Goal: Use online tool/utility: Utilize a website feature to perform a specific function

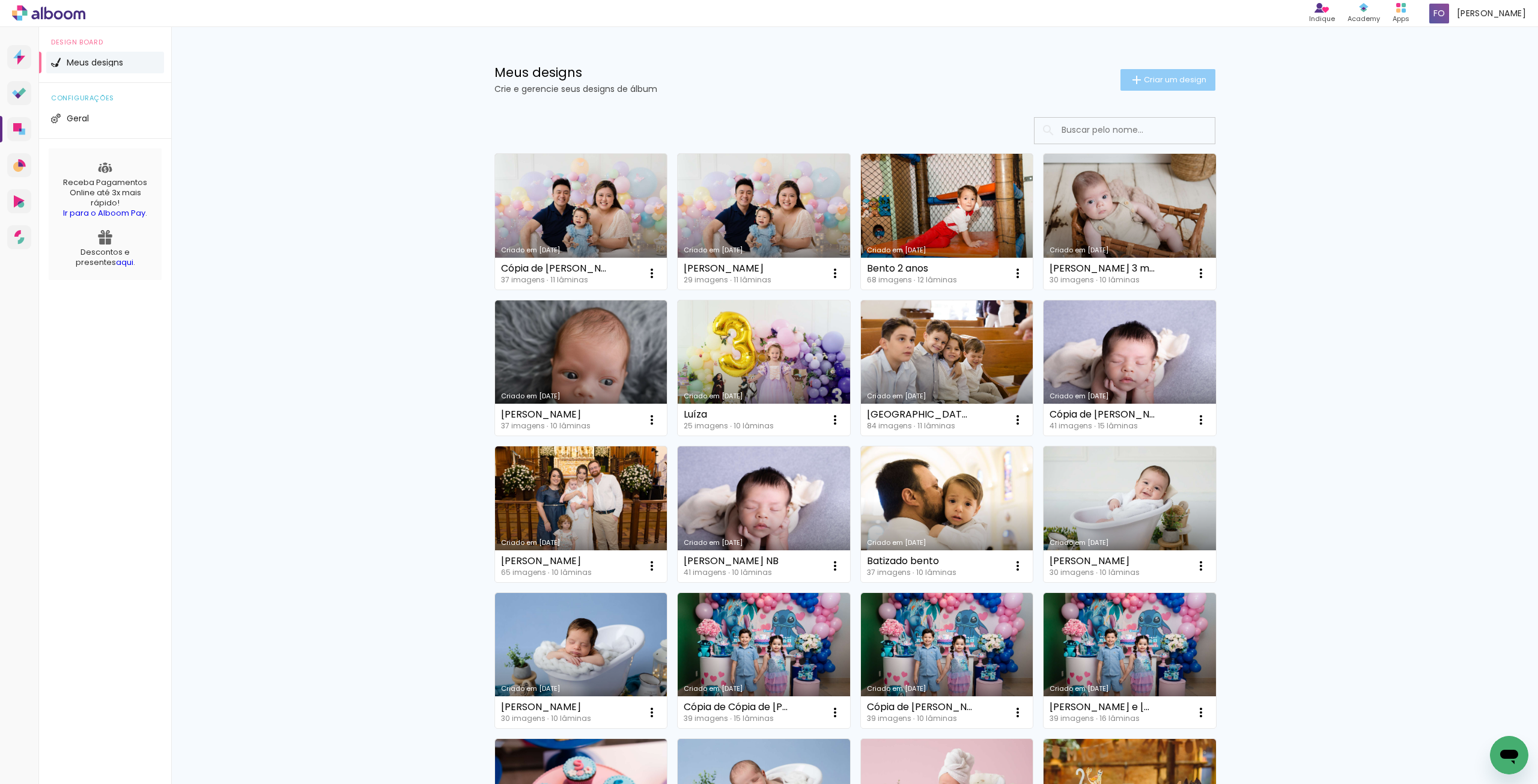
click at [1155, 77] on span "Criar um design" at bounding box center [1176, 79] width 63 height 7
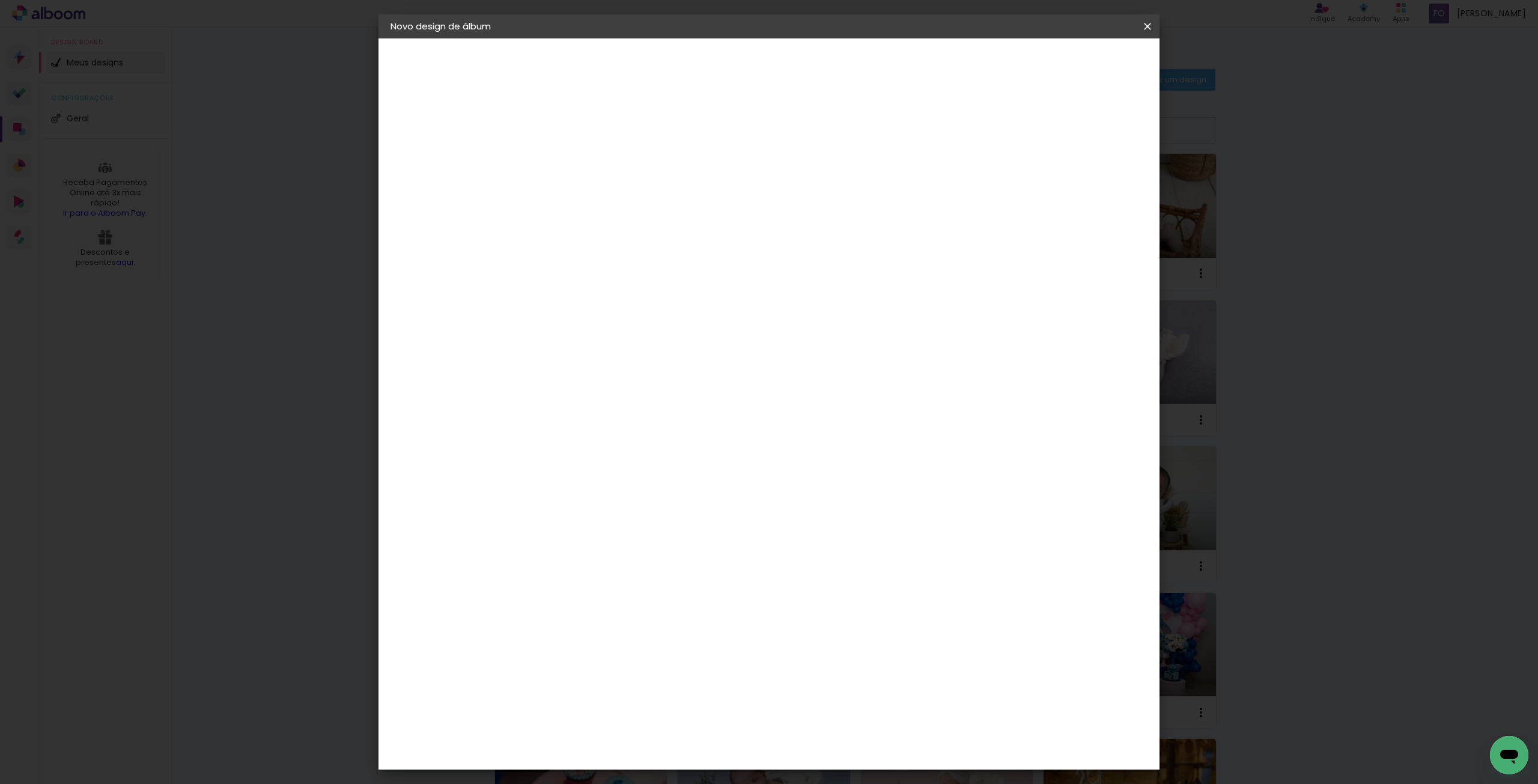
click at [587, 155] on input at bounding box center [587, 161] width 0 height 19
type input "D"
type input "M"
type input "[PERSON_NAME] e Samuel 1ano"
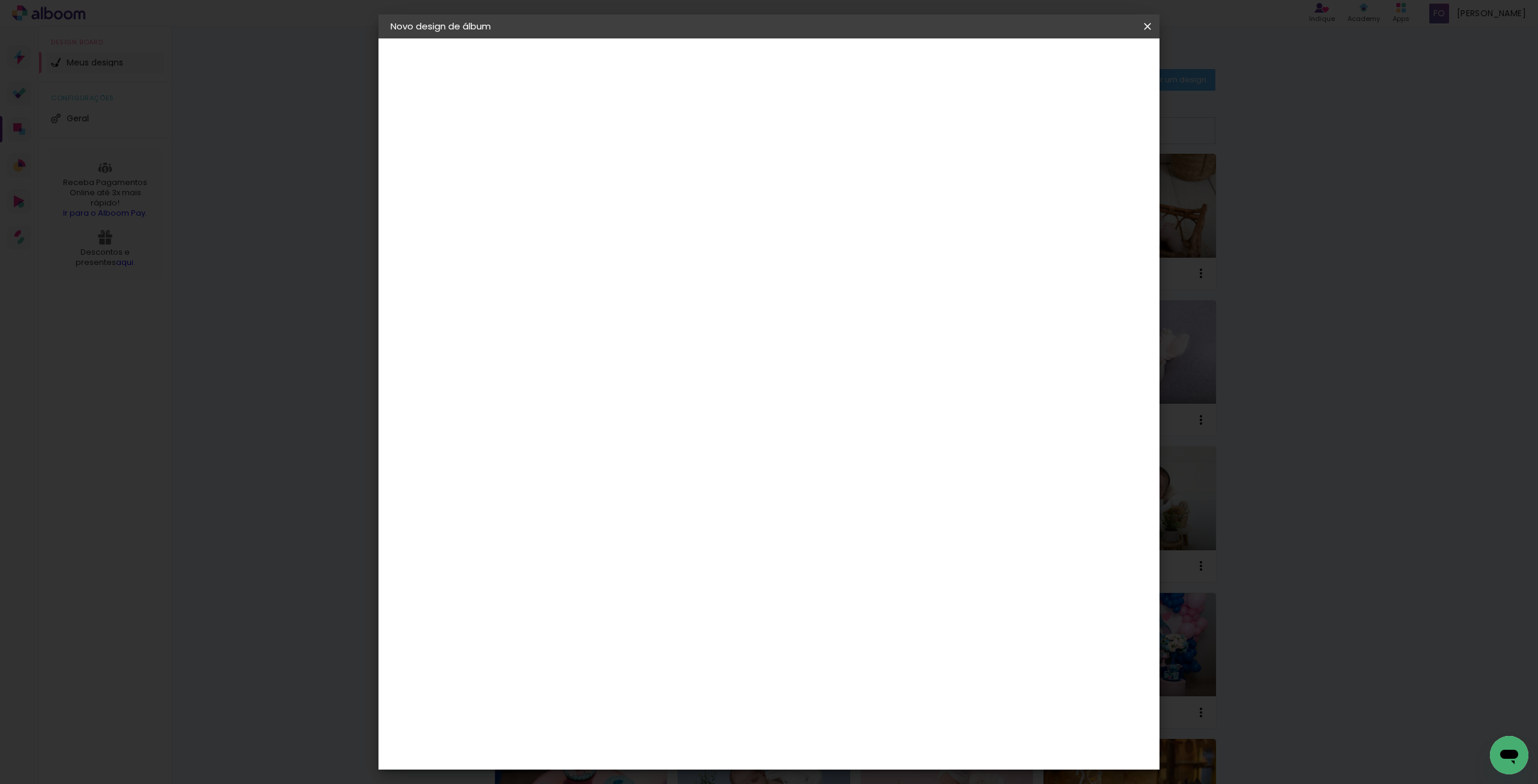
type paper-input "[PERSON_NAME] e Samuel 1ano"
click at [710, 73] on paper-button "Avançar" at bounding box center [680, 64] width 59 height 21
click at [641, 569] on paper-item "Go image" at bounding box center [618, 585] width 130 height 31
click at [0, 0] on slot "Avançar" at bounding box center [0, 0] width 0 height 0
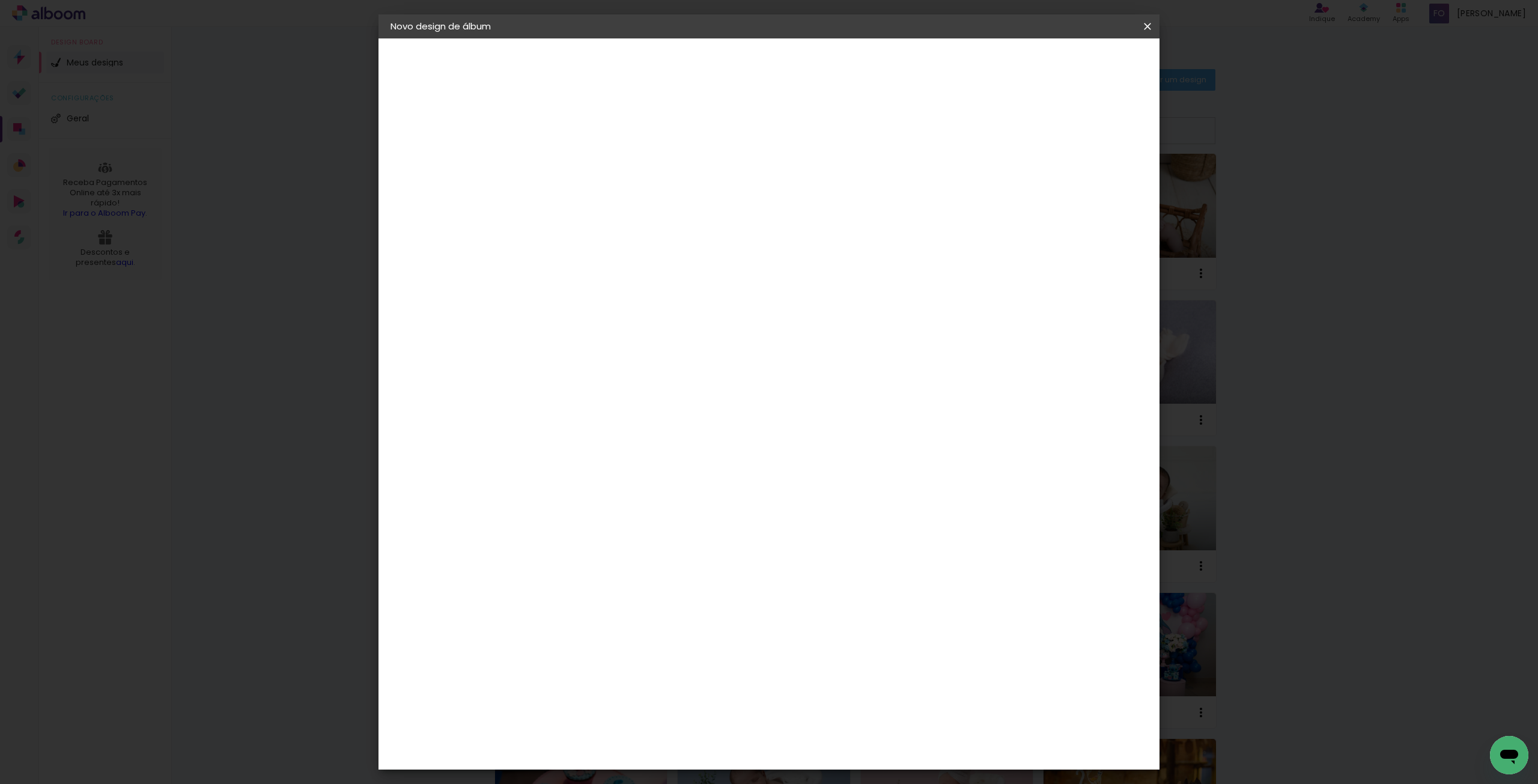
click at [652, 208] on paper-input-container "Linha" at bounding box center [618, 210] width 69 height 31
click at [0, 0] on slot "Fastbook 800g" at bounding box center [0, 0] width 0 height 0
type input "Fastbook 800g"
click at [668, 561] on span "25 × 25" at bounding box center [641, 577] width 56 height 32
click at [0, 0] on slot "Avançar" at bounding box center [0, 0] width 0 height 0
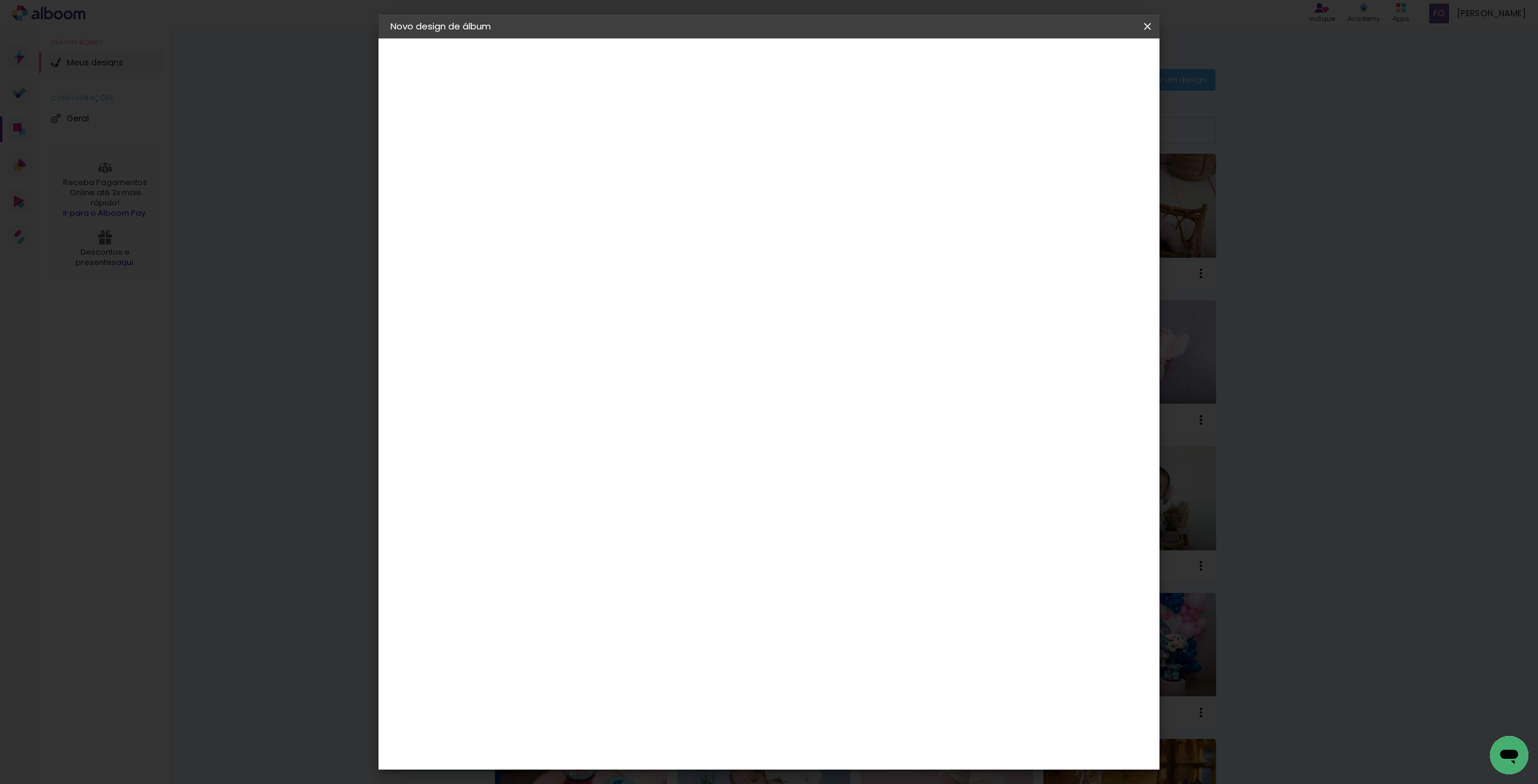
type input "1"
type paper-input "1"
click at [594, 131] on input "1" at bounding box center [578, 130] width 41 height 15
click at [0, 0] on slot "Mostrar sangria" at bounding box center [0, 0] width 0 height 0
type paper-checkbox "on"
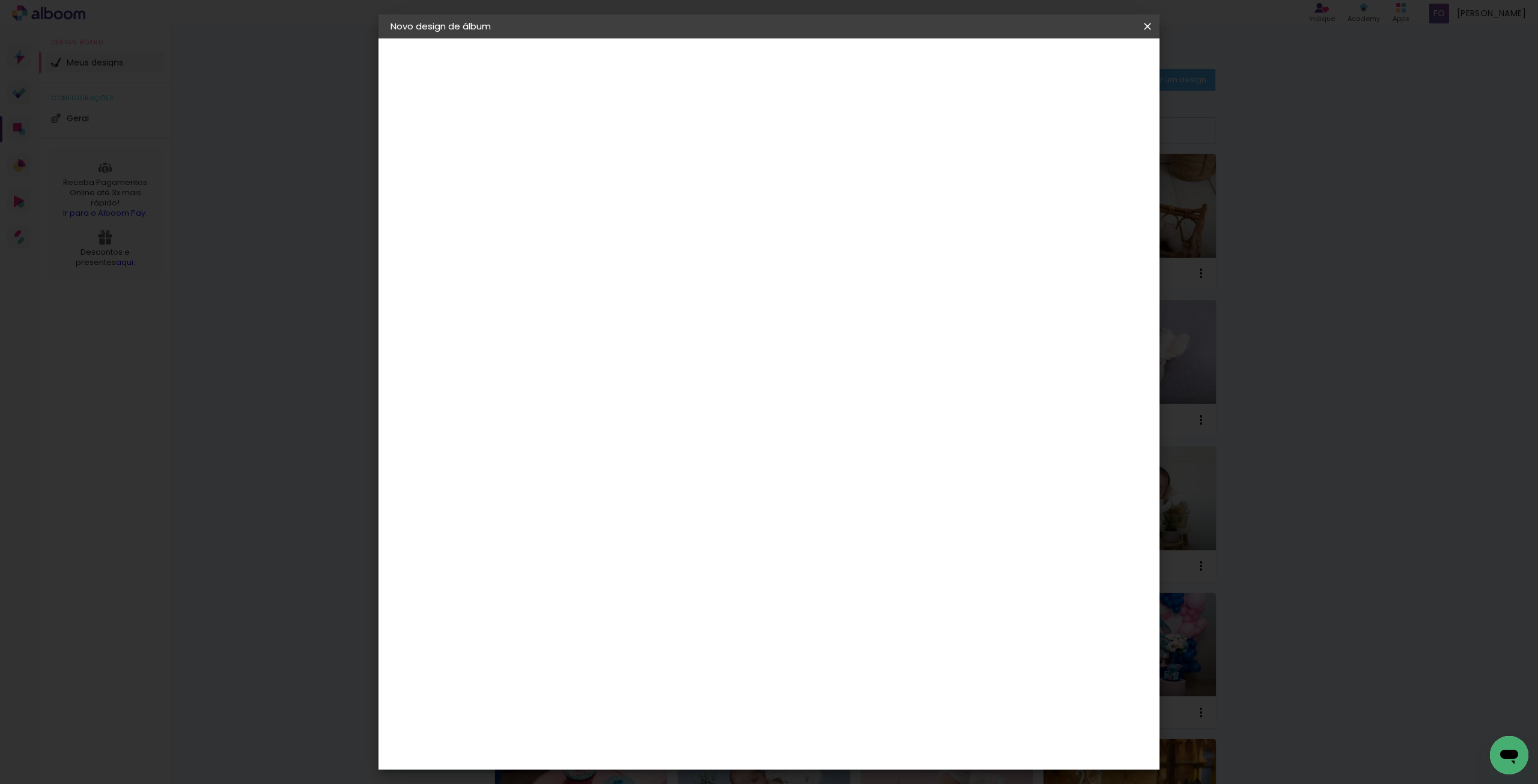
click at [1084, 70] on paper-button "Iniciar design" at bounding box center [1044, 64] width 78 height 21
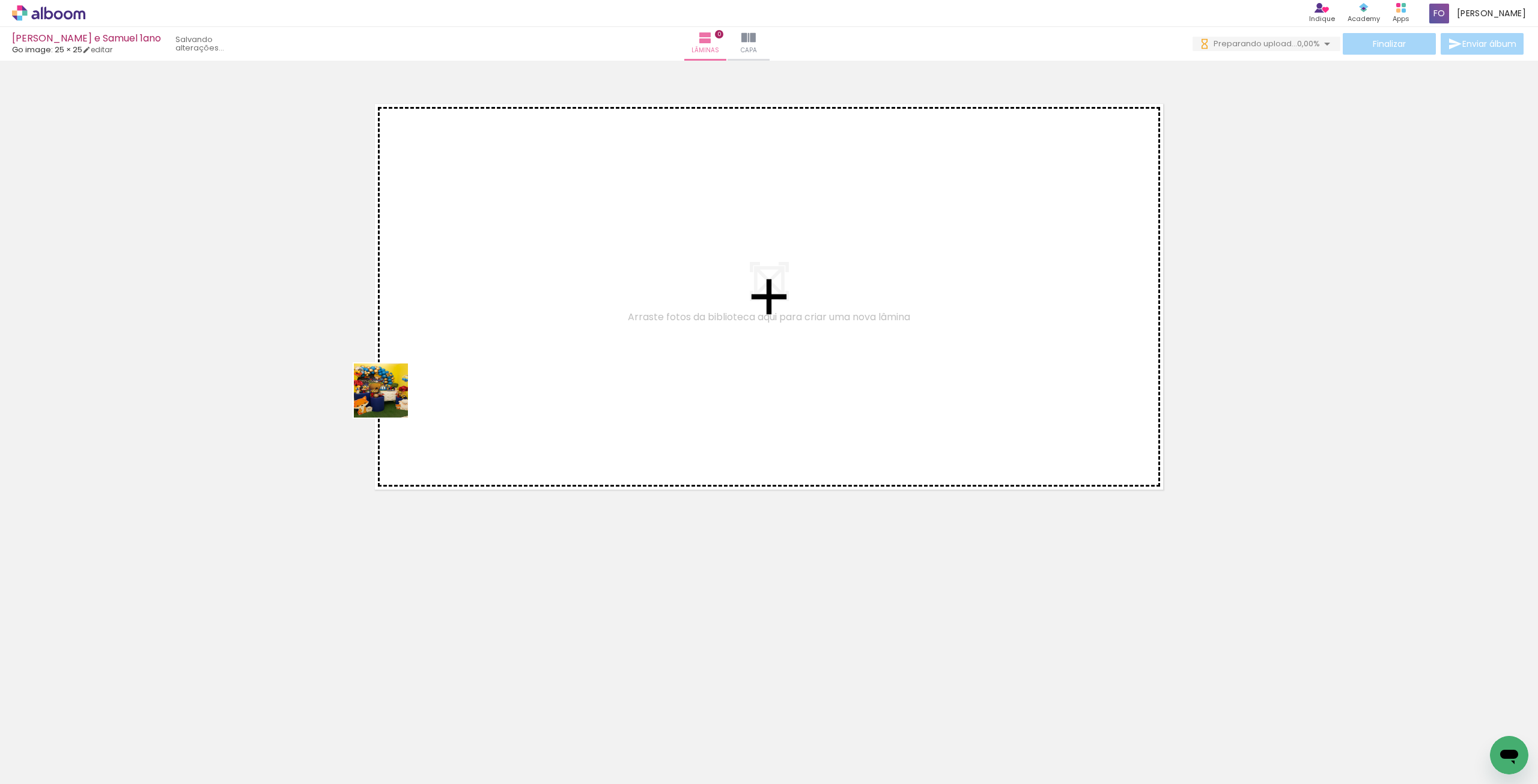
drag, startPoint x: 244, startPoint y: 676, endPoint x: 450, endPoint y: 345, distance: 389.9
click at [450, 345] on quentale-workspace at bounding box center [769, 392] width 1538 height 784
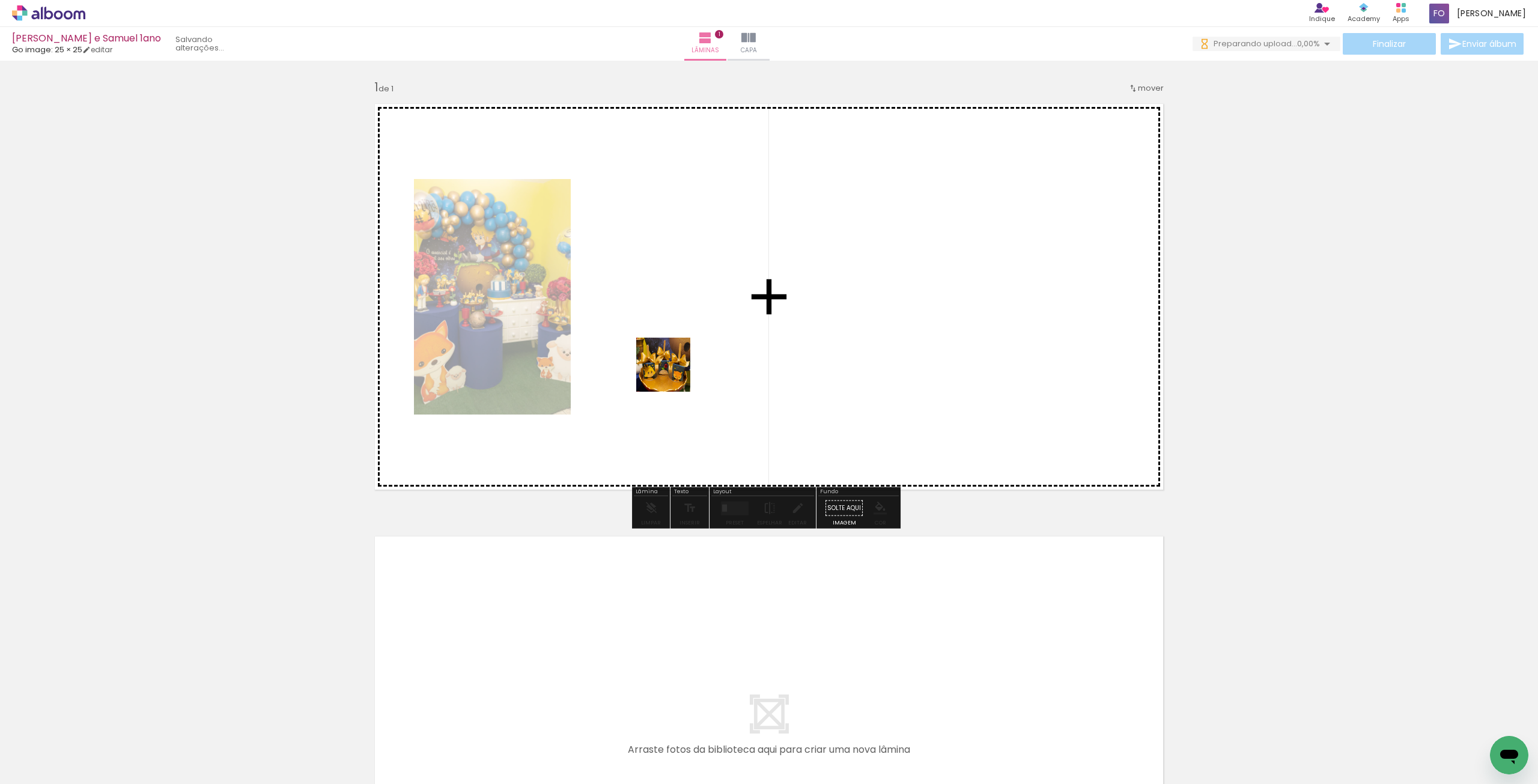
drag, startPoint x: 267, startPoint y: 753, endPoint x: 656, endPoint y: 390, distance: 532.1
click at [741, 302] on quentale-workspace at bounding box center [769, 392] width 1538 height 784
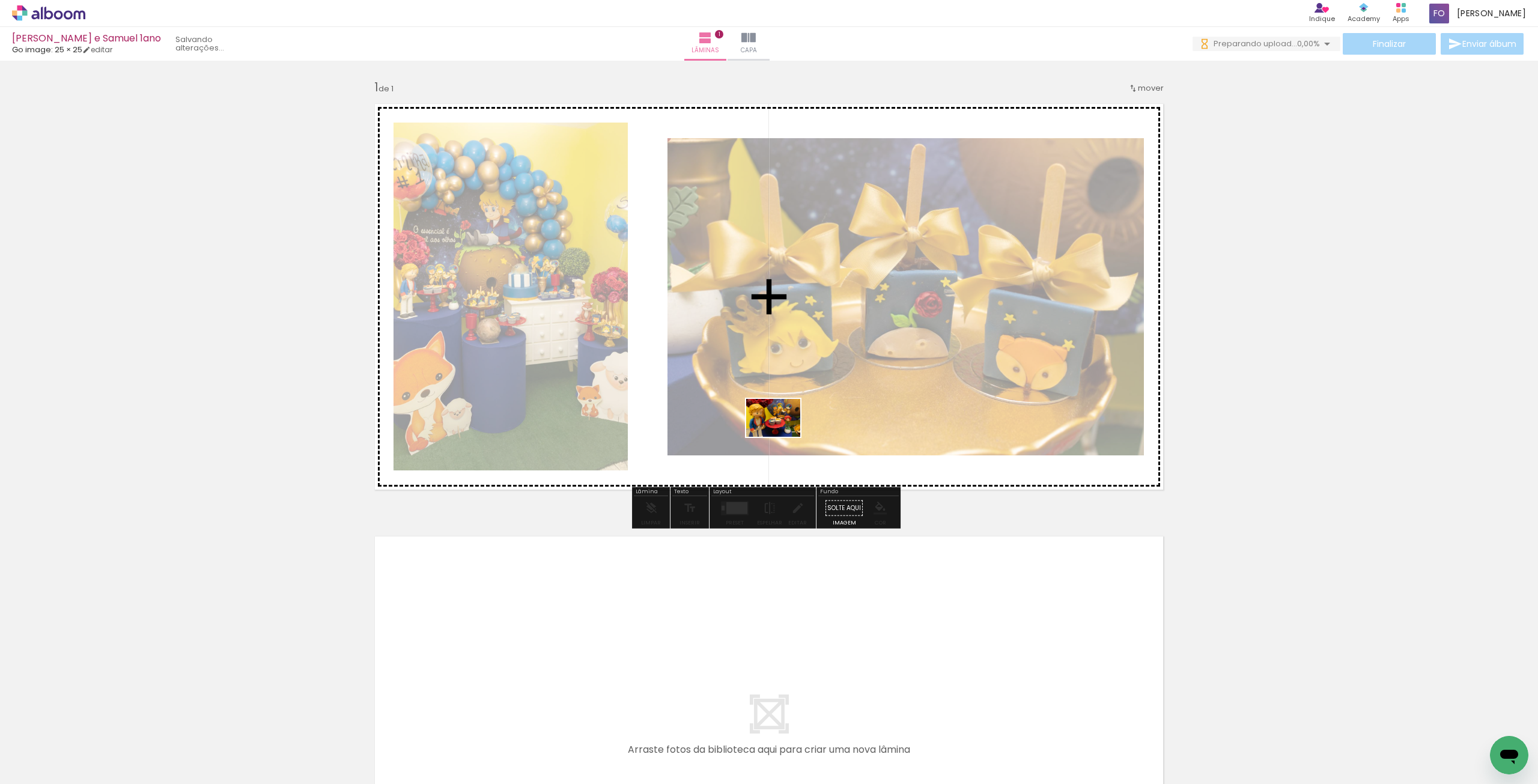
drag, startPoint x: 698, startPoint y: 552, endPoint x: 789, endPoint y: 422, distance: 158.7
click at [789, 422] on quentale-workspace at bounding box center [769, 392] width 1538 height 784
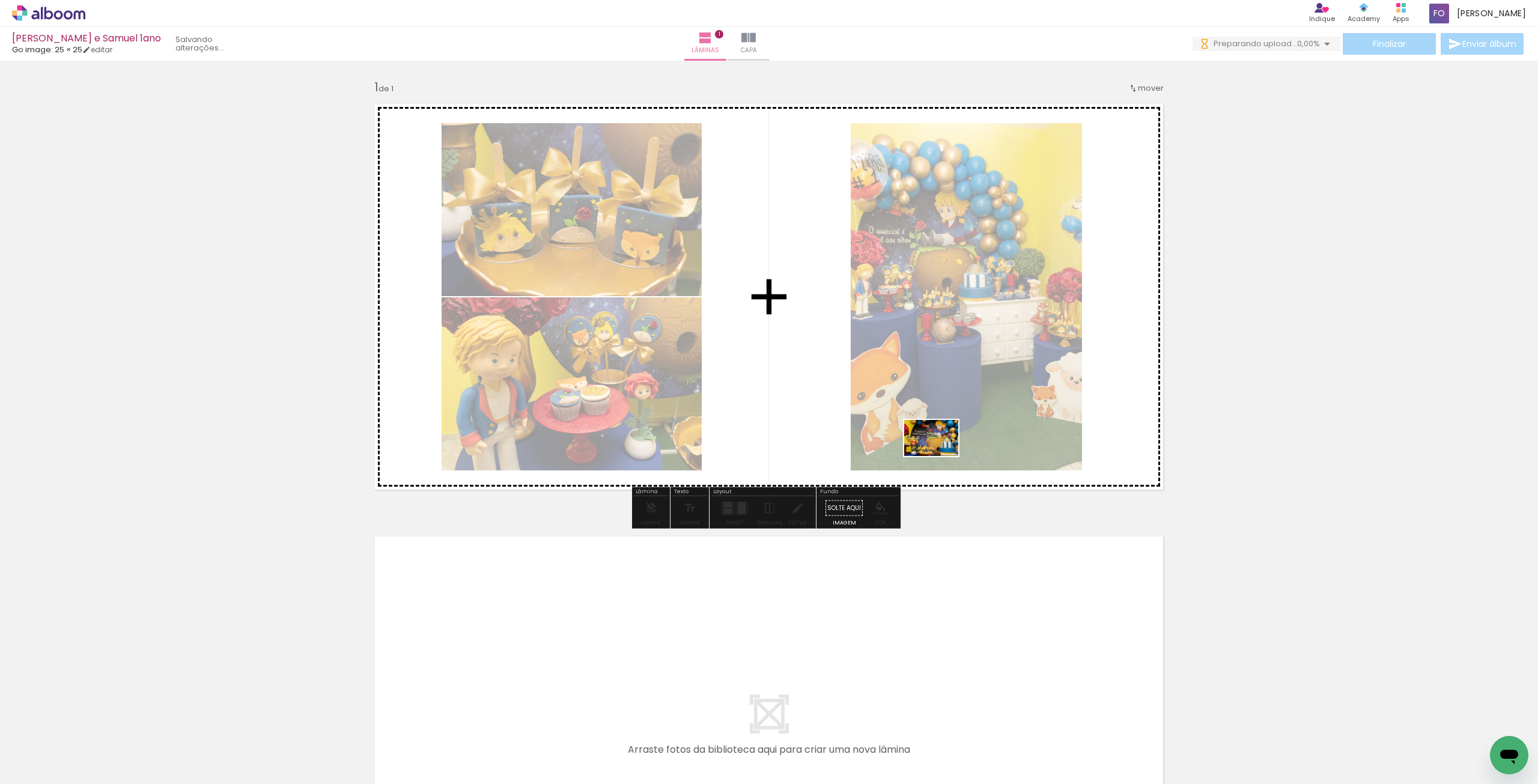
drag, startPoint x: 638, startPoint y: 745, endPoint x: 940, endPoint y: 456, distance: 418.0
click at [940, 456] on quentale-workspace at bounding box center [769, 392] width 1538 height 784
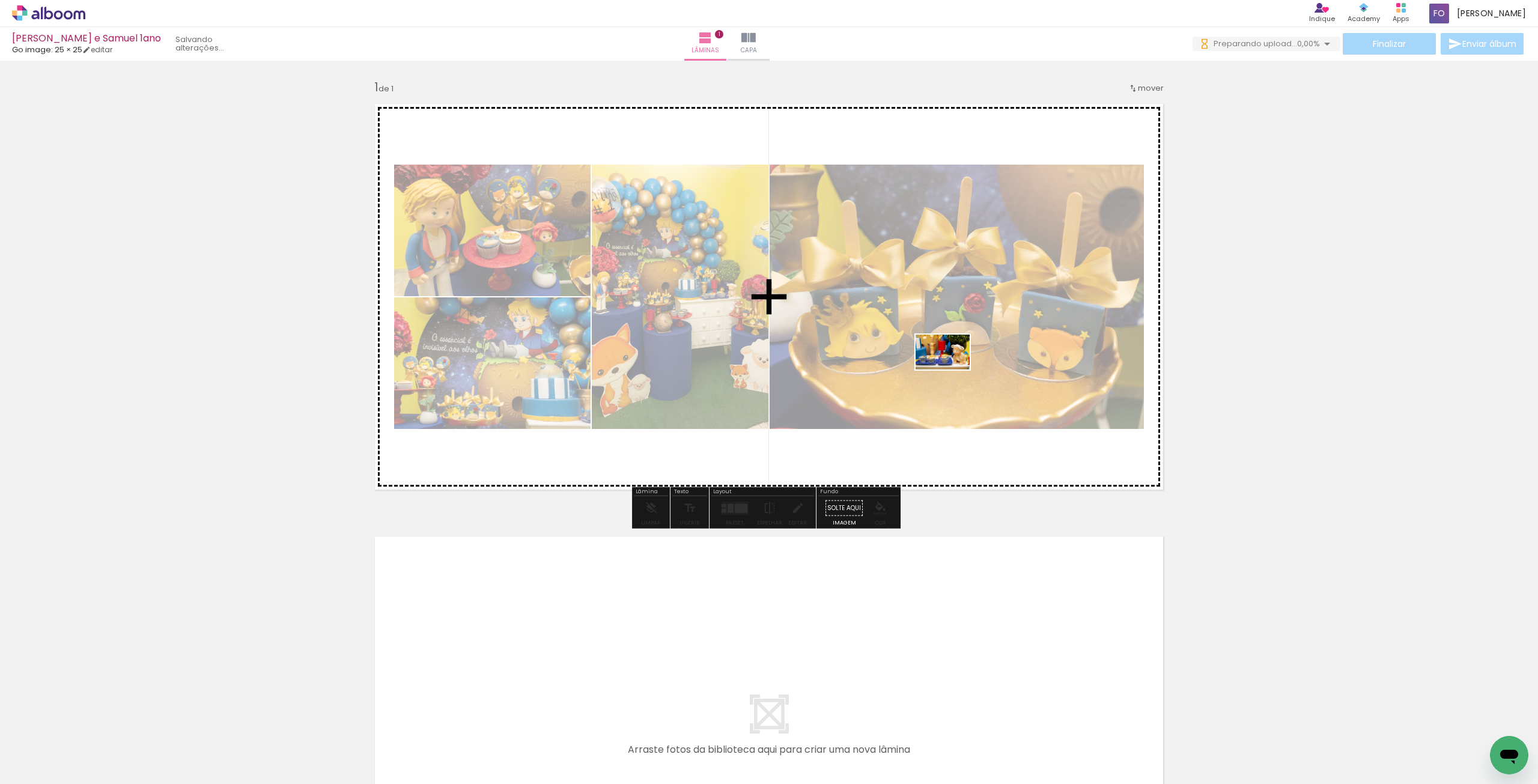
drag, startPoint x: 741, startPoint y: 741, endPoint x: 952, endPoint y: 371, distance: 425.9
click at [952, 371] on quentale-workspace at bounding box center [769, 392] width 1538 height 784
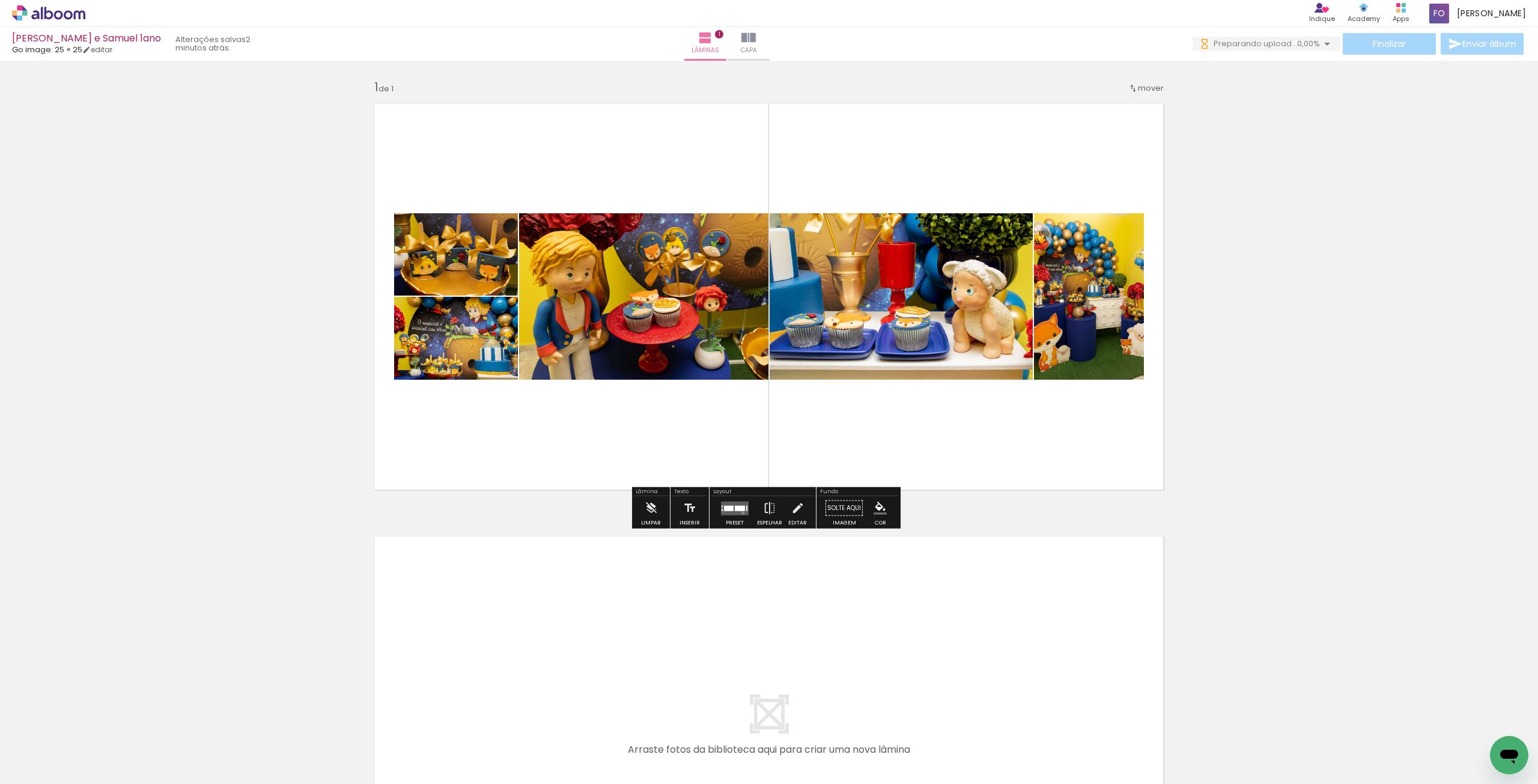
click at [741, 512] on quentale-layouter at bounding box center [734, 508] width 27 height 14
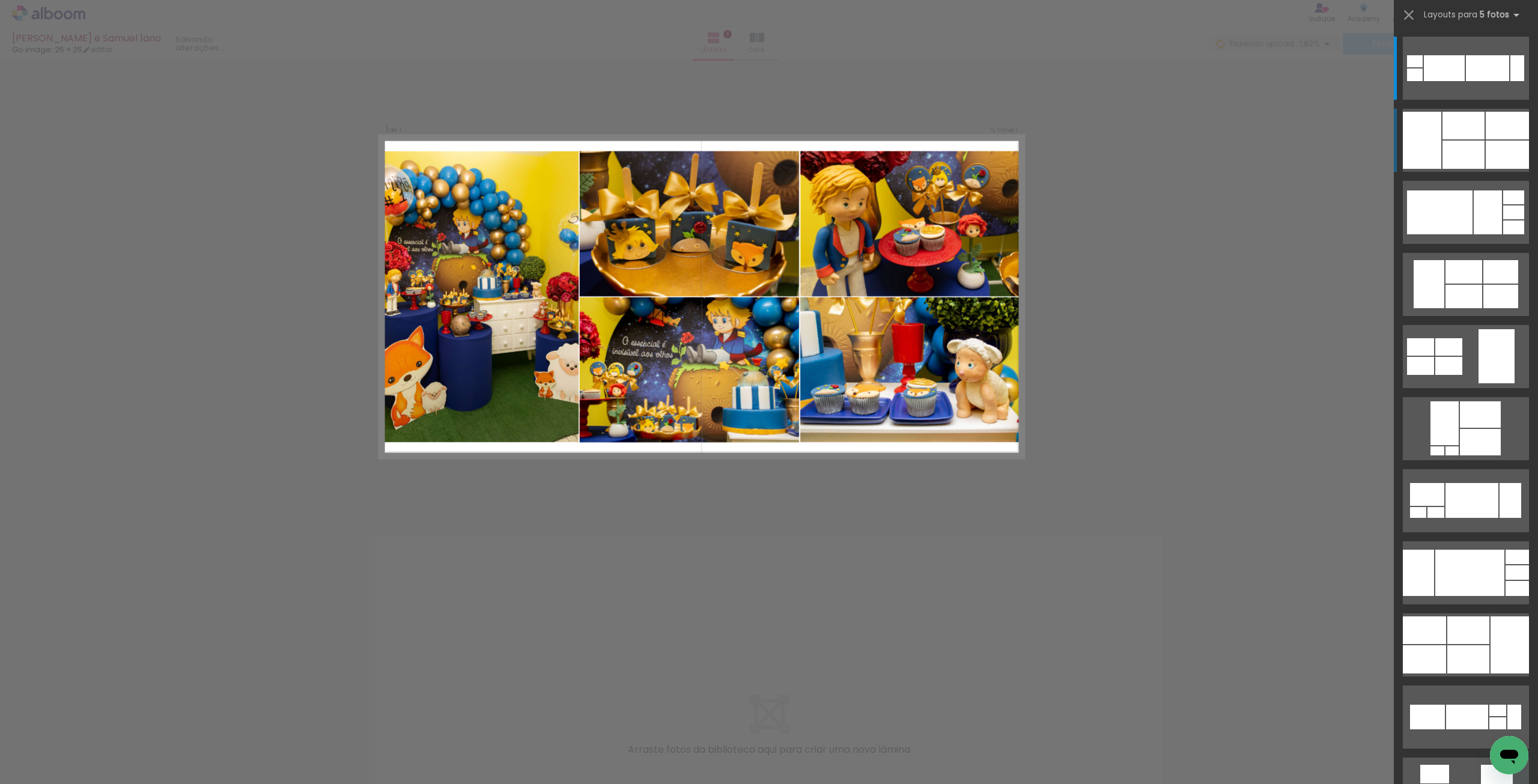
click at [1462, 151] on div at bounding box center [1463, 154] width 42 height 28
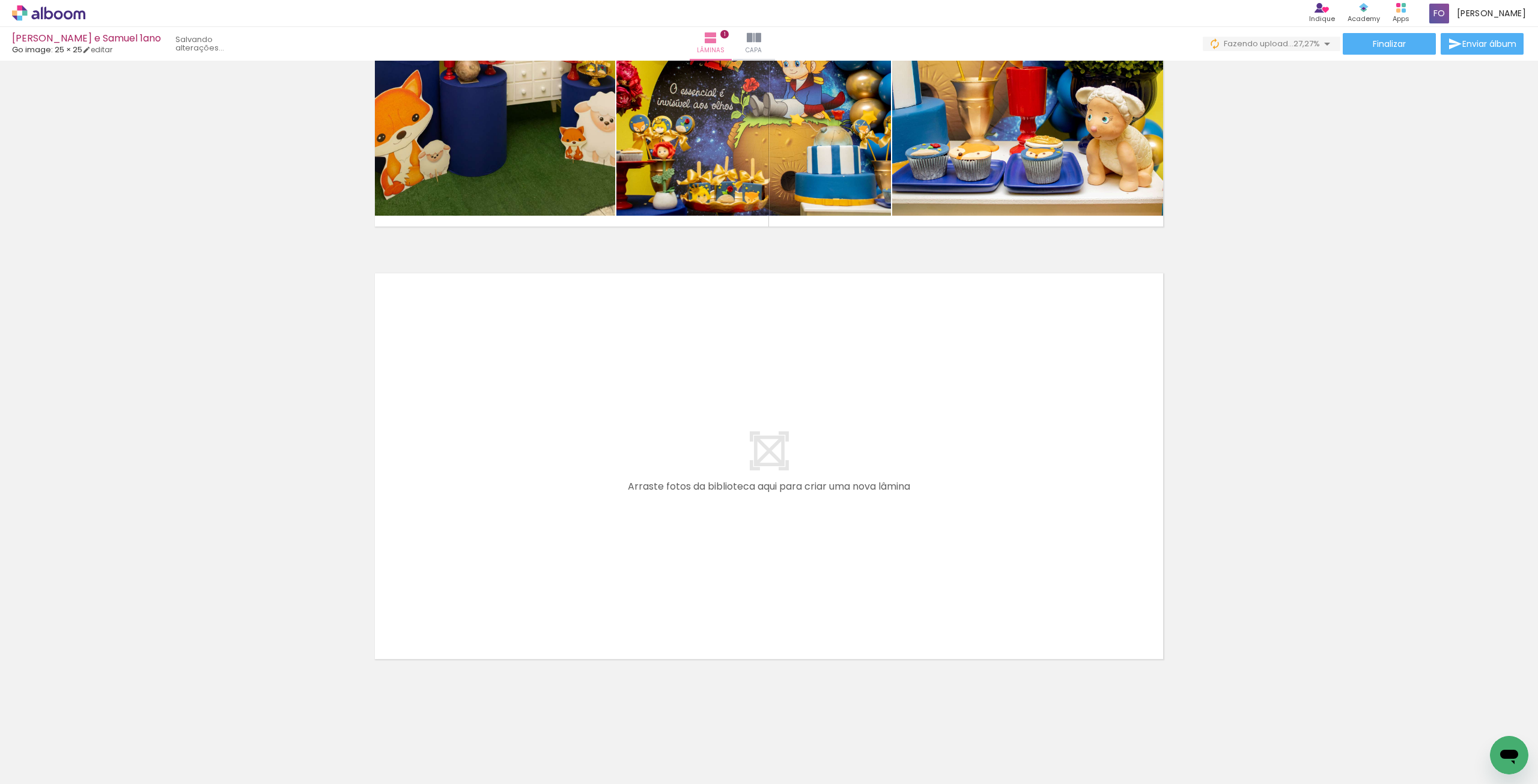
scroll to position [0, 624]
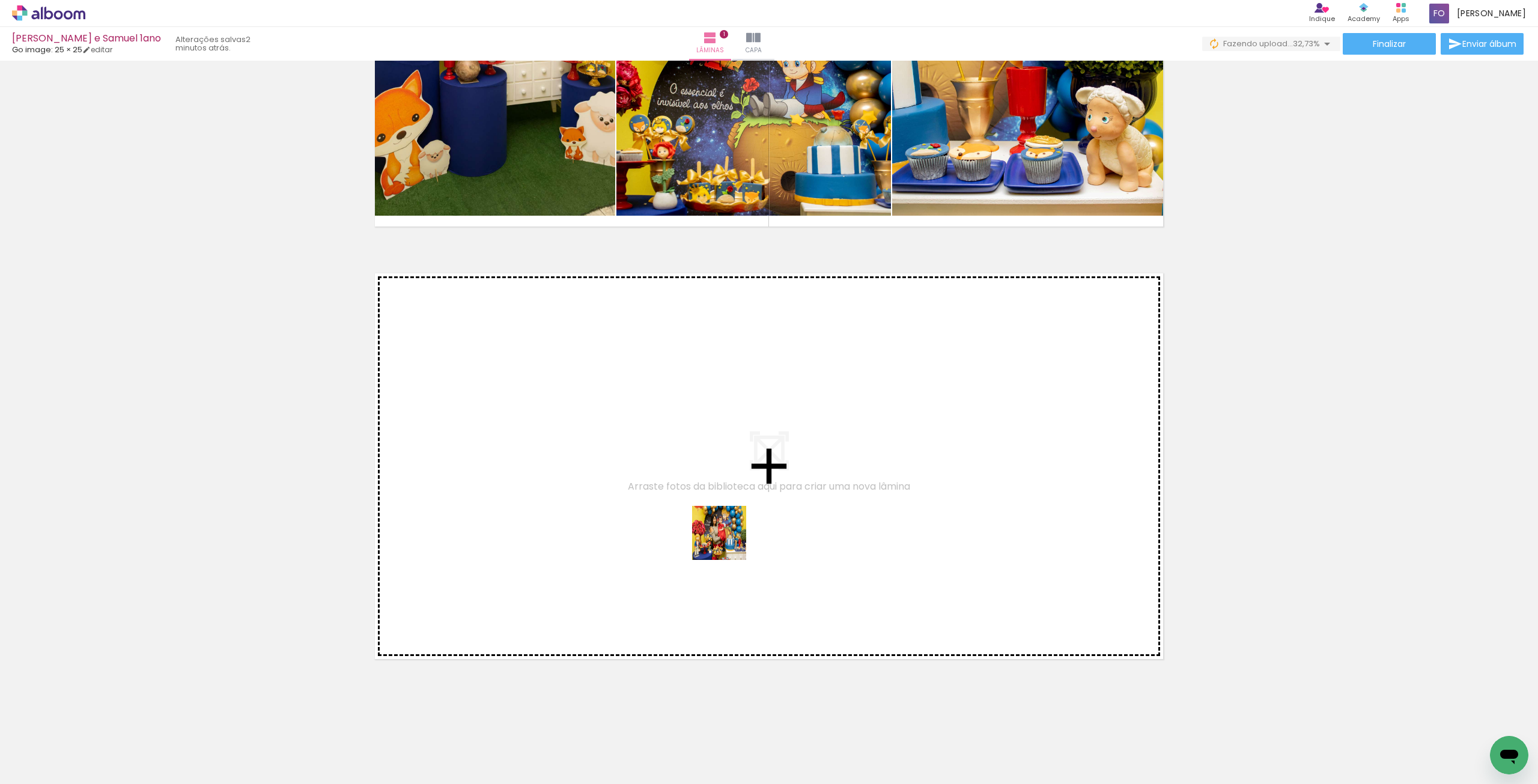
drag, startPoint x: 693, startPoint y: 735, endPoint x: 728, endPoint y: 528, distance: 209.9
click at [728, 528] on quentale-workspace at bounding box center [769, 392] width 1538 height 784
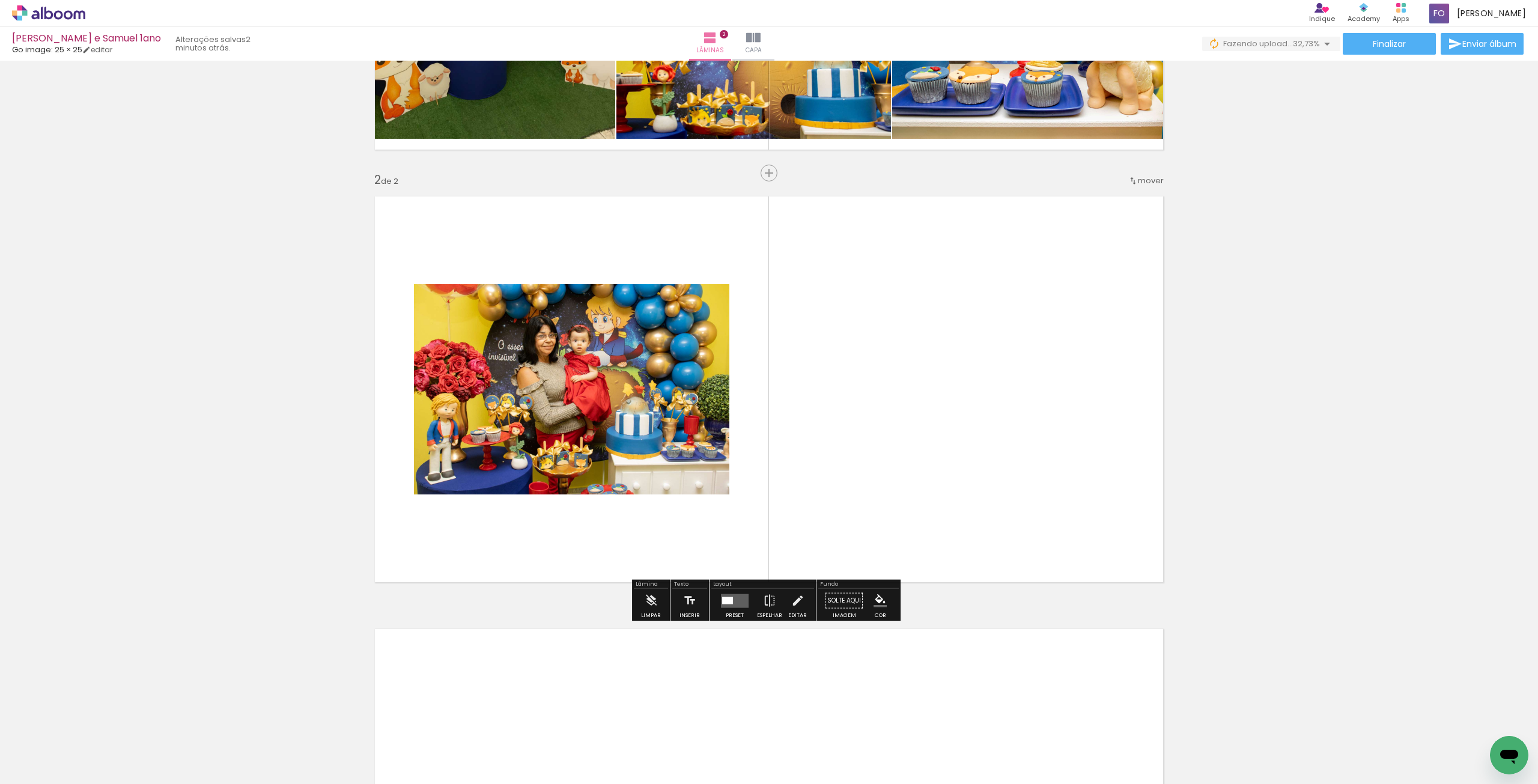
scroll to position [344, 0]
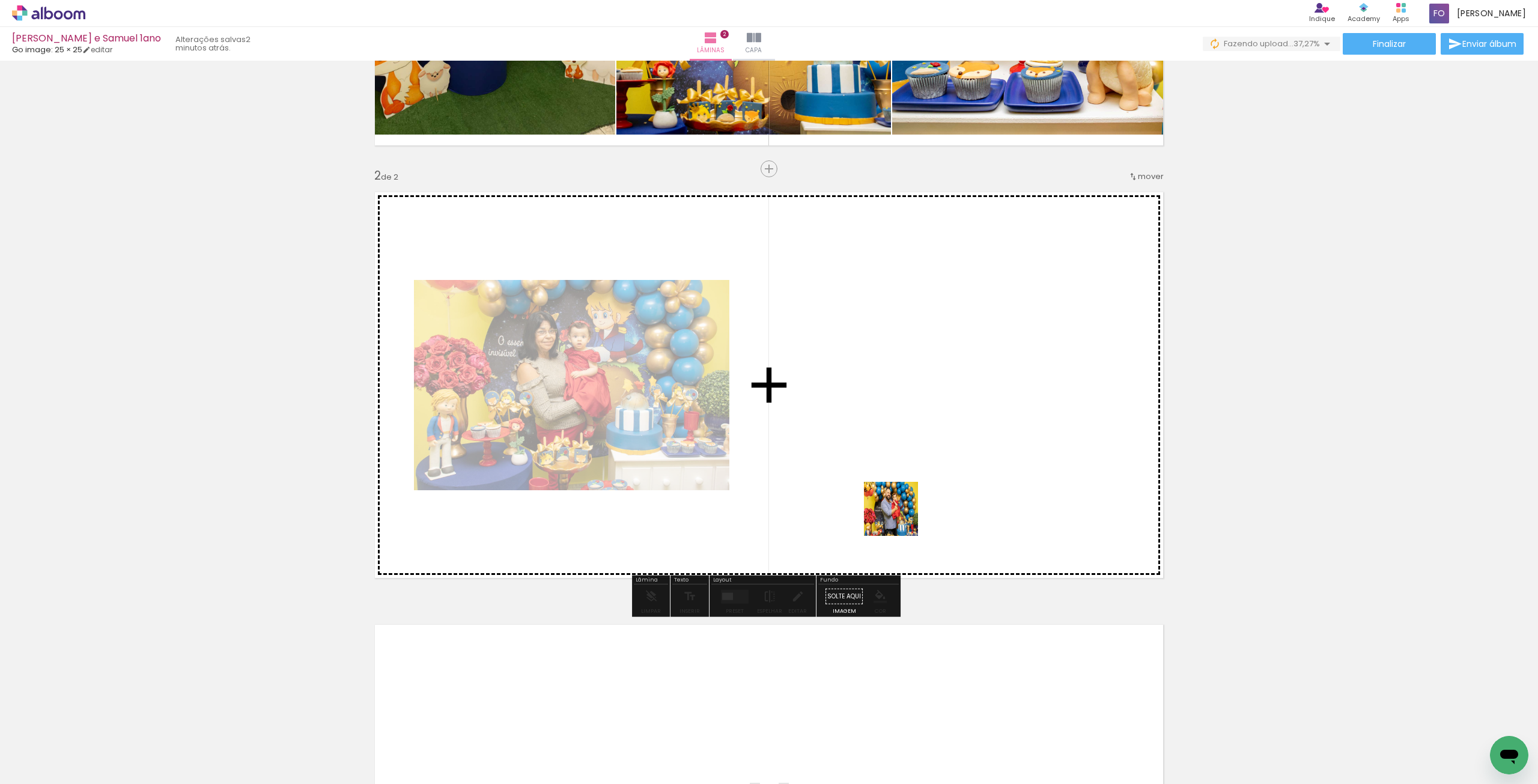
drag, startPoint x: 836, startPoint y: 745, endPoint x: 901, endPoint y: 510, distance: 243.8
click at [901, 510] on quentale-workspace at bounding box center [769, 392] width 1538 height 784
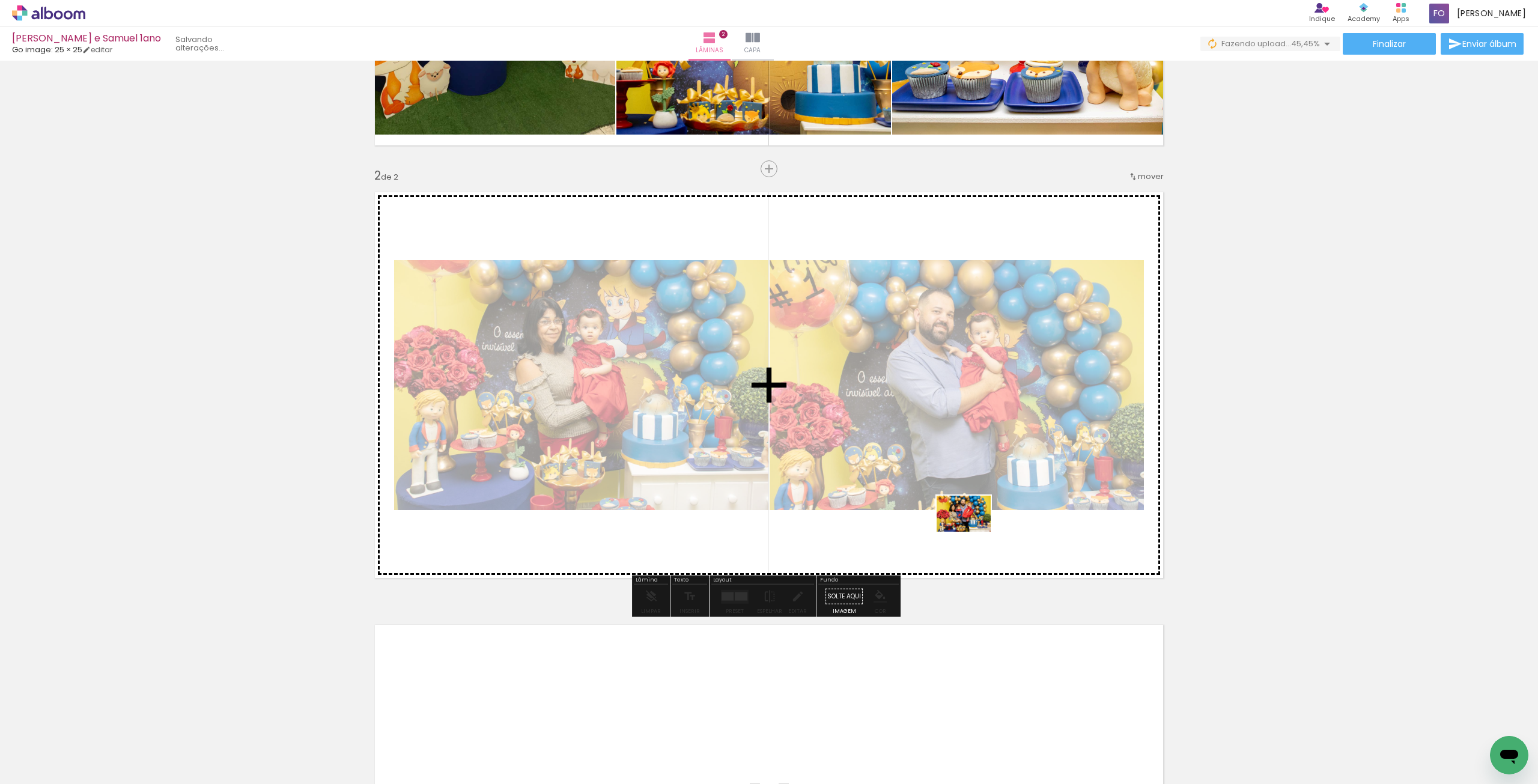
drag, startPoint x: 972, startPoint y: 746, endPoint x: 972, endPoint y: 531, distance: 215.0
click at [972, 531] on quentale-workspace at bounding box center [769, 392] width 1538 height 784
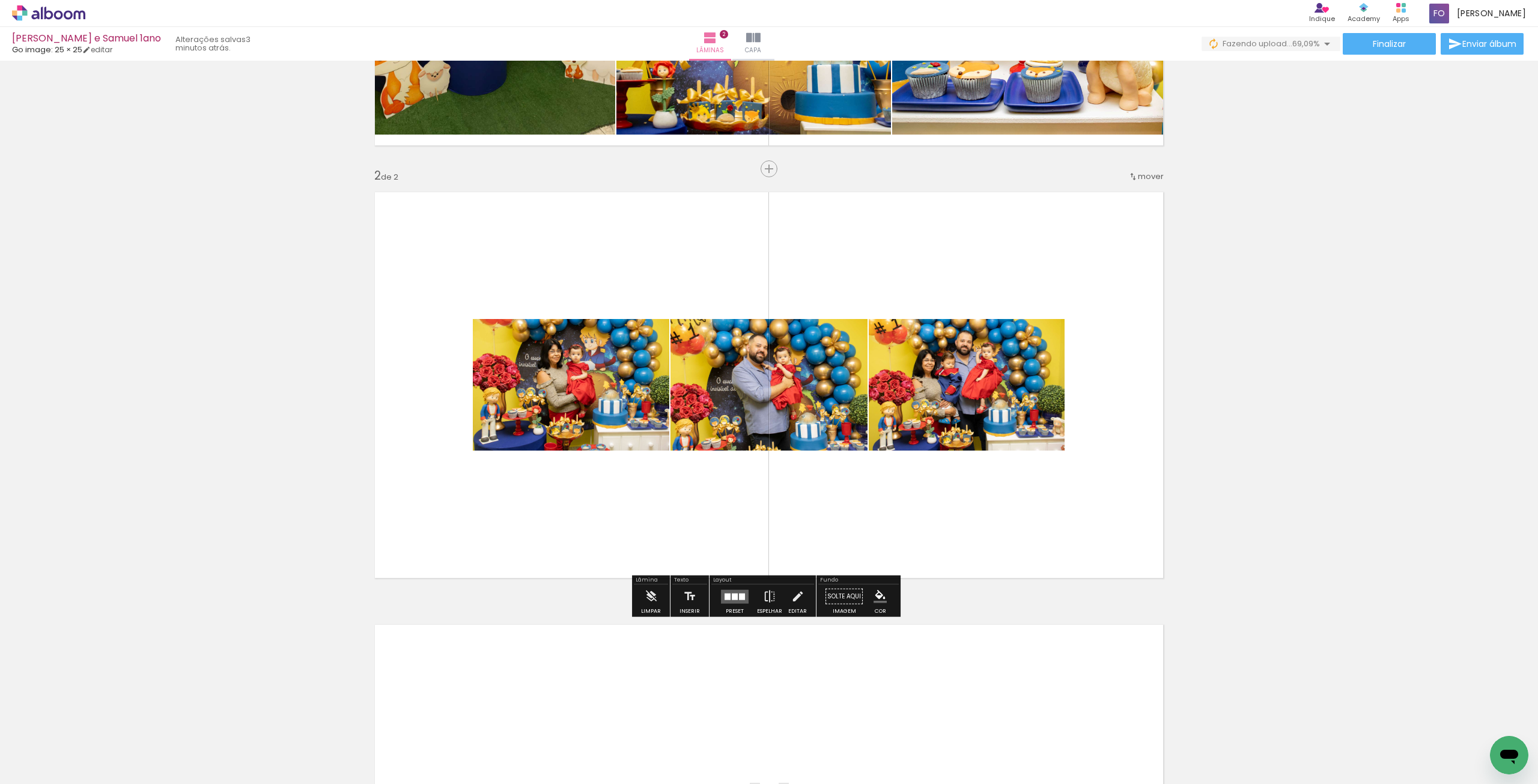
click at [732, 599] on div at bounding box center [734, 596] width 6 height 7
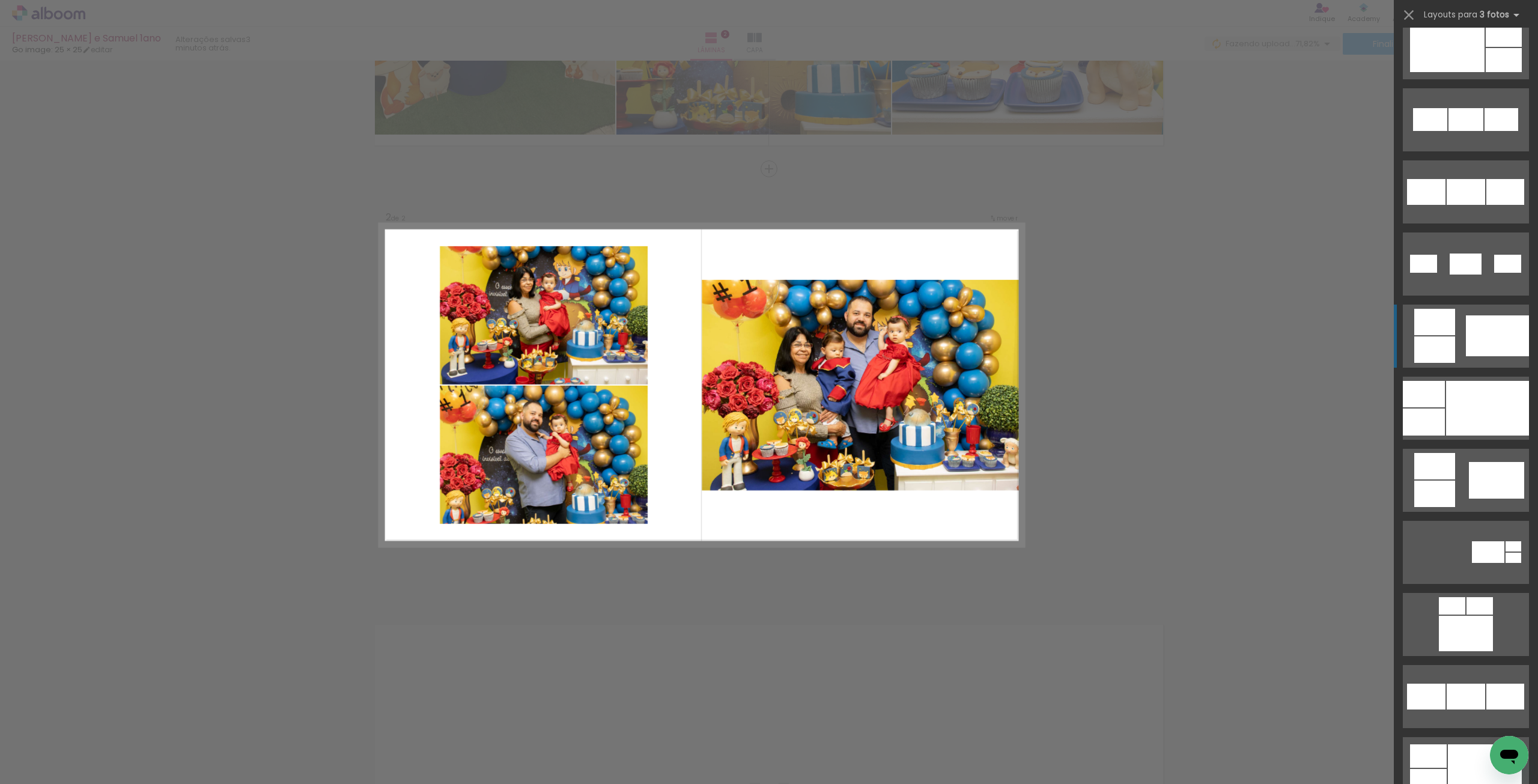
scroll to position [601, 0]
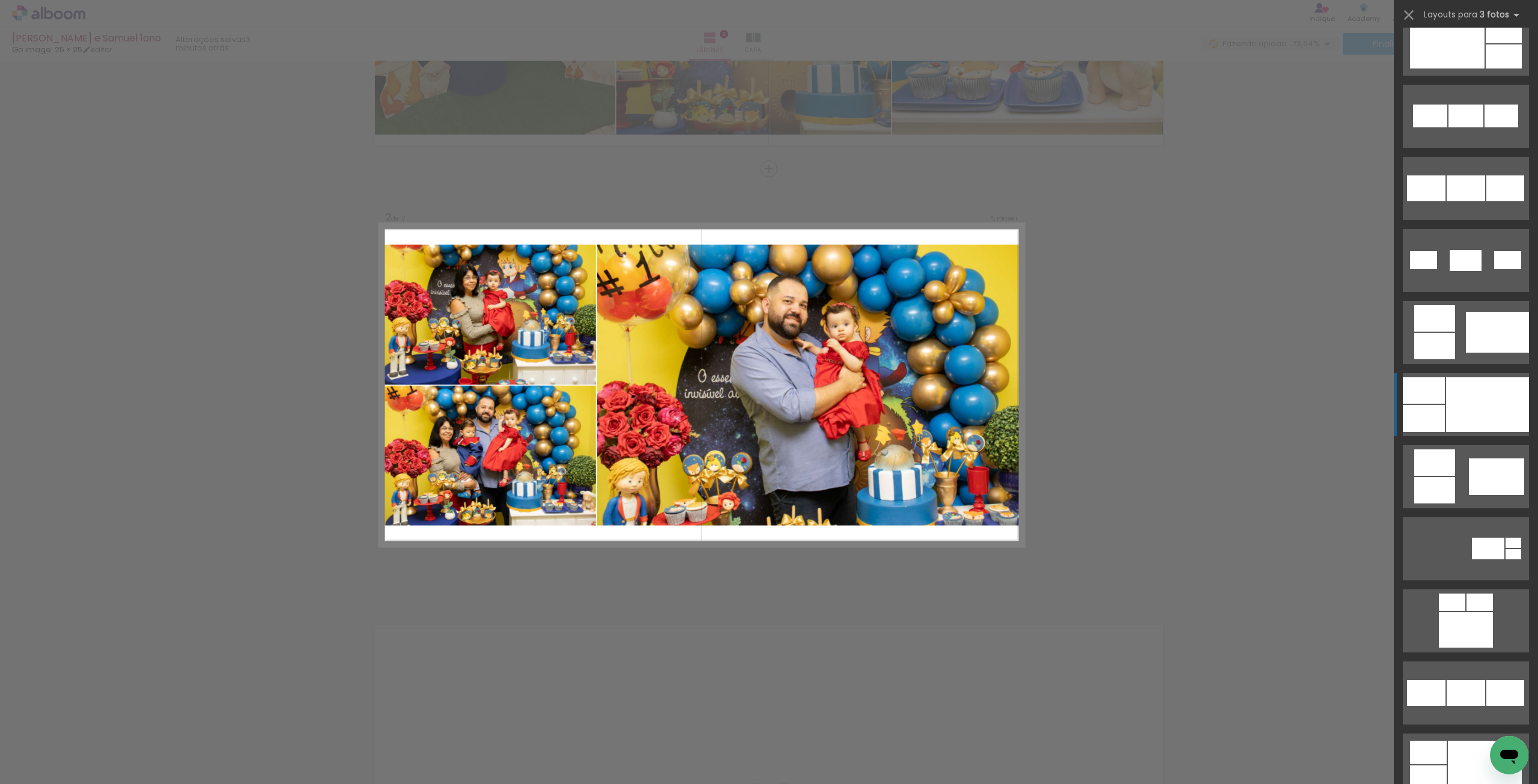
click at [1458, 390] on div at bounding box center [1488, 404] width 83 height 54
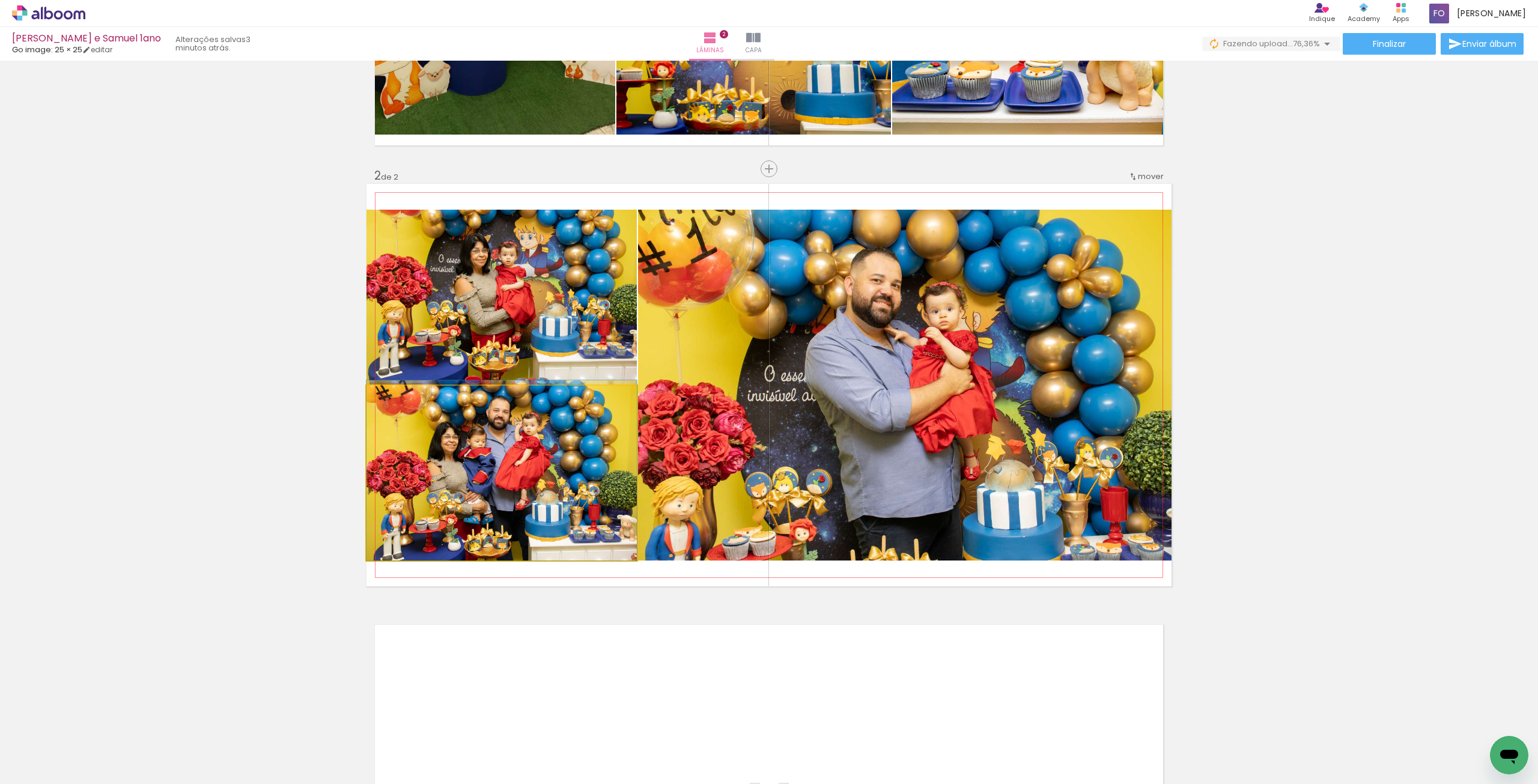
drag, startPoint x: 512, startPoint y: 465, endPoint x: 769, endPoint y: 425, distance: 260.1
click at [0, 0] on slot at bounding box center [0, 0] width 0 height 0
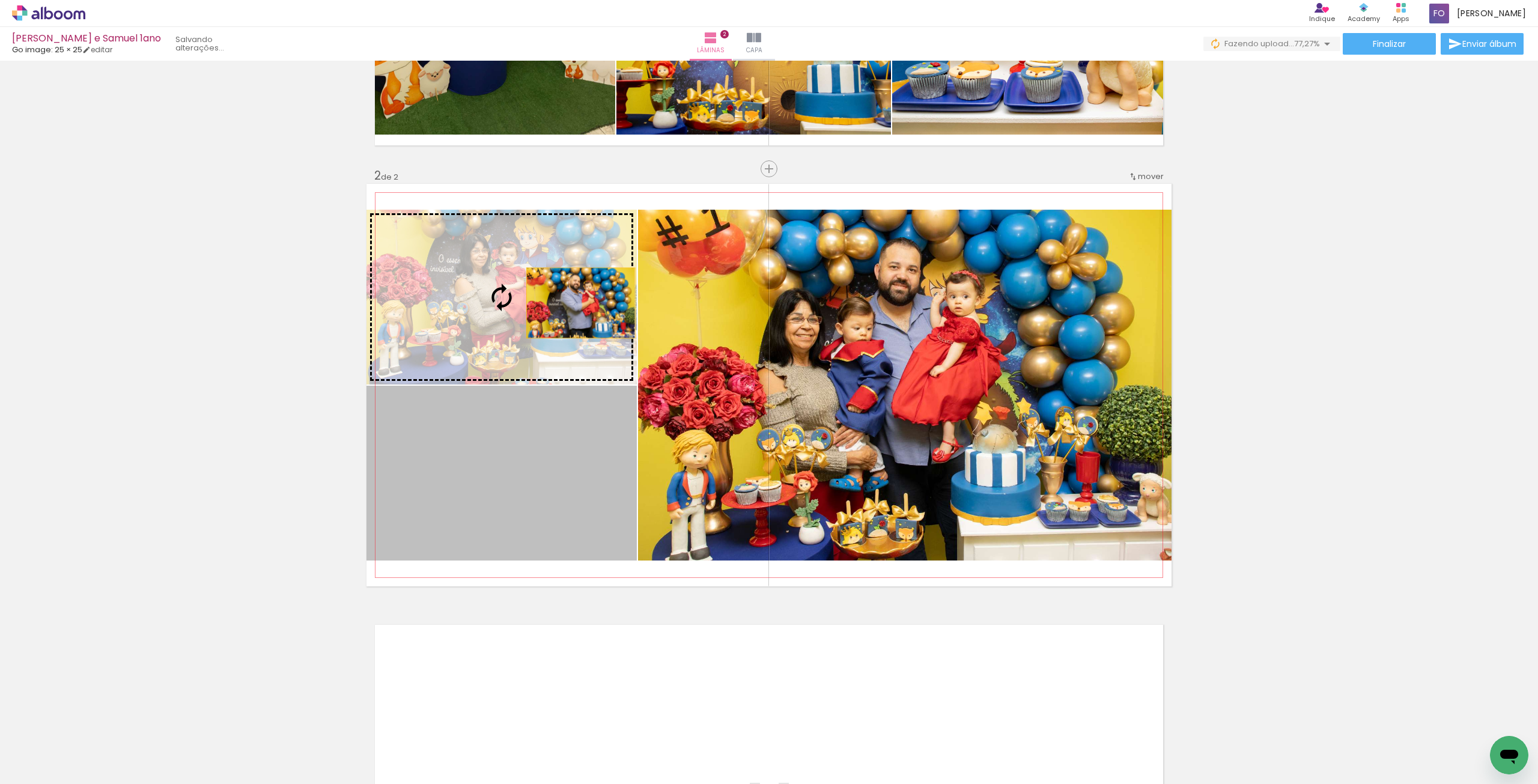
drag, startPoint x: 567, startPoint y: 466, endPoint x: 576, endPoint y: 303, distance: 163.2
click at [0, 0] on slot at bounding box center [0, 0] width 0 height 0
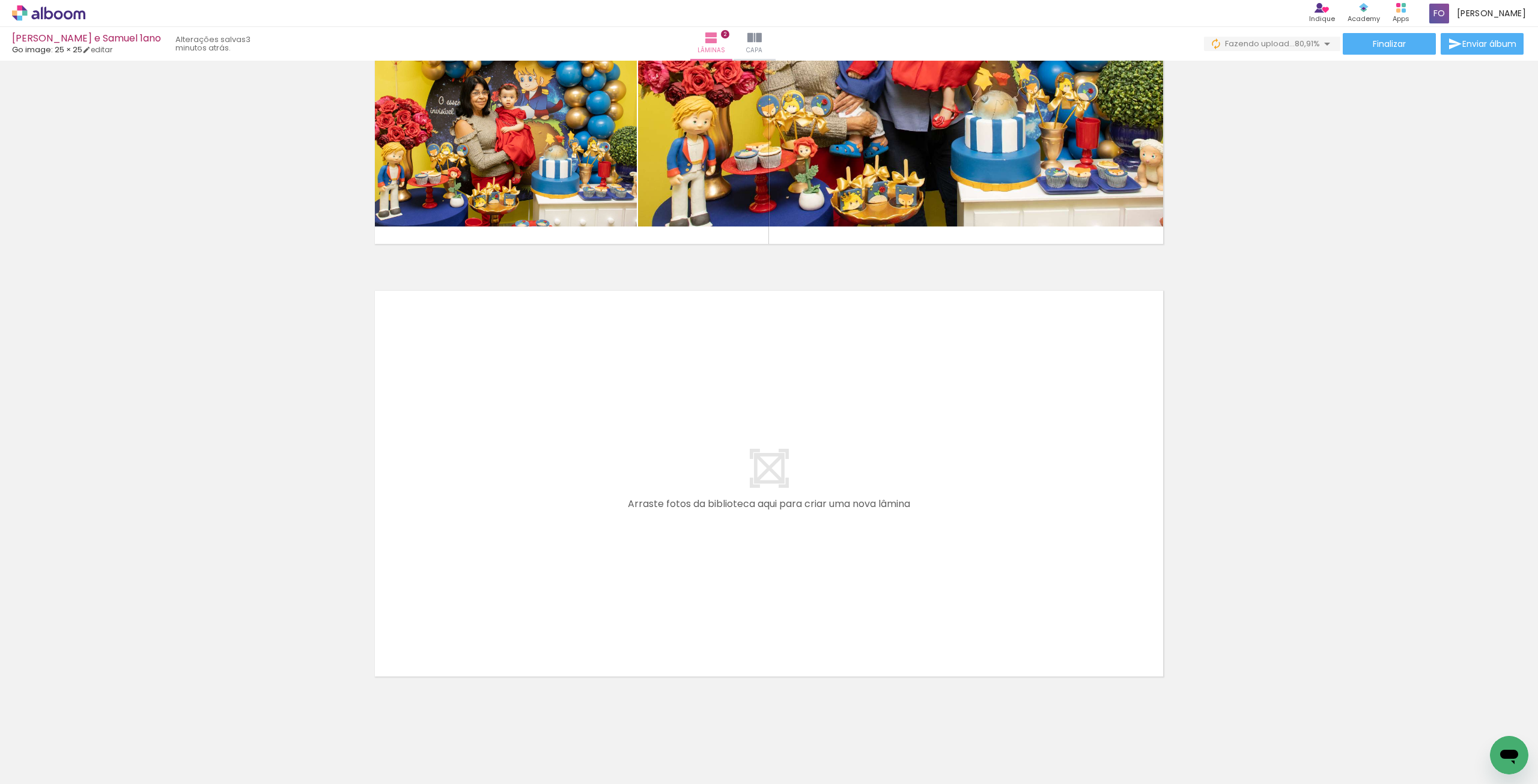
scroll to position [696, 0]
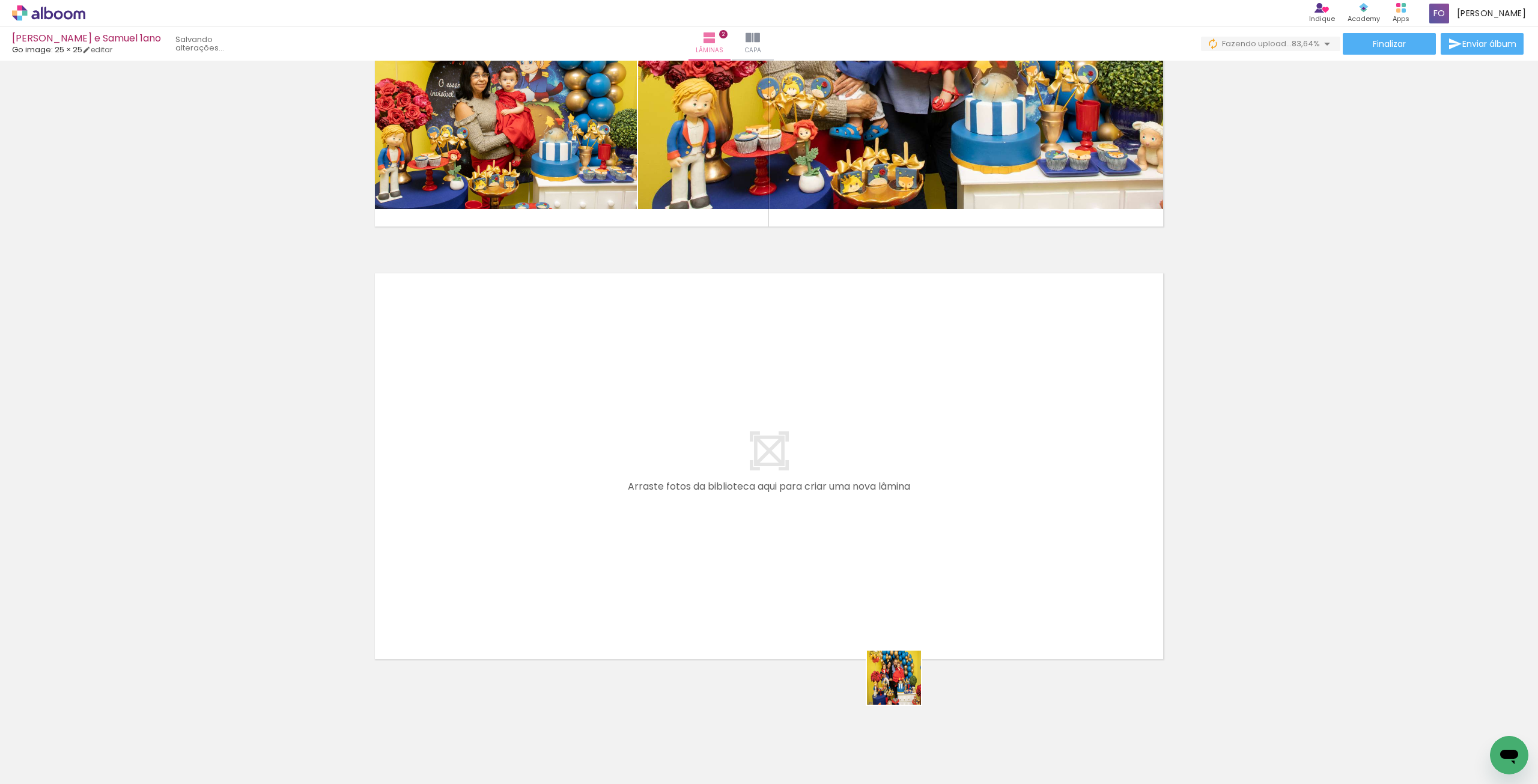
drag, startPoint x: 1045, startPoint y: 744, endPoint x: 778, endPoint y: 603, distance: 301.9
click at [778, 603] on quentale-workspace at bounding box center [769, 392] width 1538 height 784
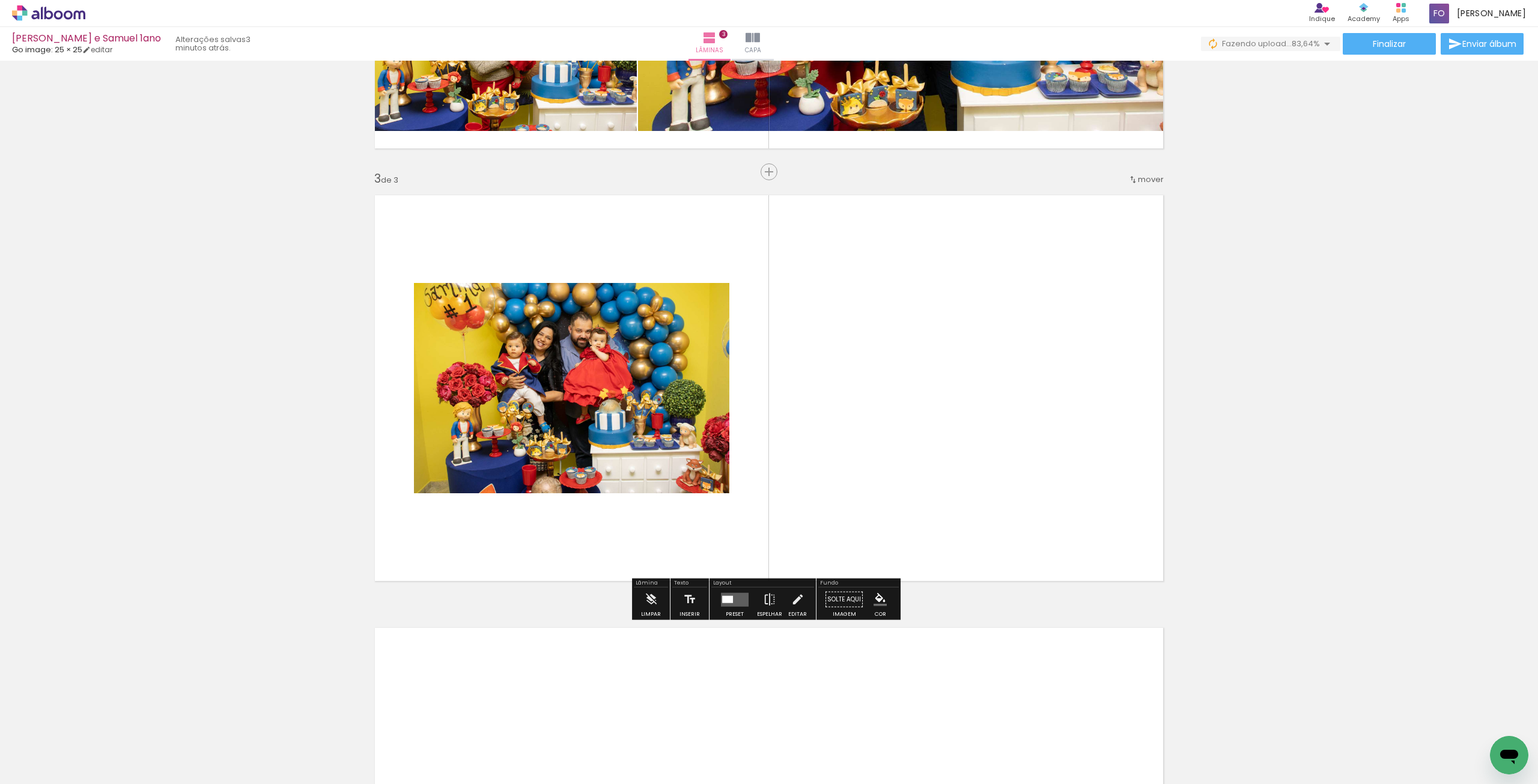
scroll to position [777, 0]
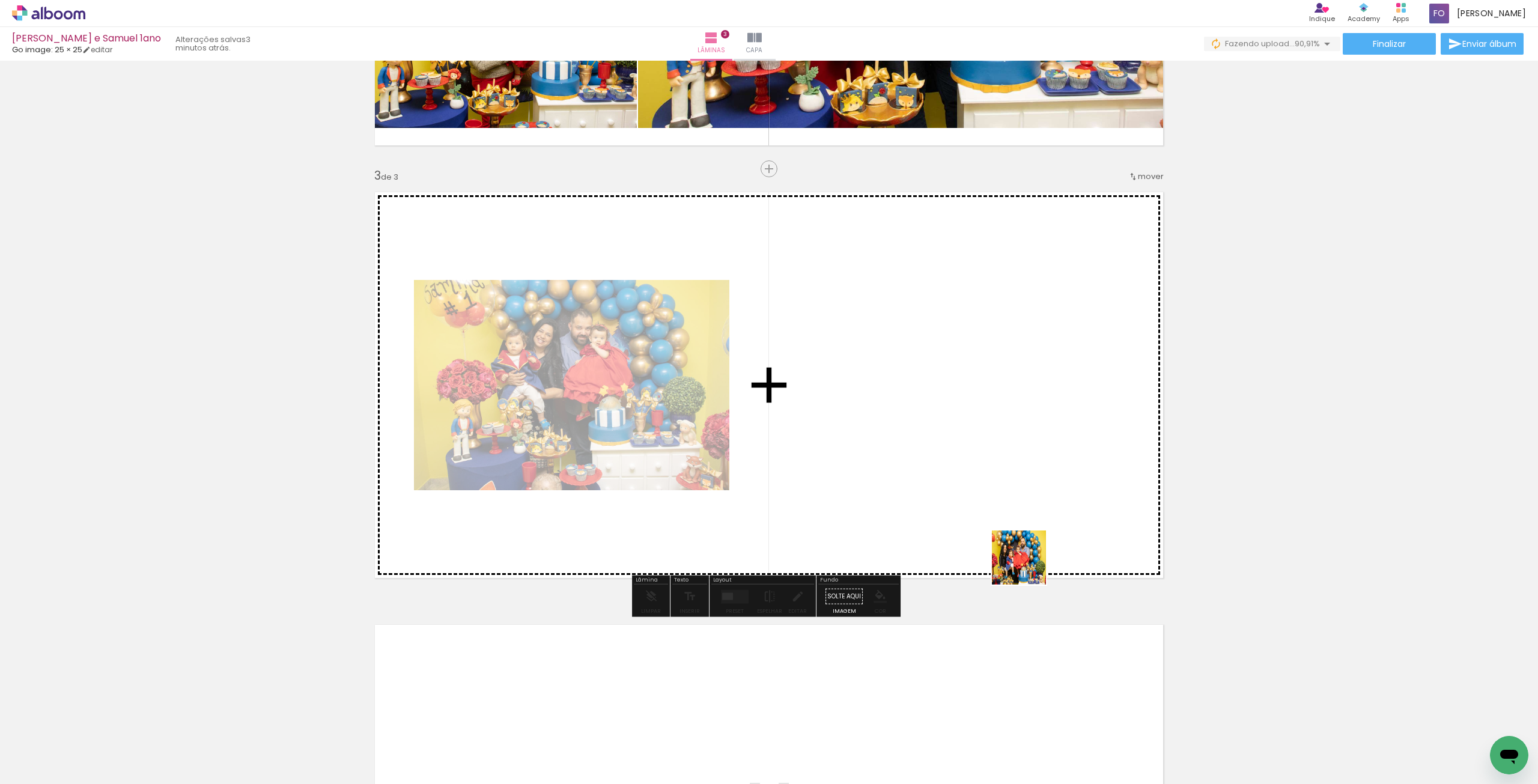
drag, startPoint x: 1370, startPoint y: 746, endPoint x: 957, endPoint y: 527, distance: 467.5
click at [962, 526] on quentale-workspace at bounding box center [769, 392] width 1538 height 784
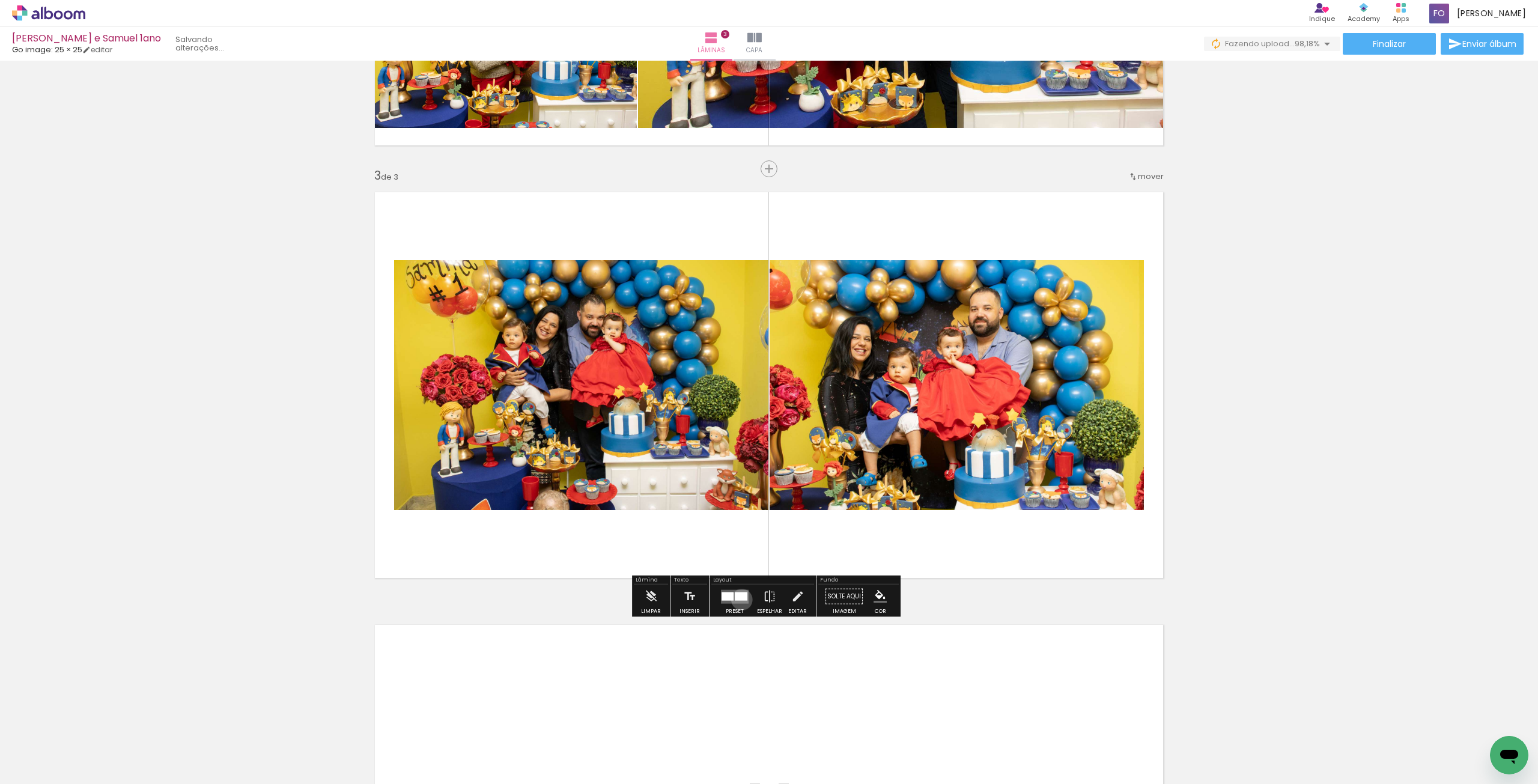
click at [739, 599] on div at bounding box center [741, 596] width 12 height 8
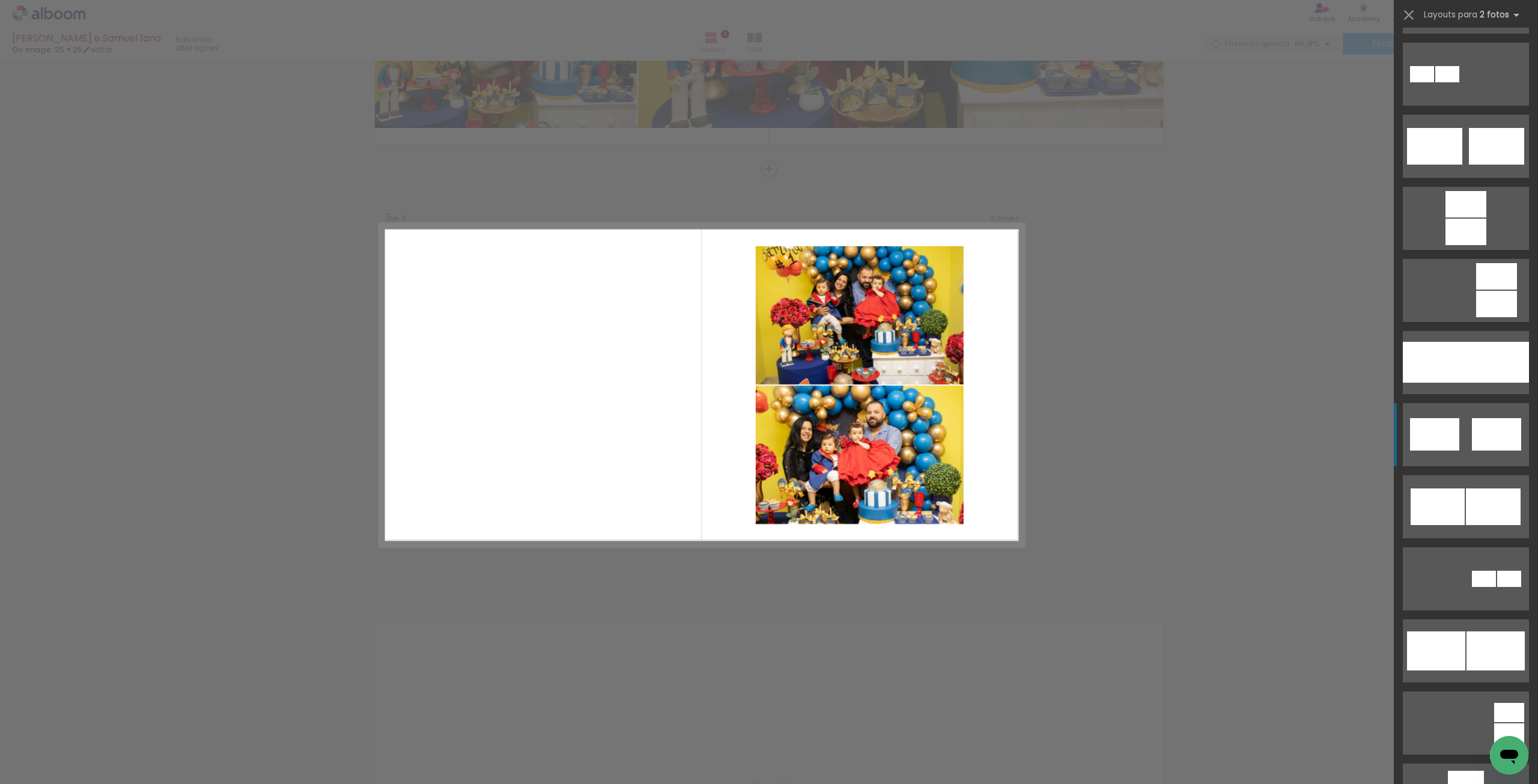
scroll to position [541, 0]
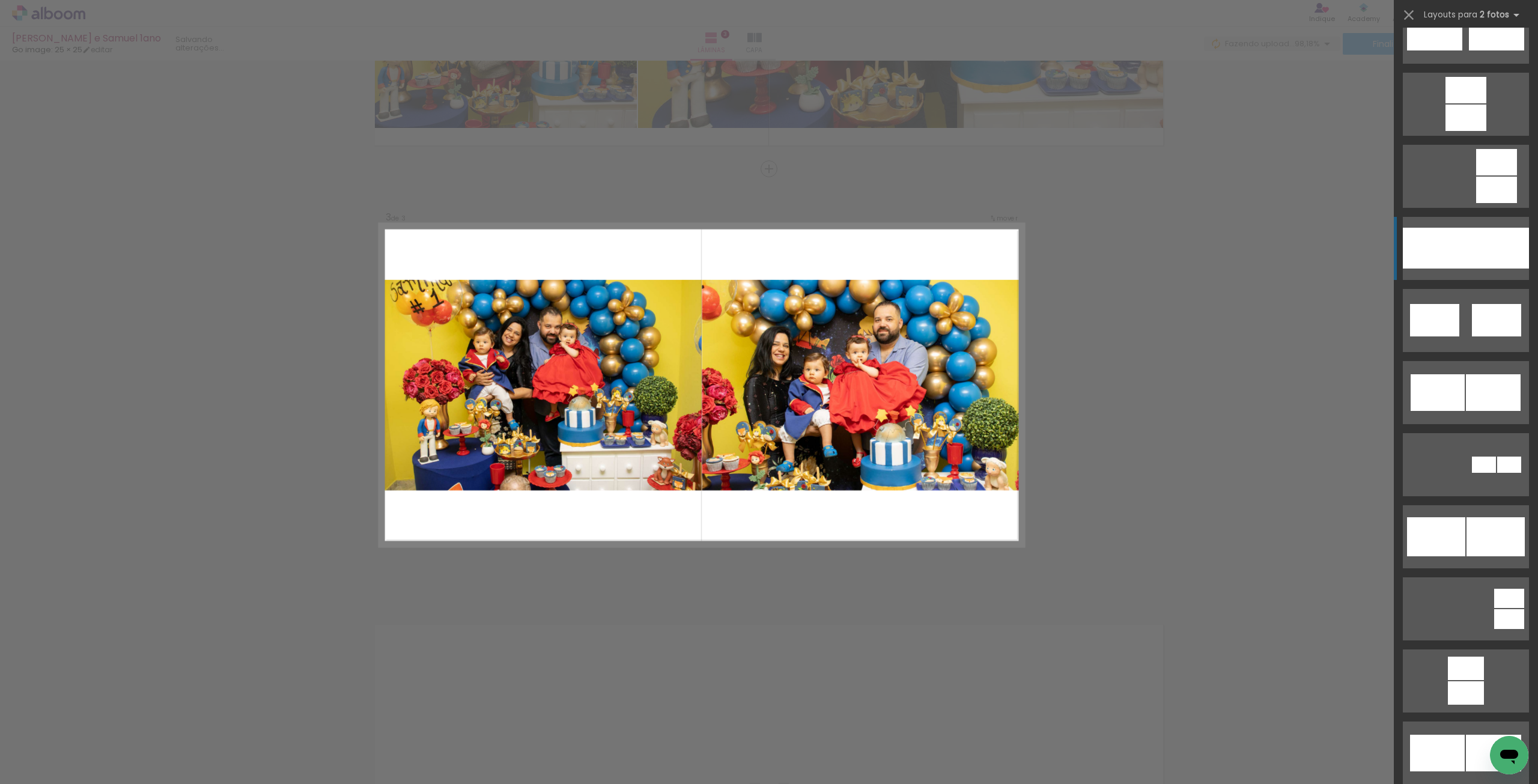
click at [1466, 253] on div at bounding box center [1498, 248] width 63 height 40
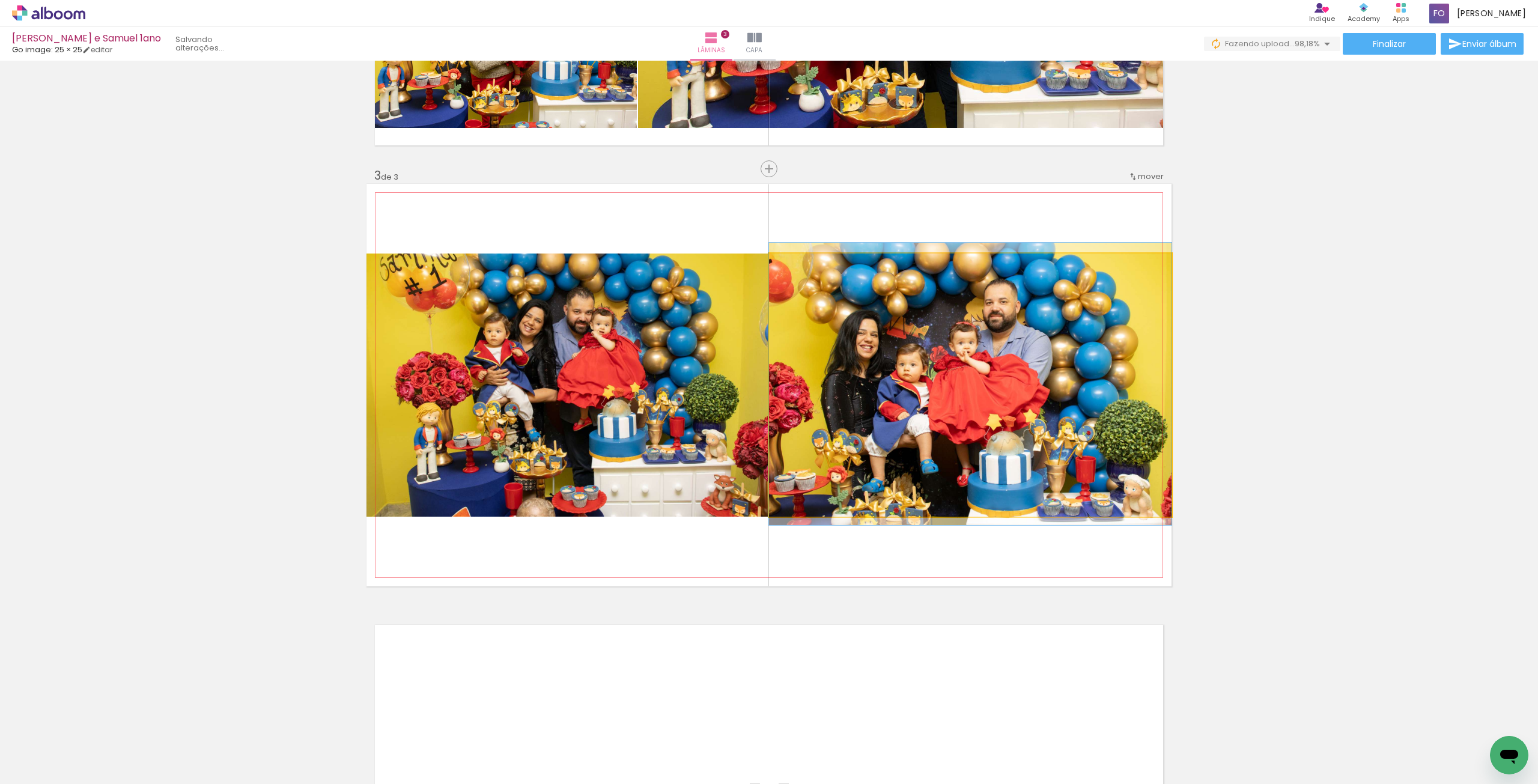
drag, startPoint x: 949, startPoint y: 322, endPoint x: 972, endPoint y: 321, distance: 23.0
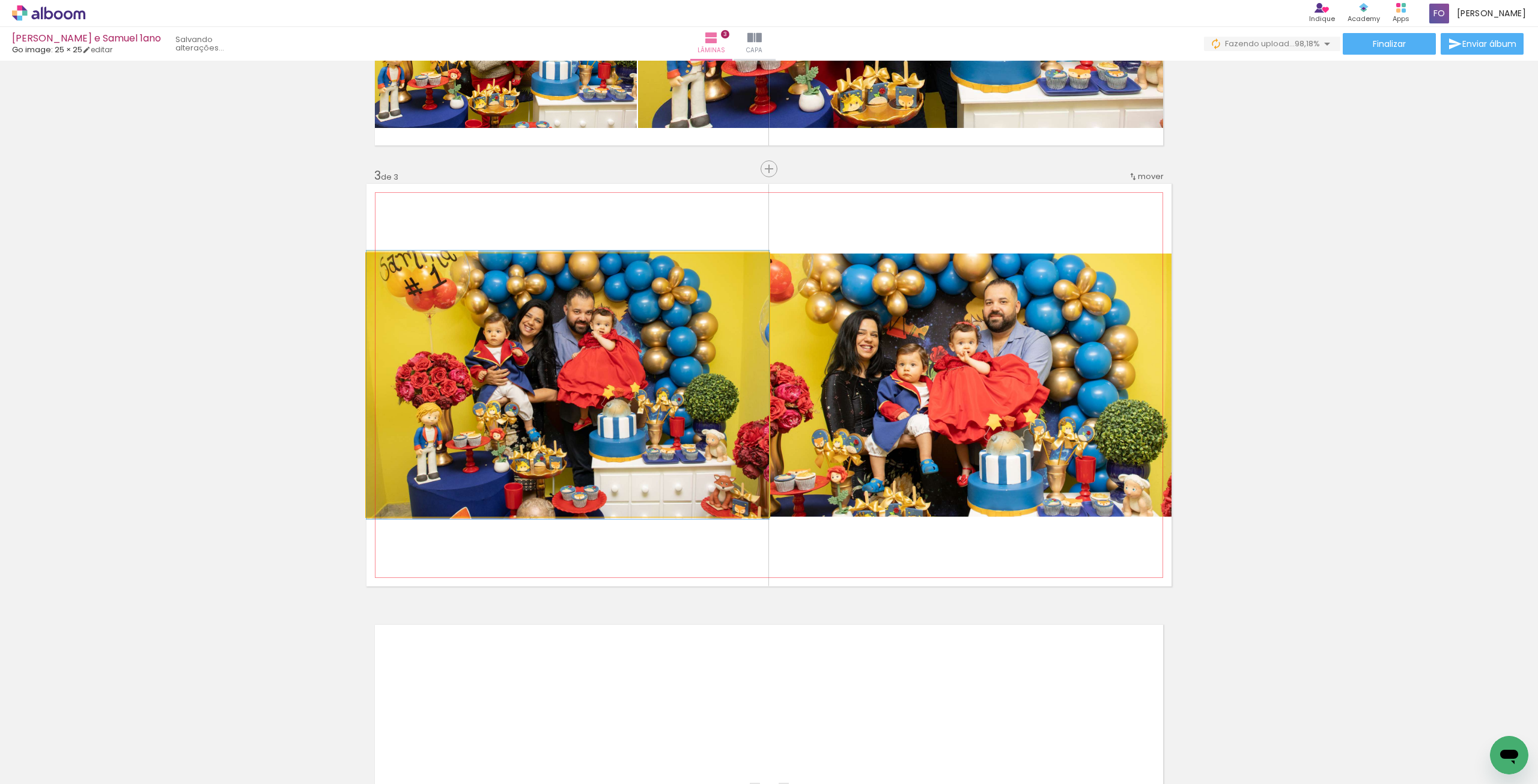
click at [705, 371] on quentale-photo at bounding box center [568, 385] width 403 height 263
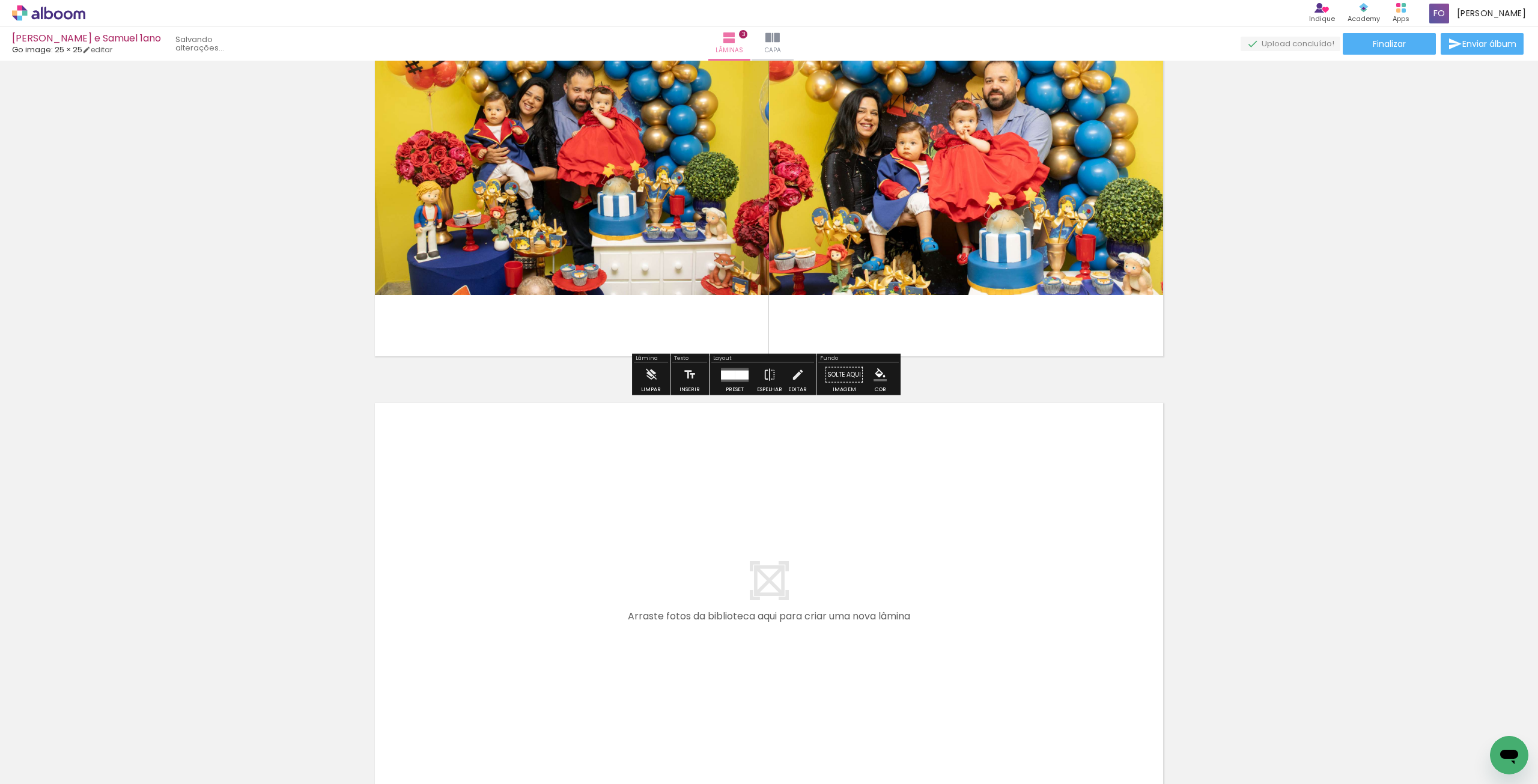
scroll to position [1017, 0]
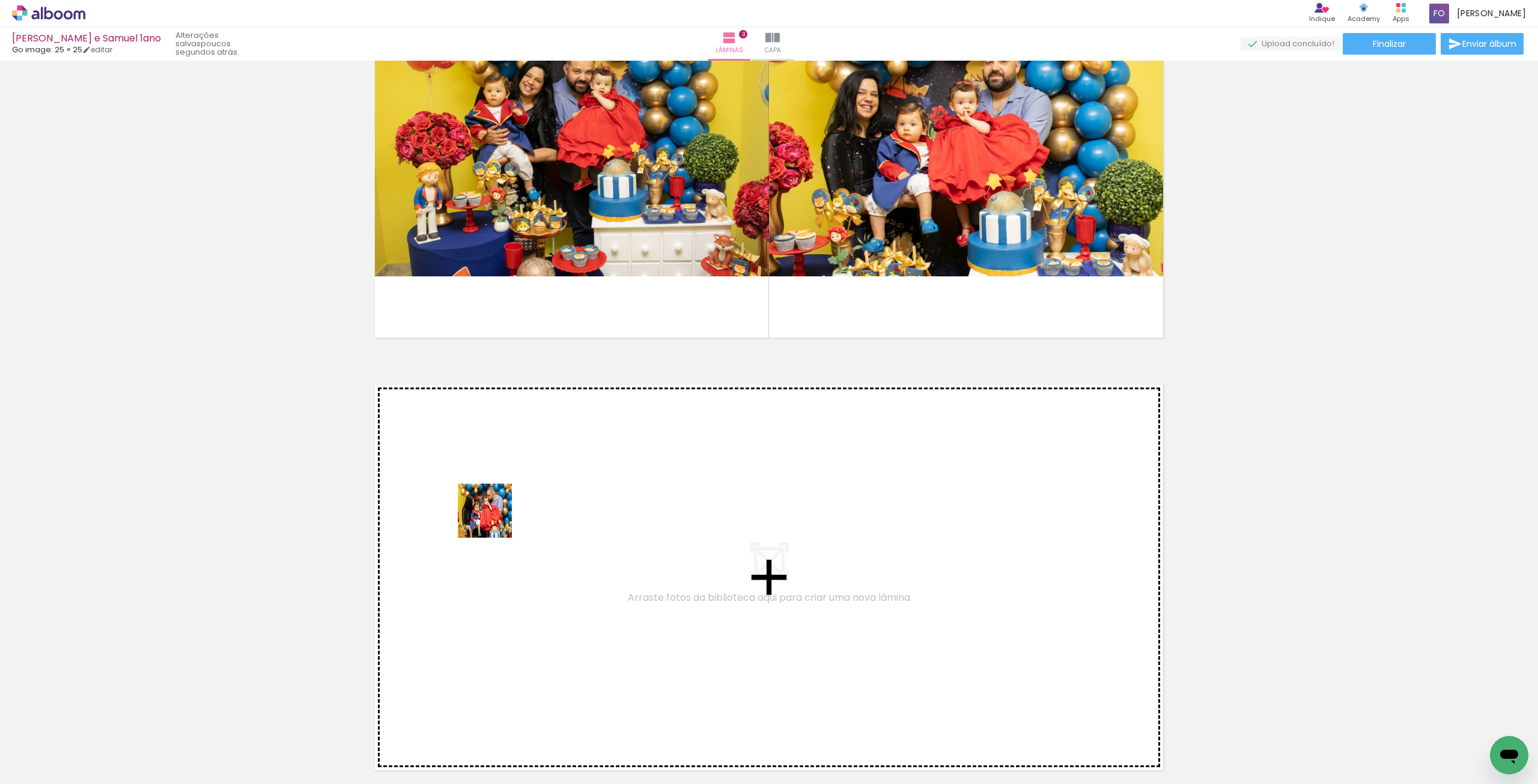
drag, startPoint x: 201, startPoint y: 751, endPoint x: 523, endPoint y: 487, distance: 416.4
click at [523, 487] on quentale-workspace at bounding box center [769, 392] width 1538 height 784
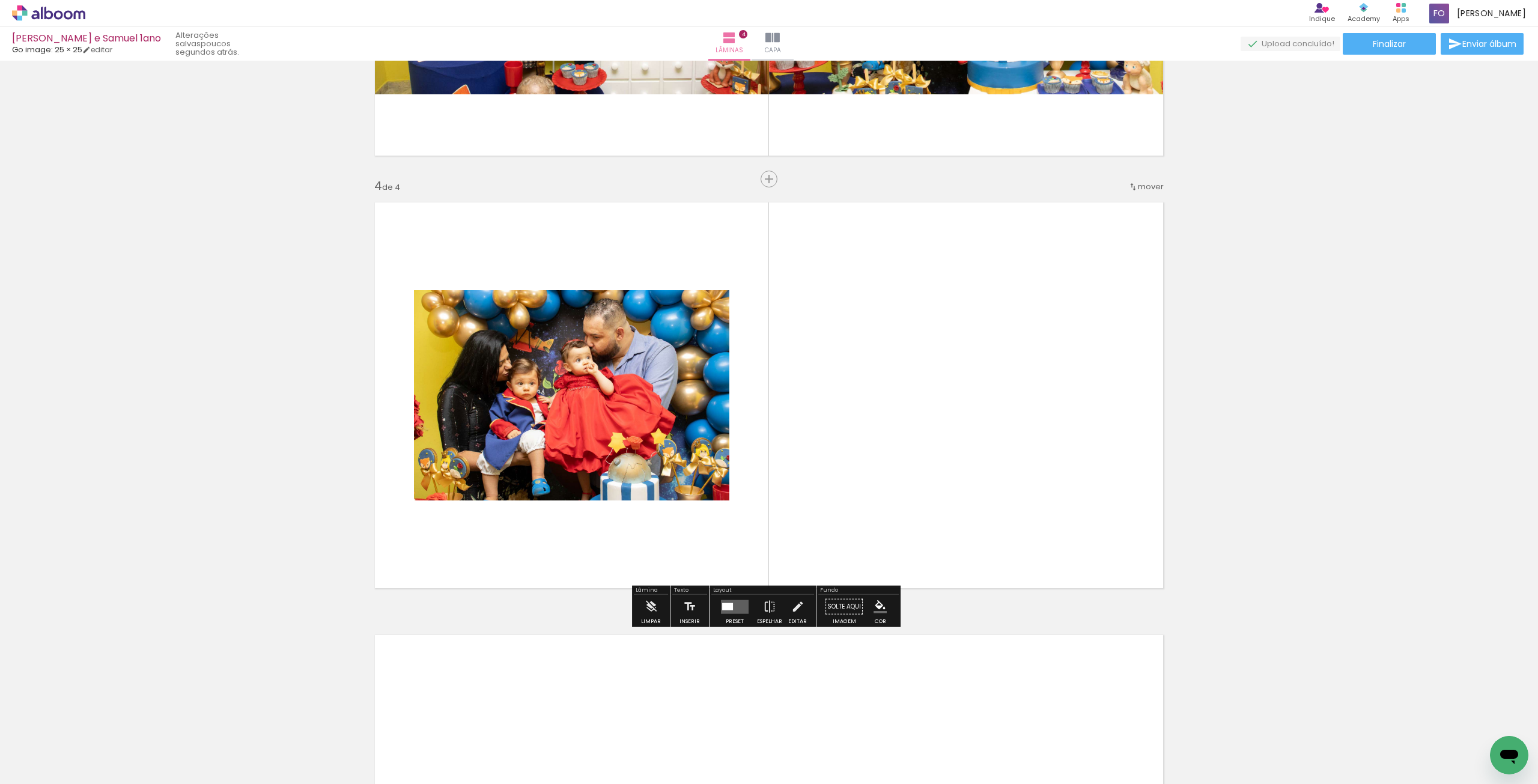
scroll to position [1209, 0]
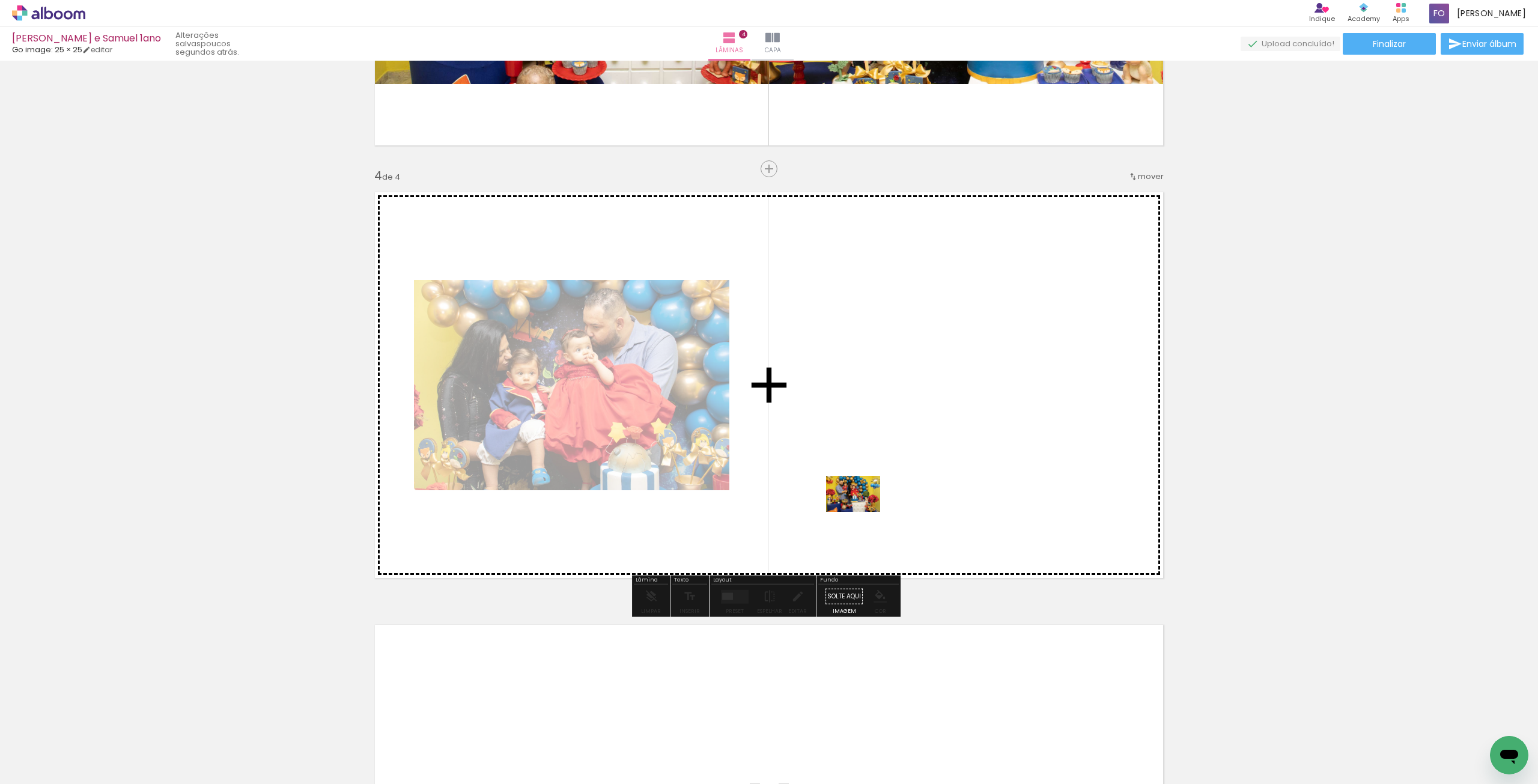
drag, startPoint x: 286, startPoint y: 756, endPoint x: 862, endPoint y: 512, distance: 625.5
click at [862, 512] on quentale-workspace at bounding box center [769, 392] width 1538 height 784
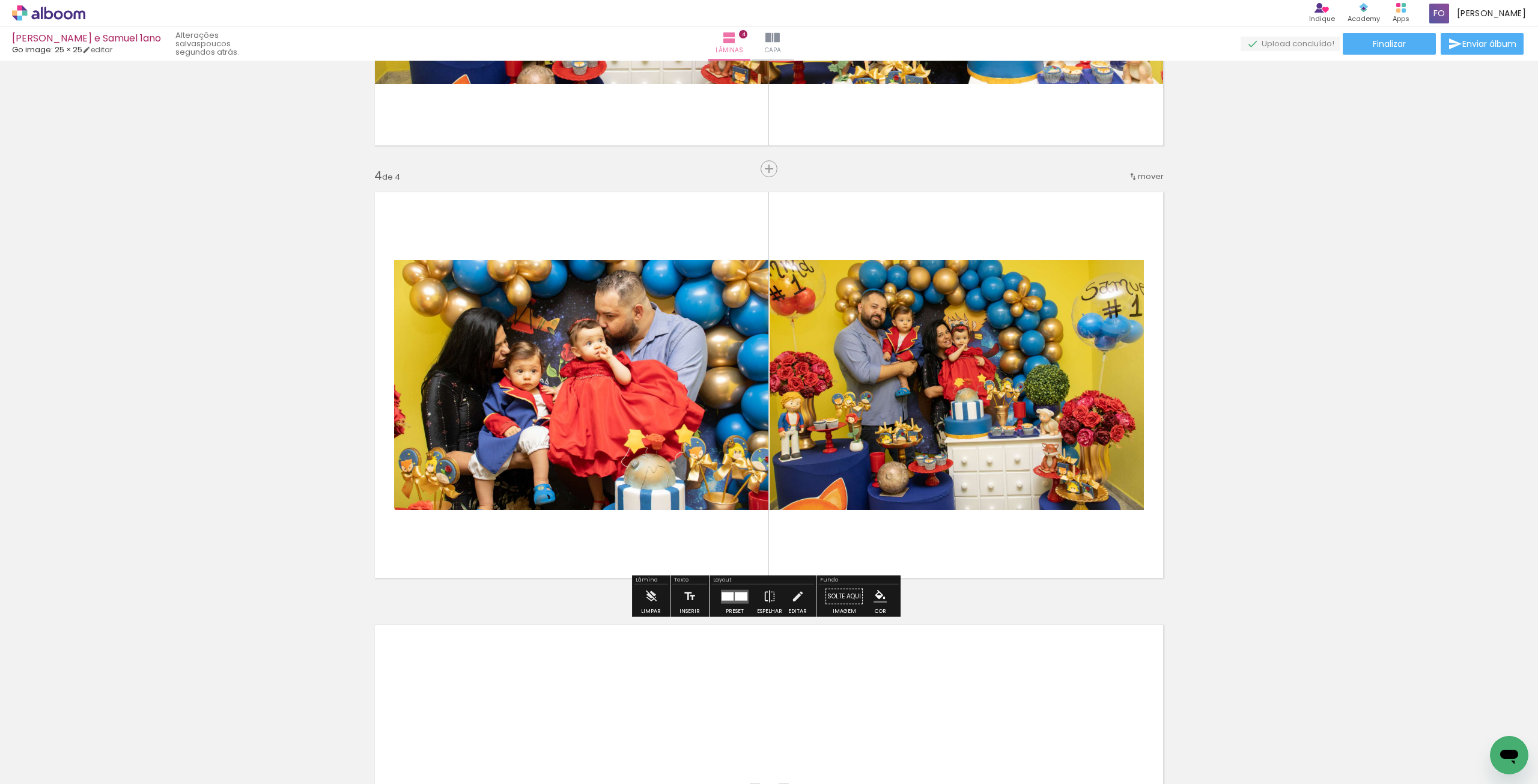
click at [730, 600] on quentale-layouter at bounding box center [734, 596] width 27 height 14
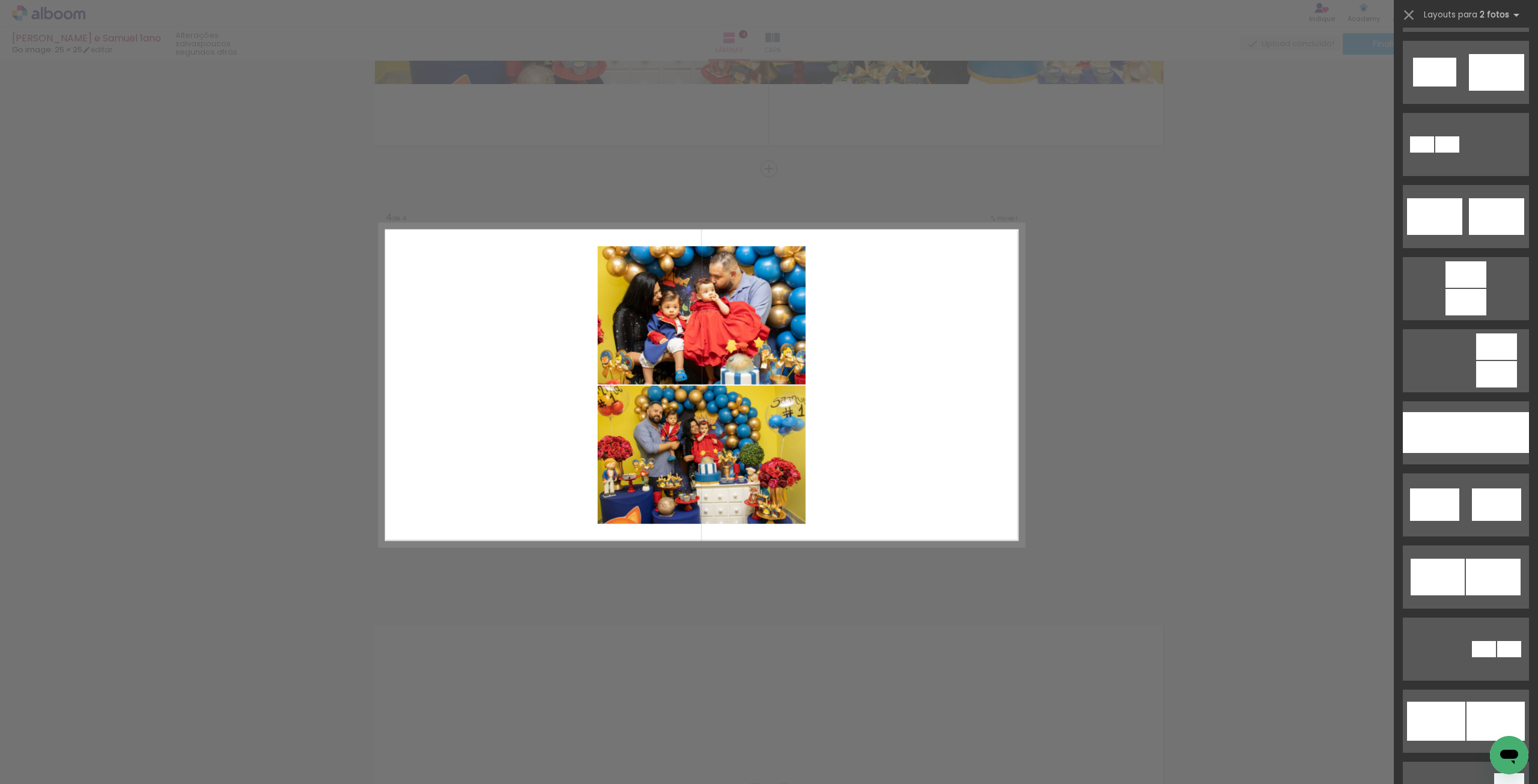
scroll to position [541, 0]
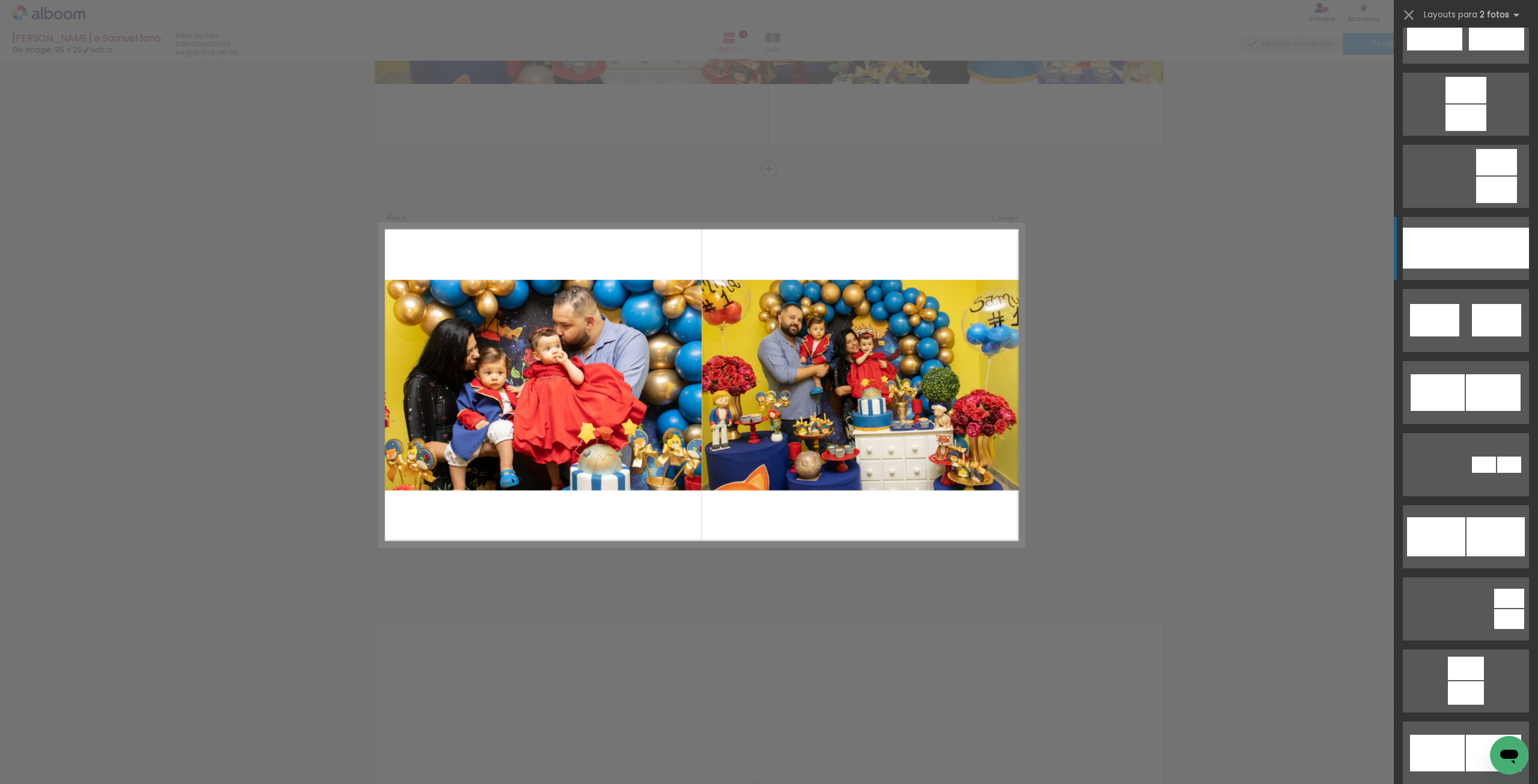
click at [1478, 249] on div at bounding box center [1498, 248] width 63 height 40
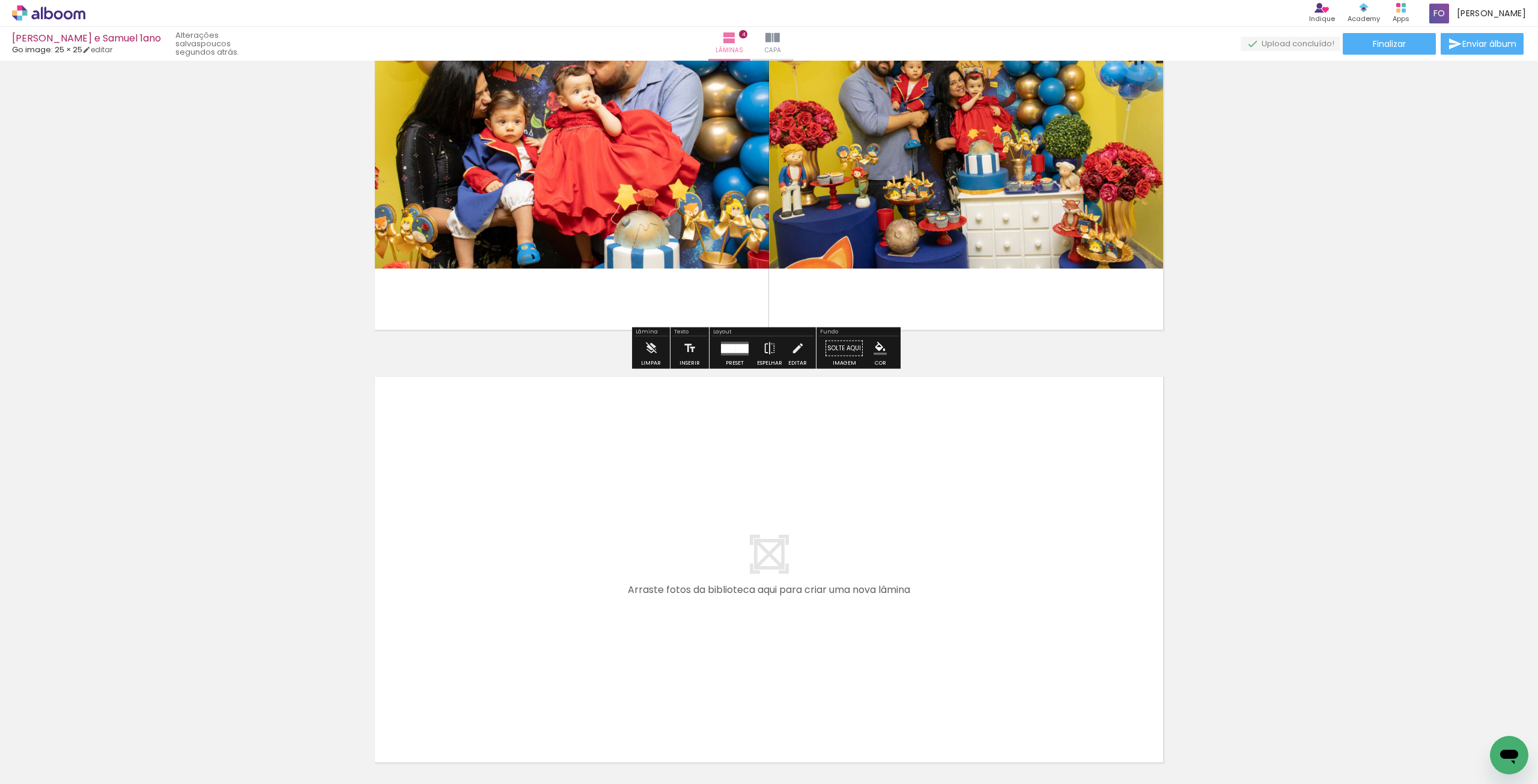
scroll to position [1561, 0]
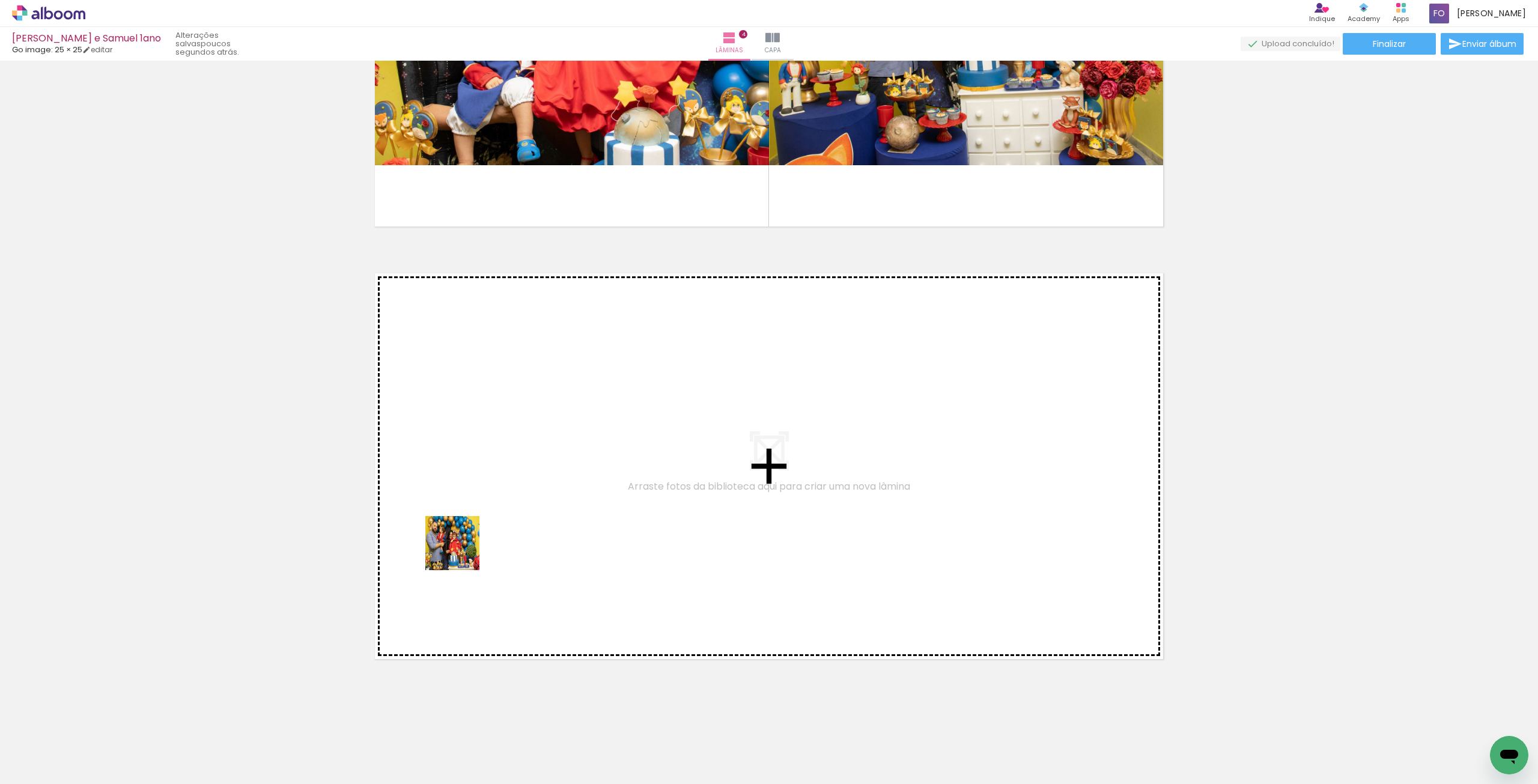
drag, startPoint x: 438, startPoint y: 600, endPoint x: 462, endPoint y: 545, distance: 60.0
click at [462, 545] on quentale-workspace at bounding box center [769, 392] width 1538 height 784
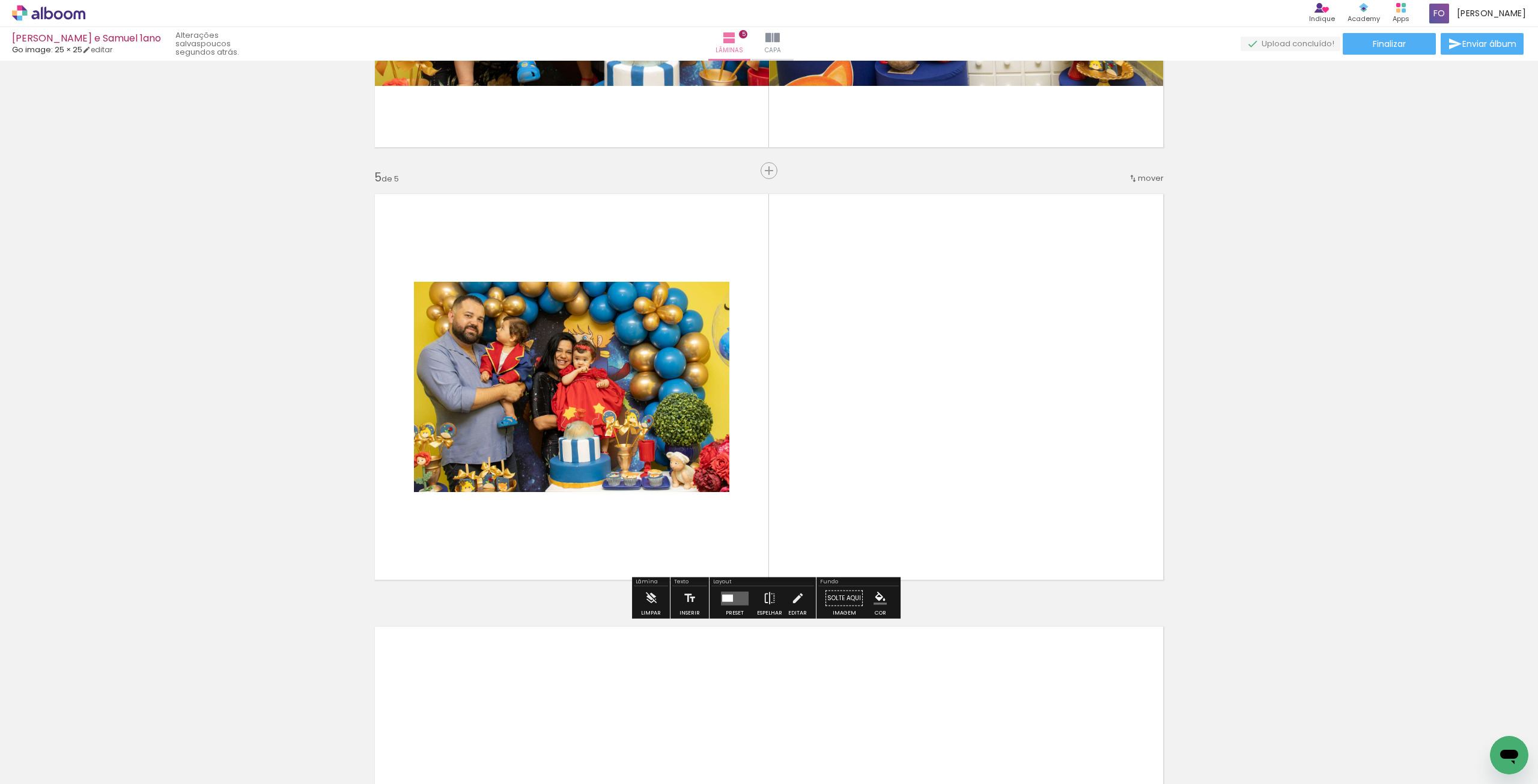
scroll to position [1641, 0]
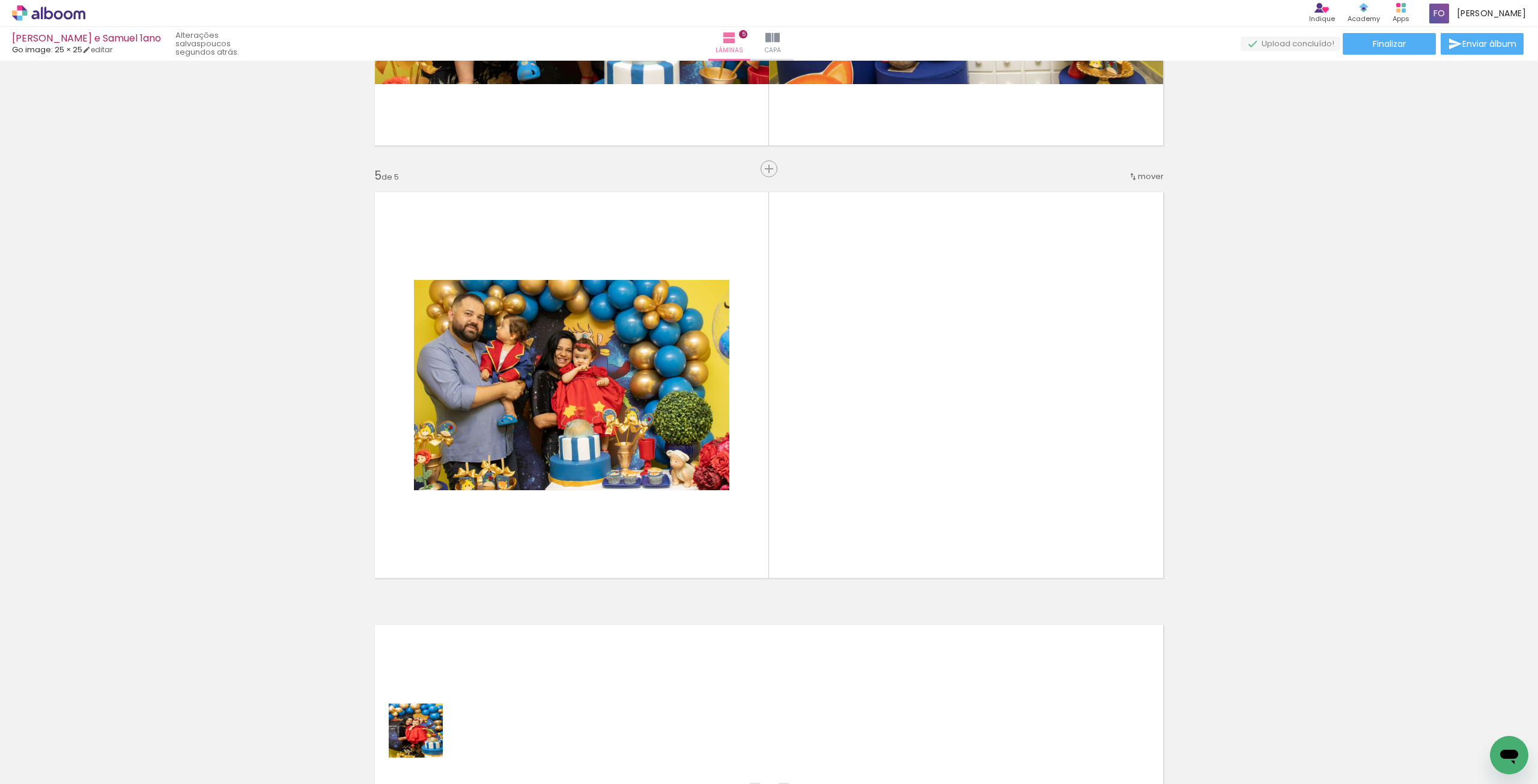
drag, startPoint x: 420, startPoint y: 743, endPoint x: 783, endPoint y: 586, distance: 395.5
click at [1023, 390] on quentale-workspace at bounding box center [769, 392] width 1538 height 784
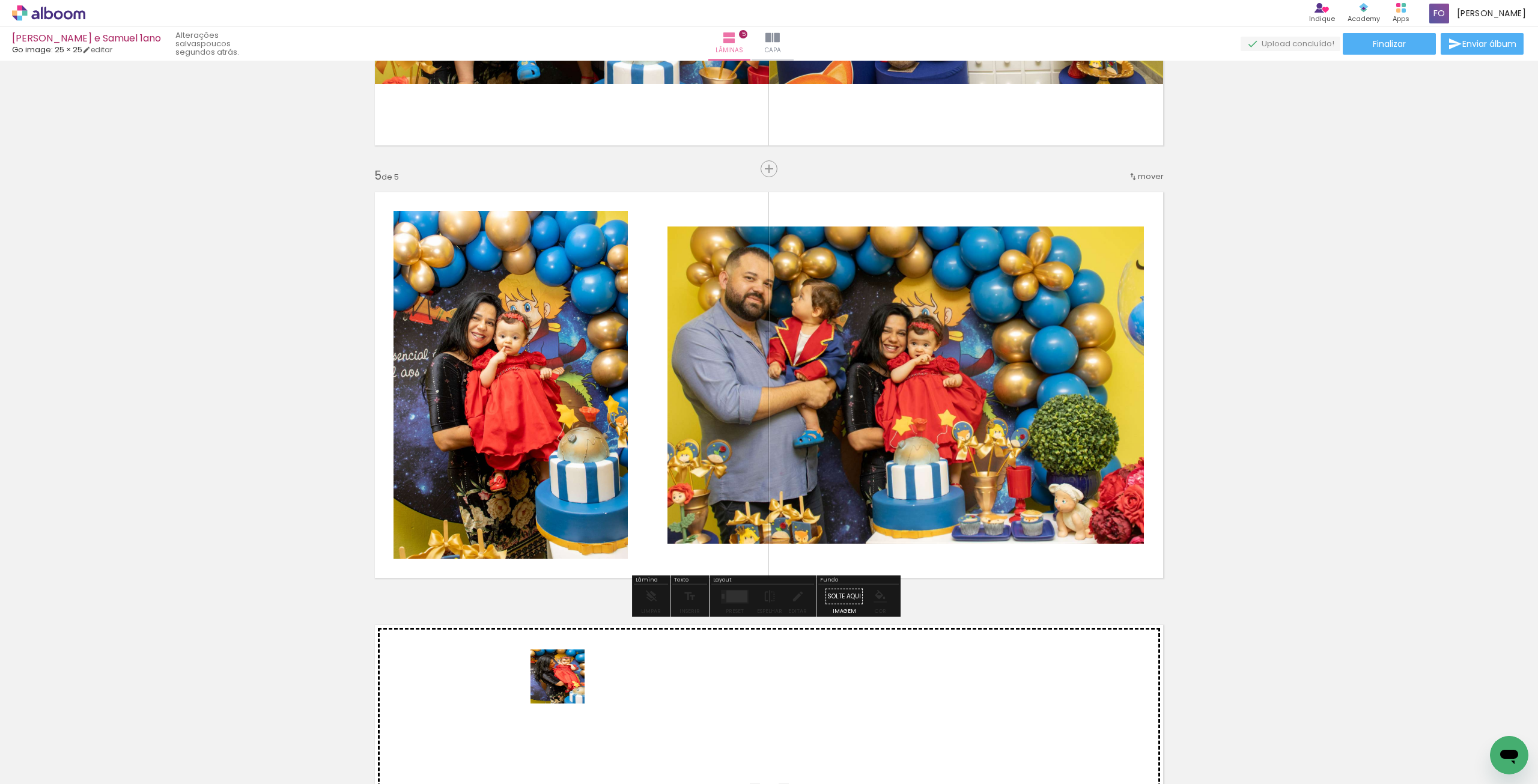
drag, startPoint x: 496, startPoint y: 750, endPoint x: 750, endPoint y: 484, distance: 367.8
click at [763, 479] on quentale-workspace at bounding box center [769, 392] width 1538 height 784
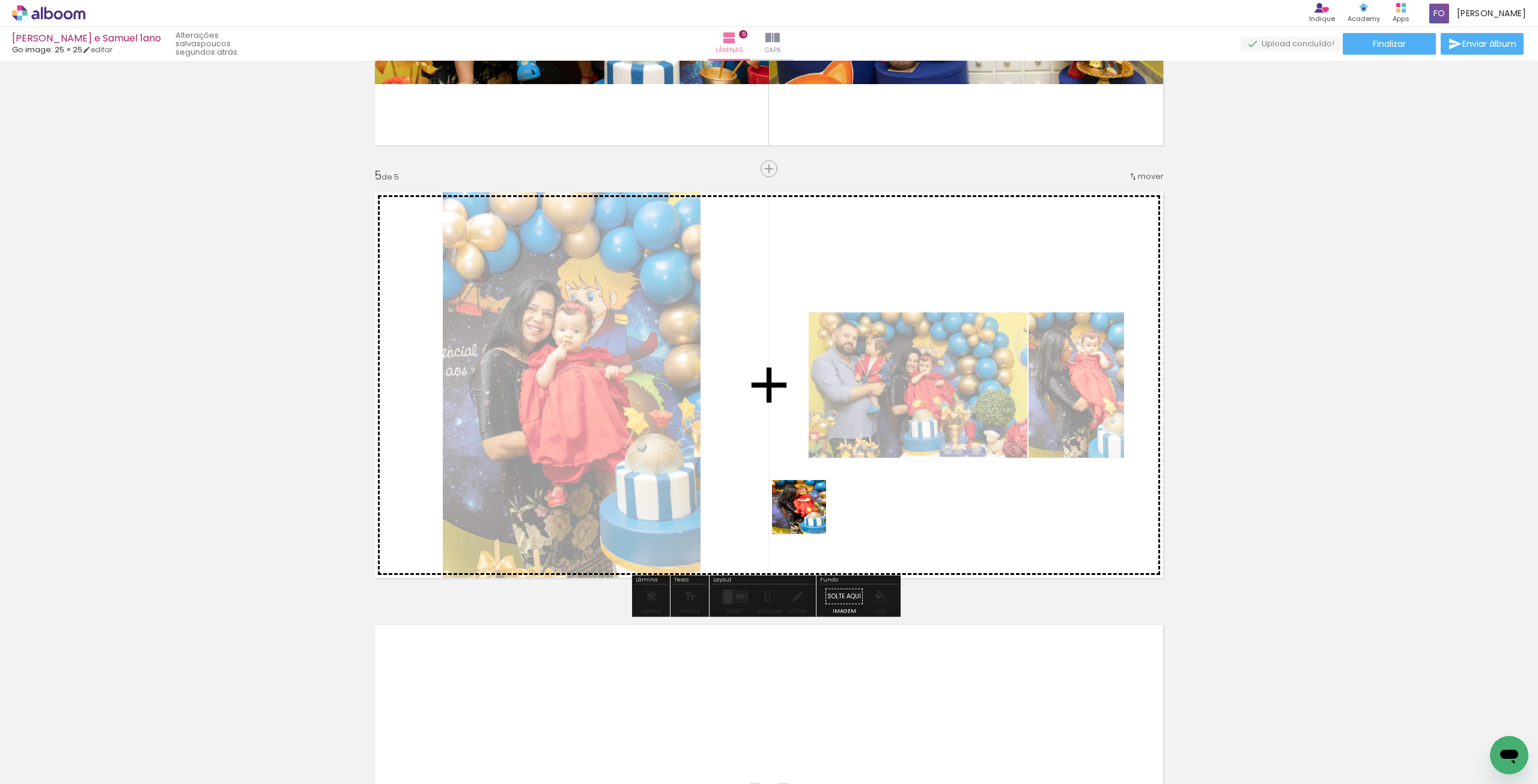
drag, startPoint x: 555, startPoint y: 741, endPoint x: 813, endPoint y: 508, distance: 347.6
click at [812, 508] on quentale-workspace at bounding box center [769, 392] width 1538 height 784
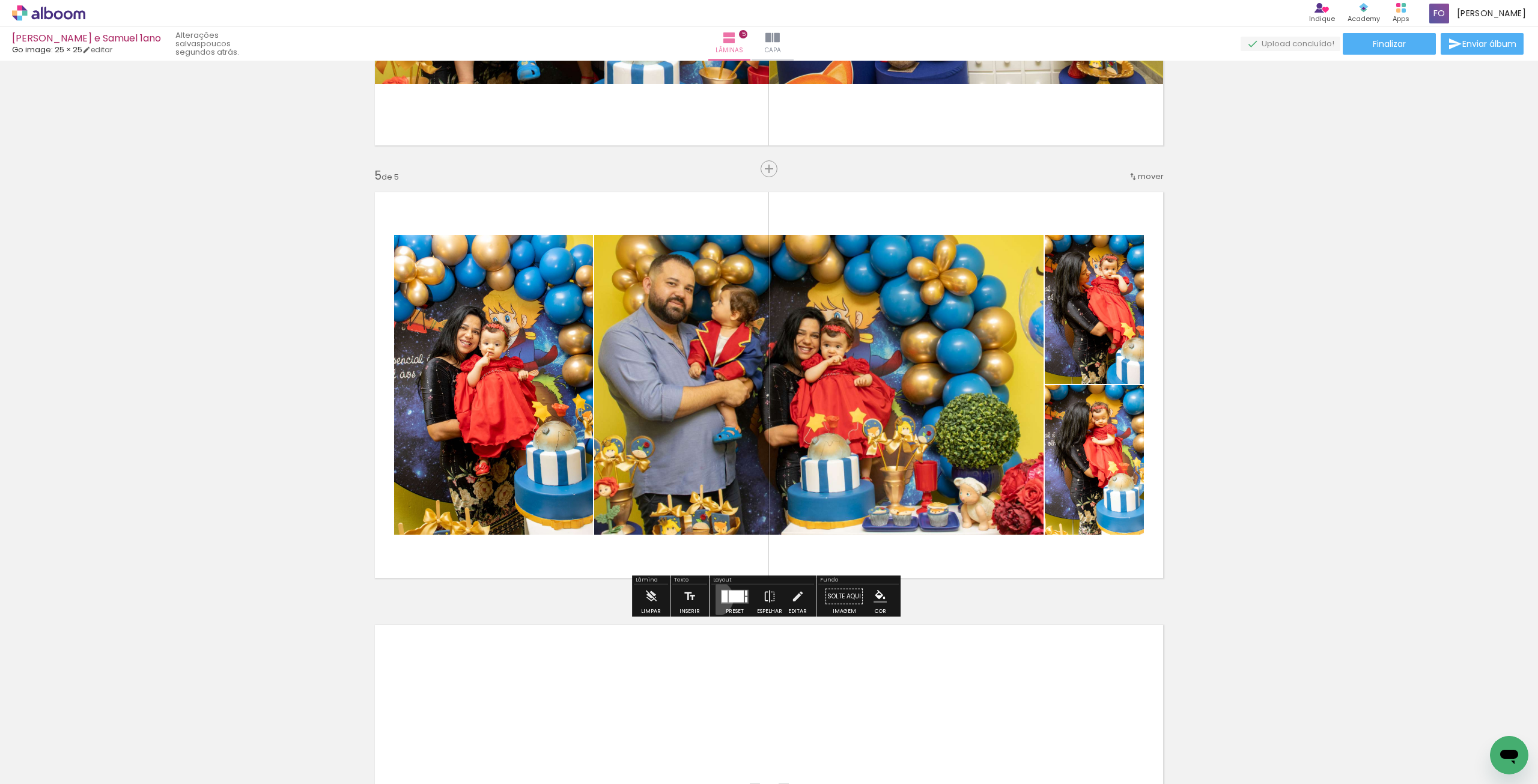
drag, startPoint x: 712, startPoint y: 597, endPoint x: 752, endPoint y: 590, distance: 40.6
click at [716, 597] on paper-button "Preset" at bounding box center [735, 599] width 39 height 31
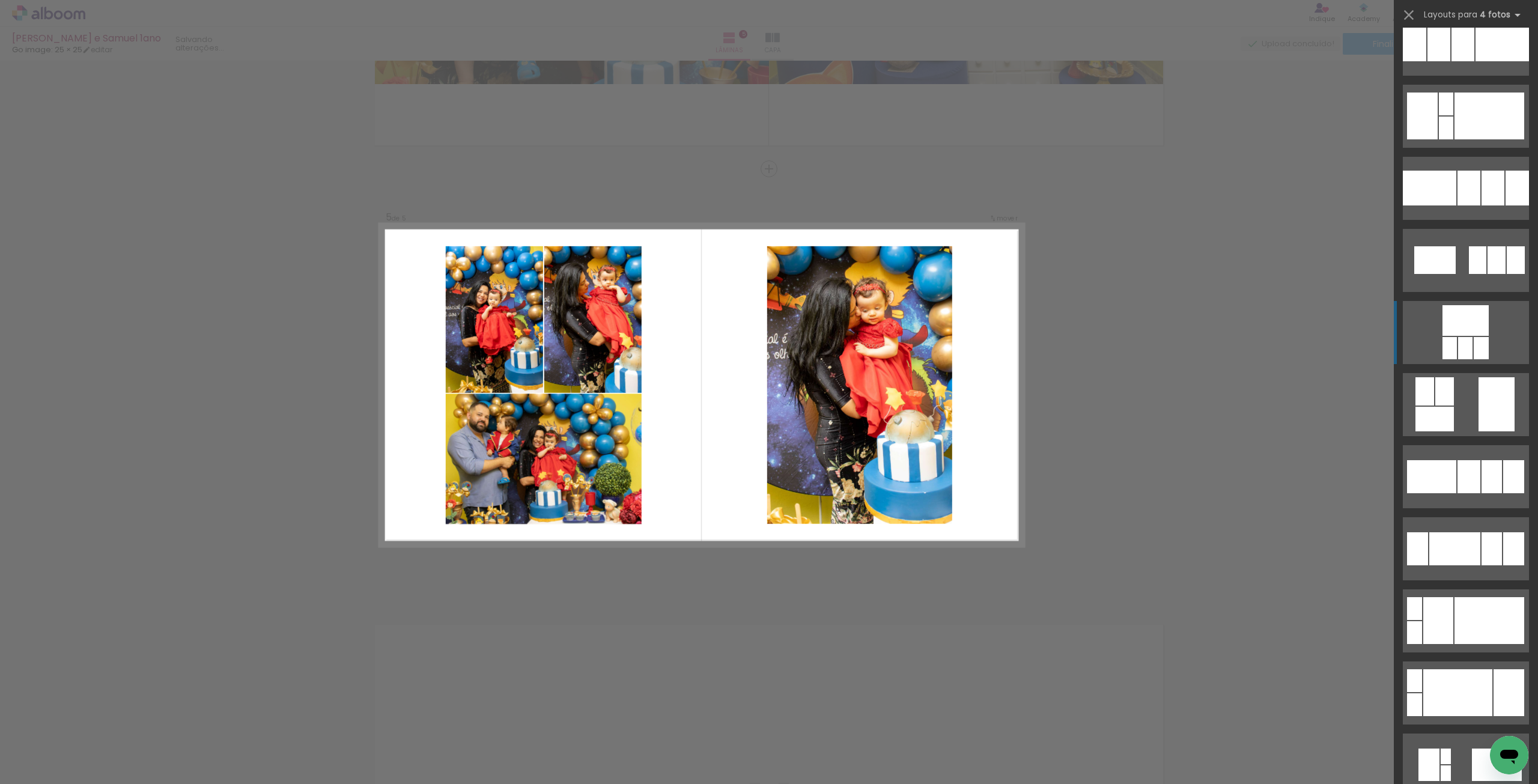
scroll to position [3243, 0]
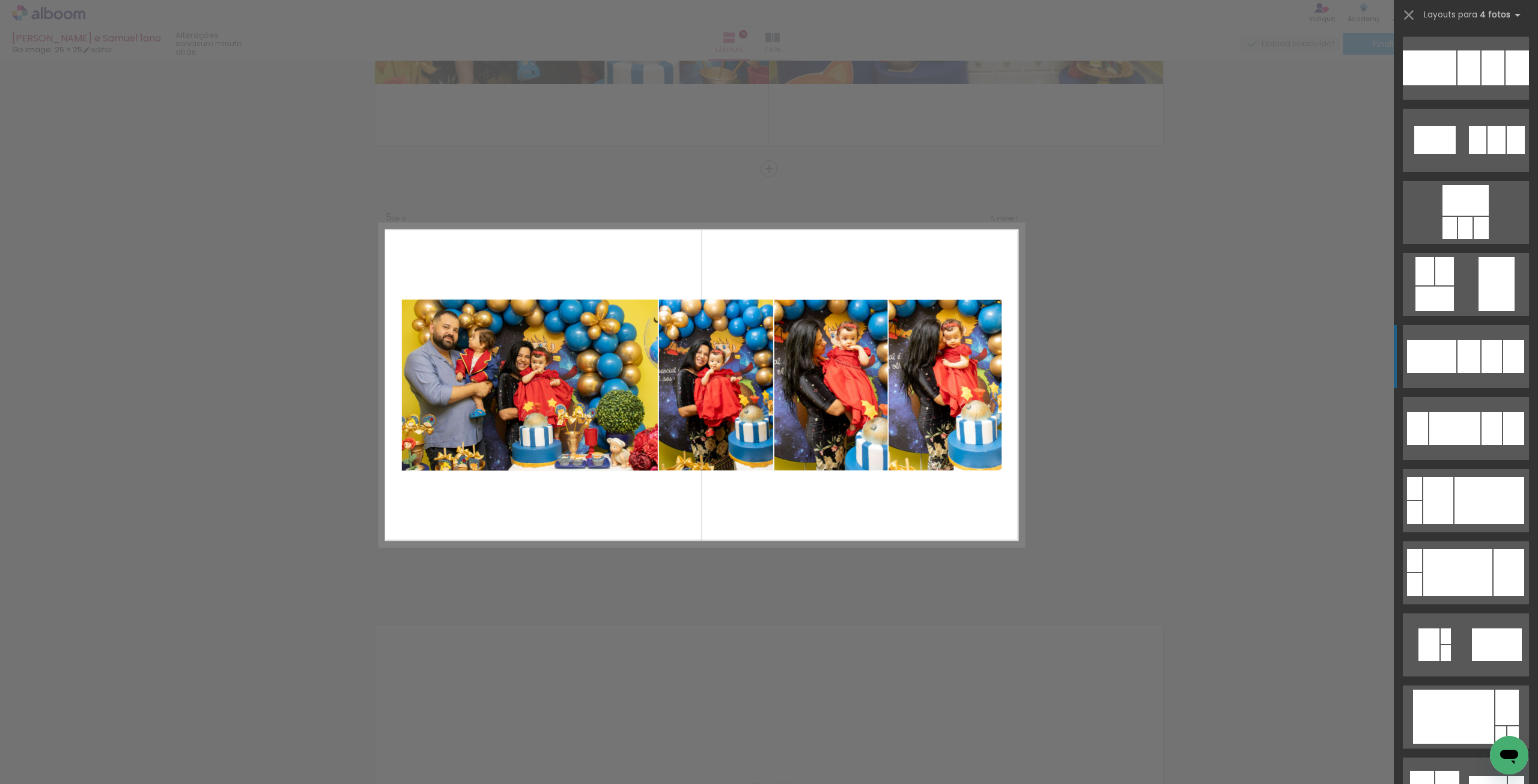
click at [1469, 354] on div at bounding box center [1469, 357] width 23 height 33
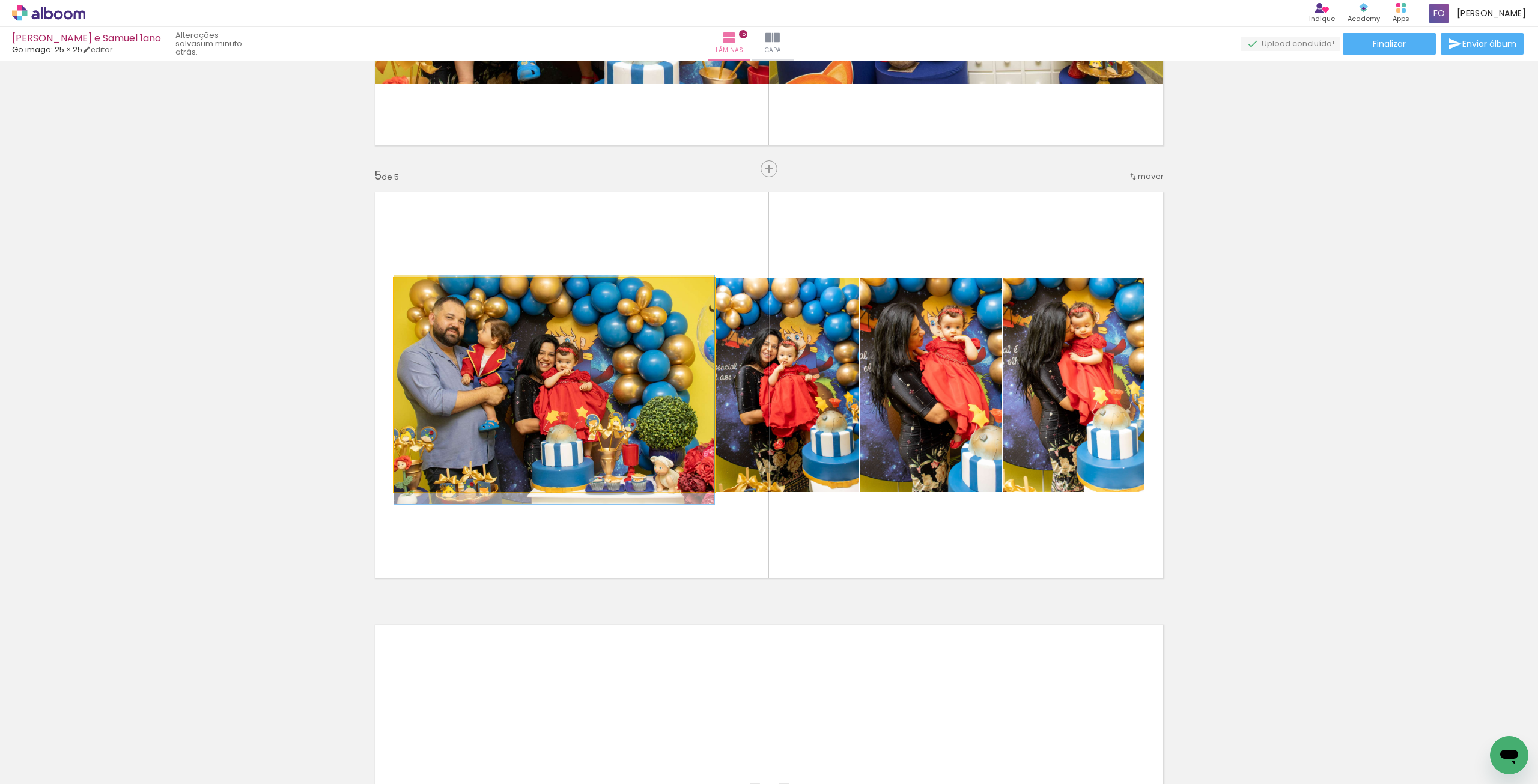
drag, startPoint x: 632, startPoint y: 416, endPoint x: 651, endPoint y: 423, distance: 20.2
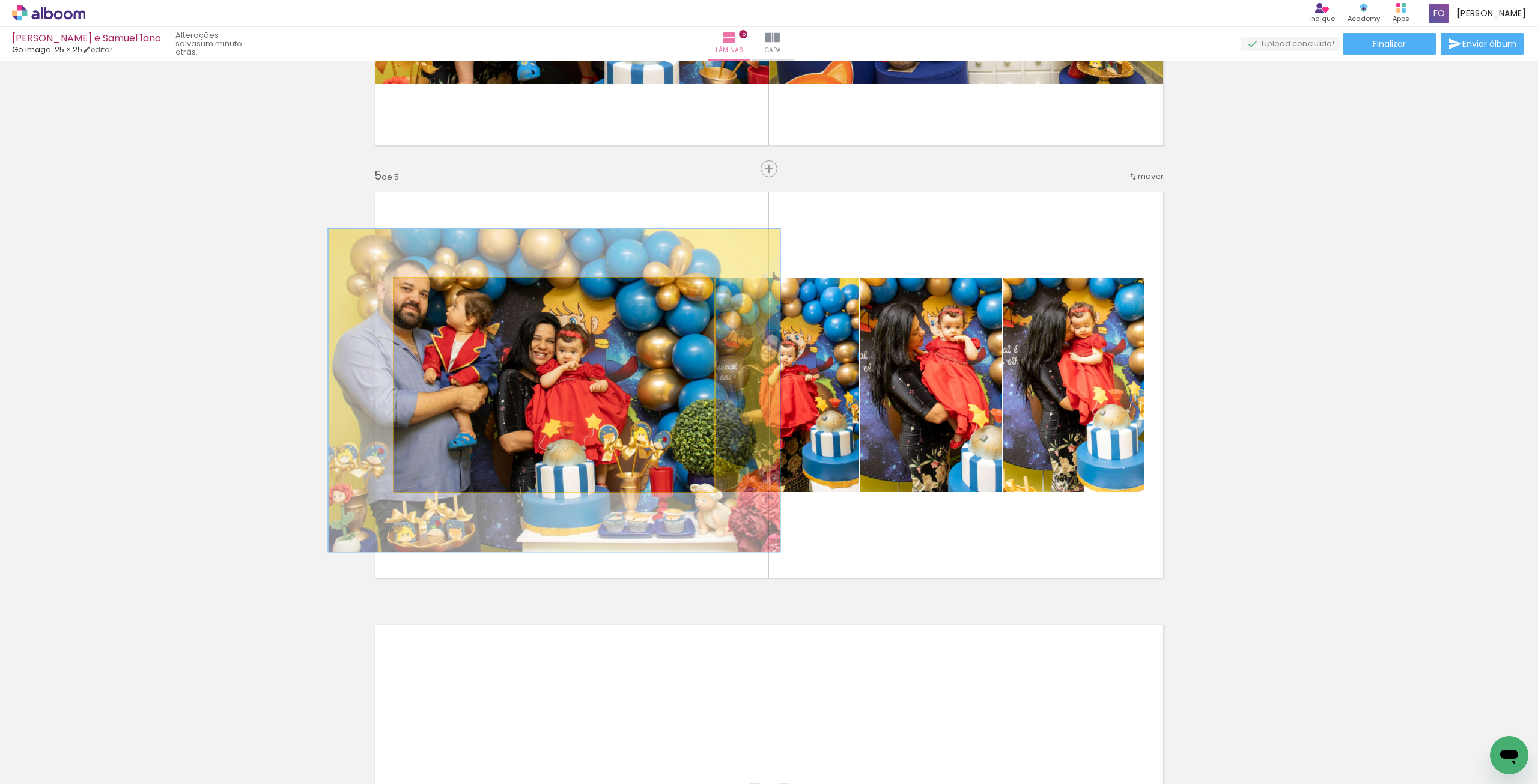
drag, startPoint x: 423, startPoint y: 297, endPoint x: 440, endPoint y: 293, distance: 17.5
click at [440, 293] on div at bounding box center [439, 290] width 19 height 19
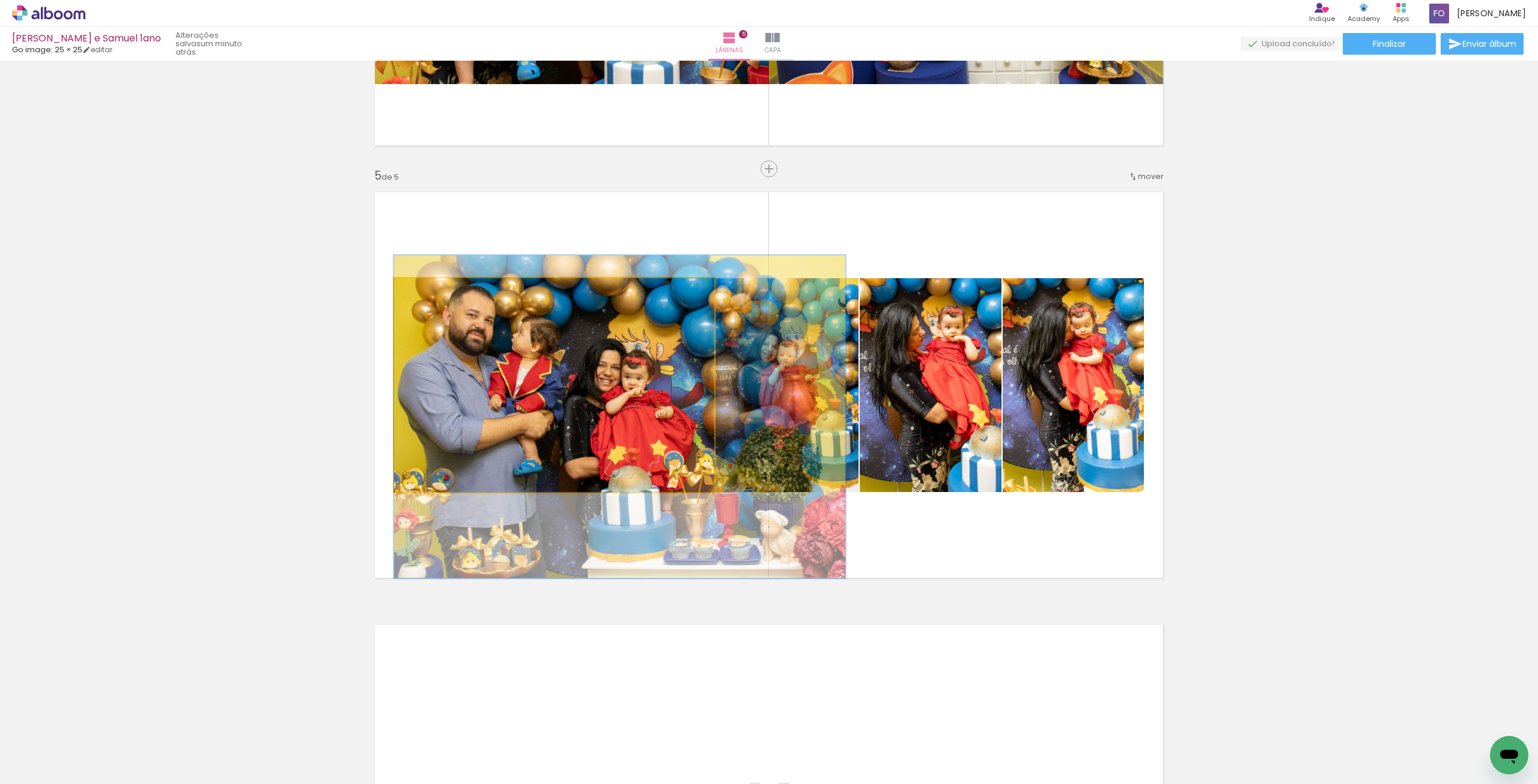
drag, startPoint x: 483, startPoint y: 358, endPoint x: 501, endPoint y: 352, distance: 19.0
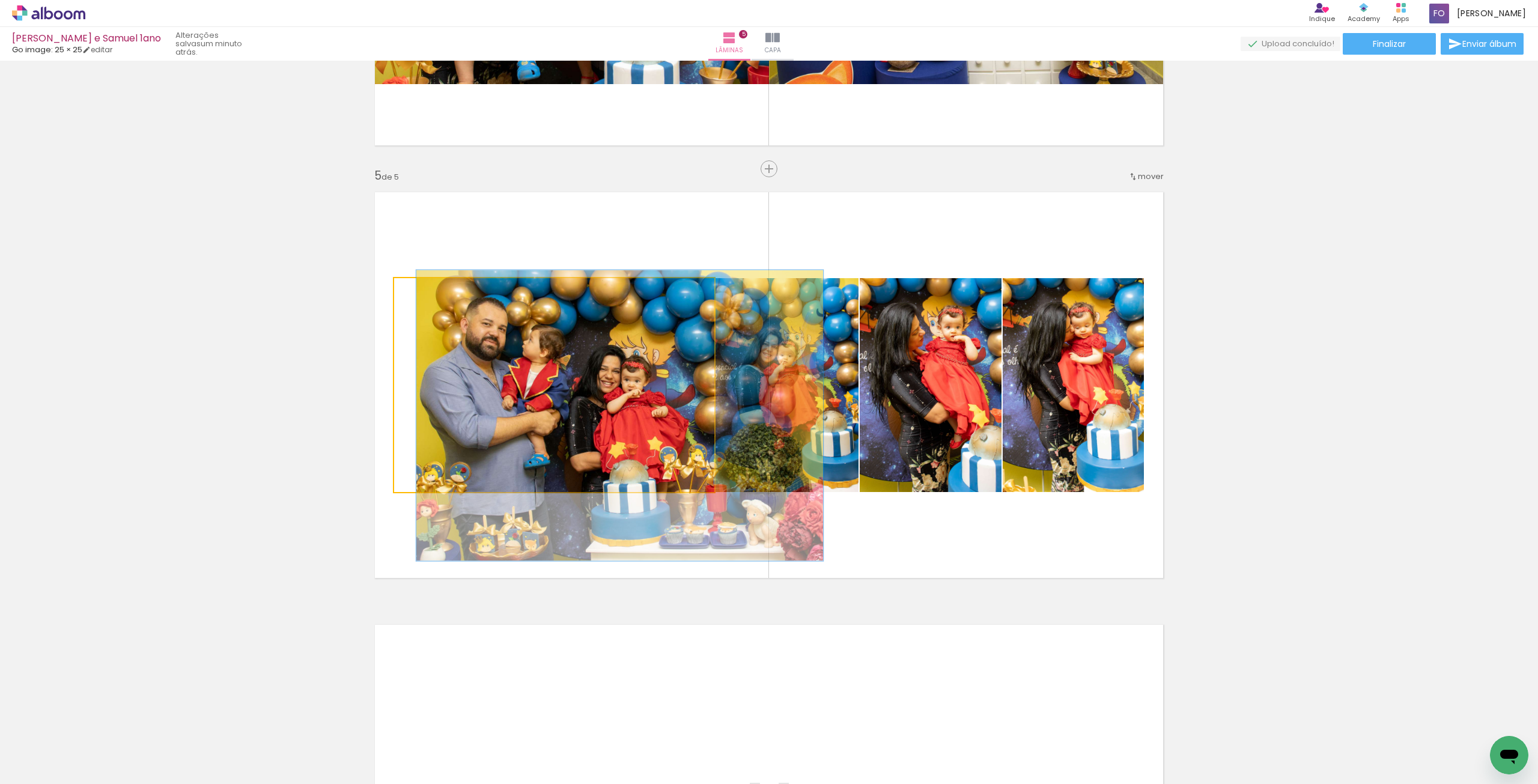
drag, startPoint x: 439, startPoint y: 295, endPoint x: 433, endPoint y: 295, distance: 6.0
type paper-slider "127"
click at [433, 295] on div at bounding box center [434, 290] width 19 height 19
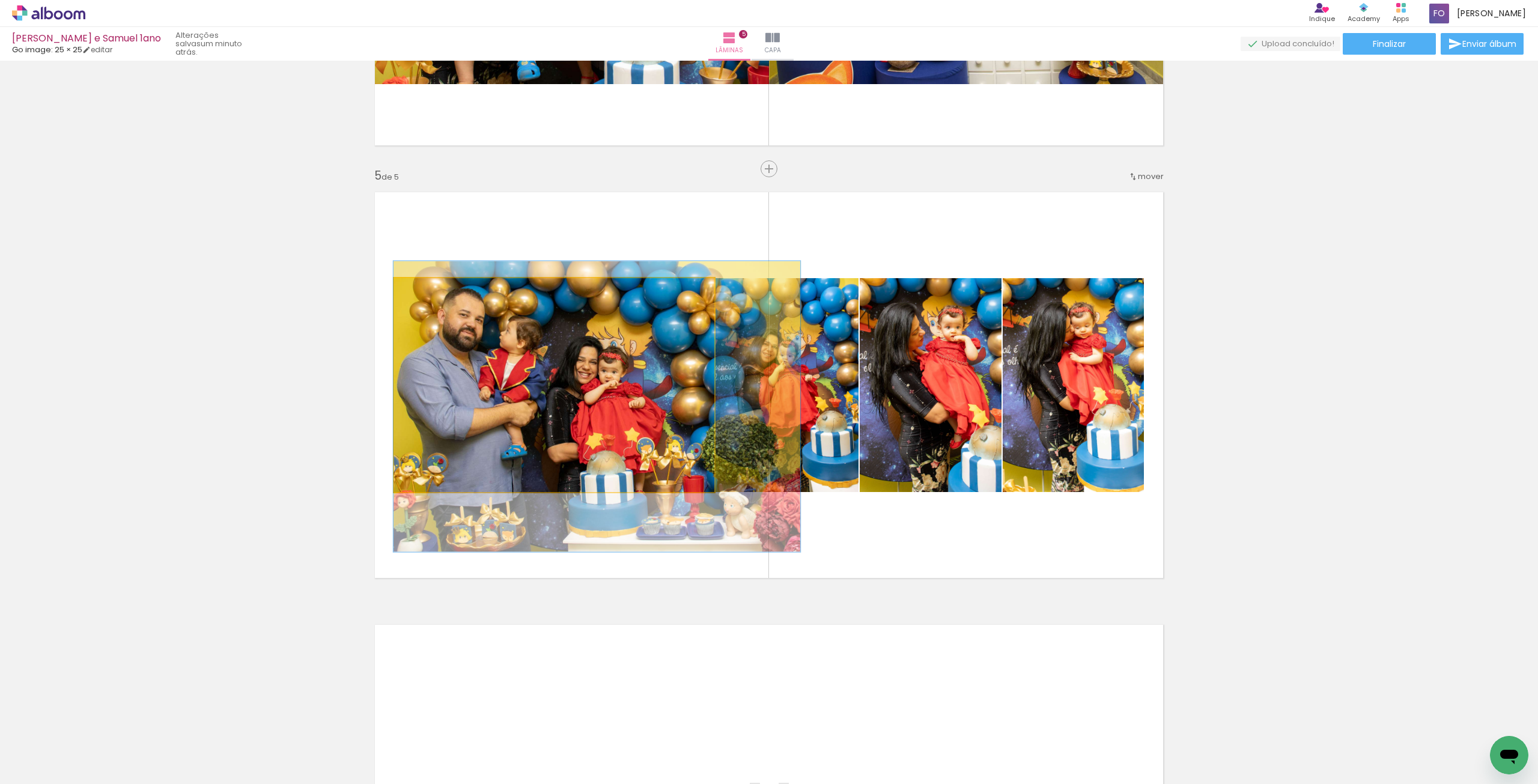
drag, startPoint x: 488, startPoint y: 376, endPoint x: 520, endPoint y: 358, distance: 36.7
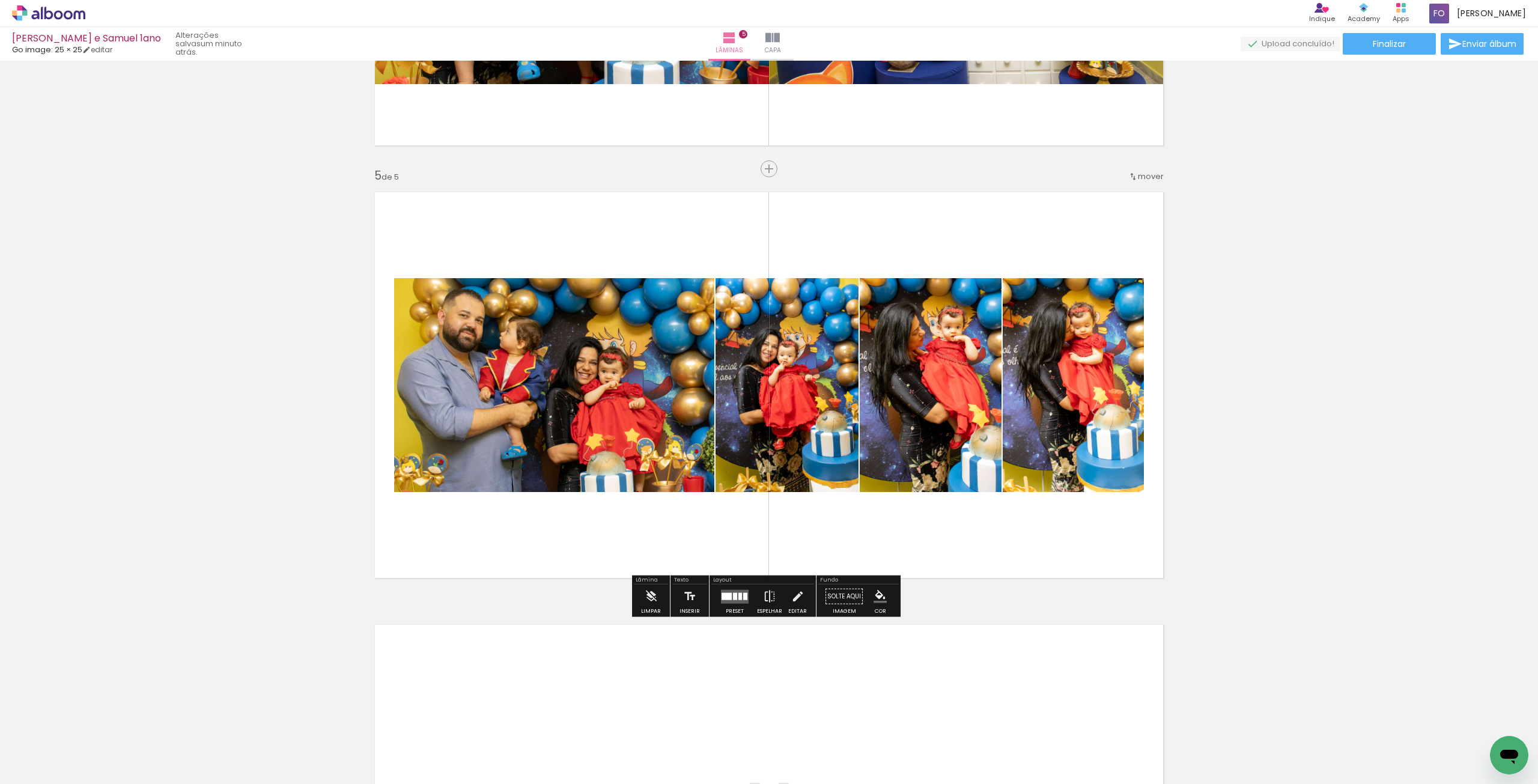
click at [610, 229] on quentale-layouter at bounding box center [769, 385] width 805 height 403
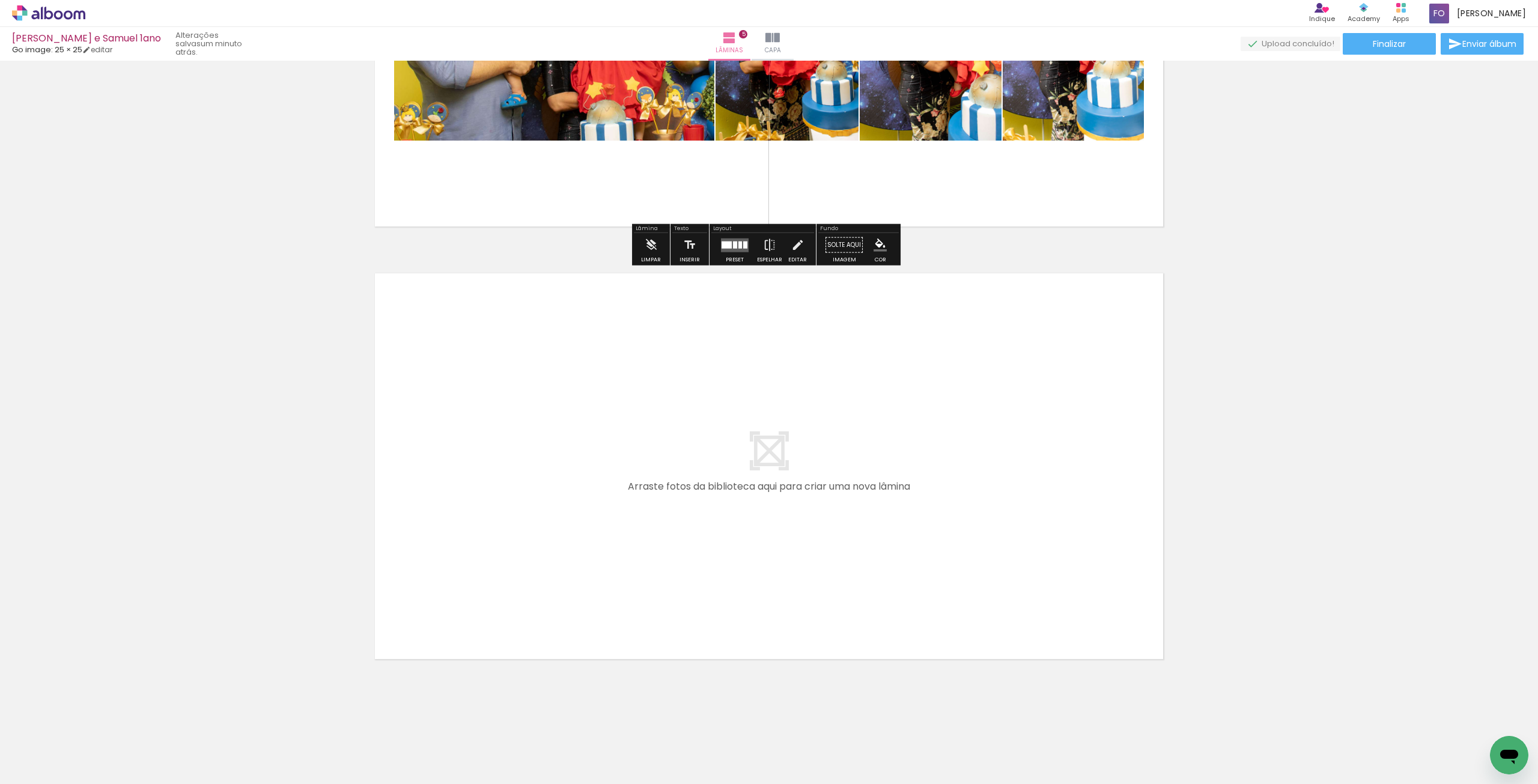
scroll to position [1993, 0]
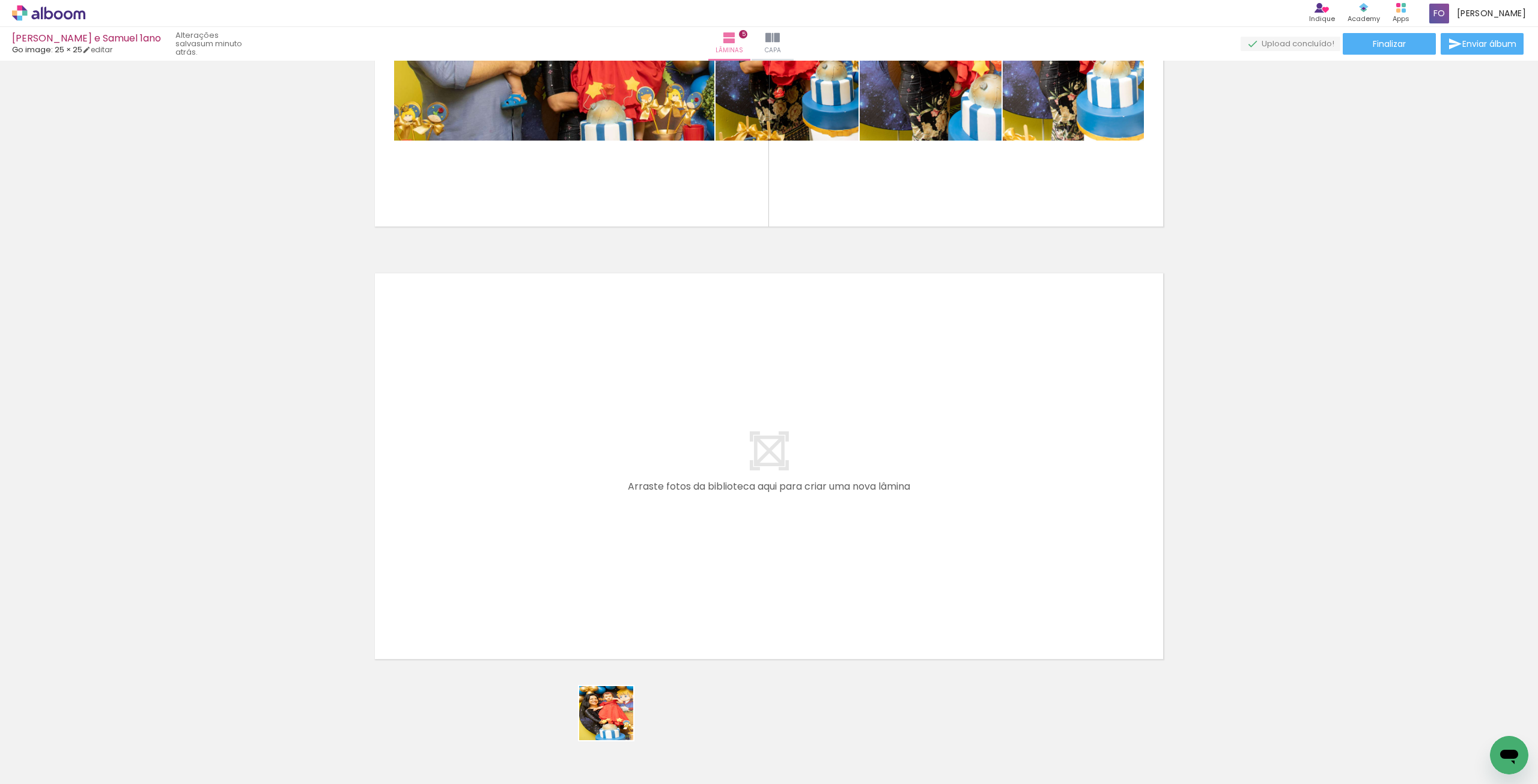
drag, startPoint x: 614, startPoint y: 758, endPoint x: 701, endPoint y: 772, distance: 88.1
click at [557, 529] on quentale-workspace at bounding box center [769, 392] width 1538 height 784
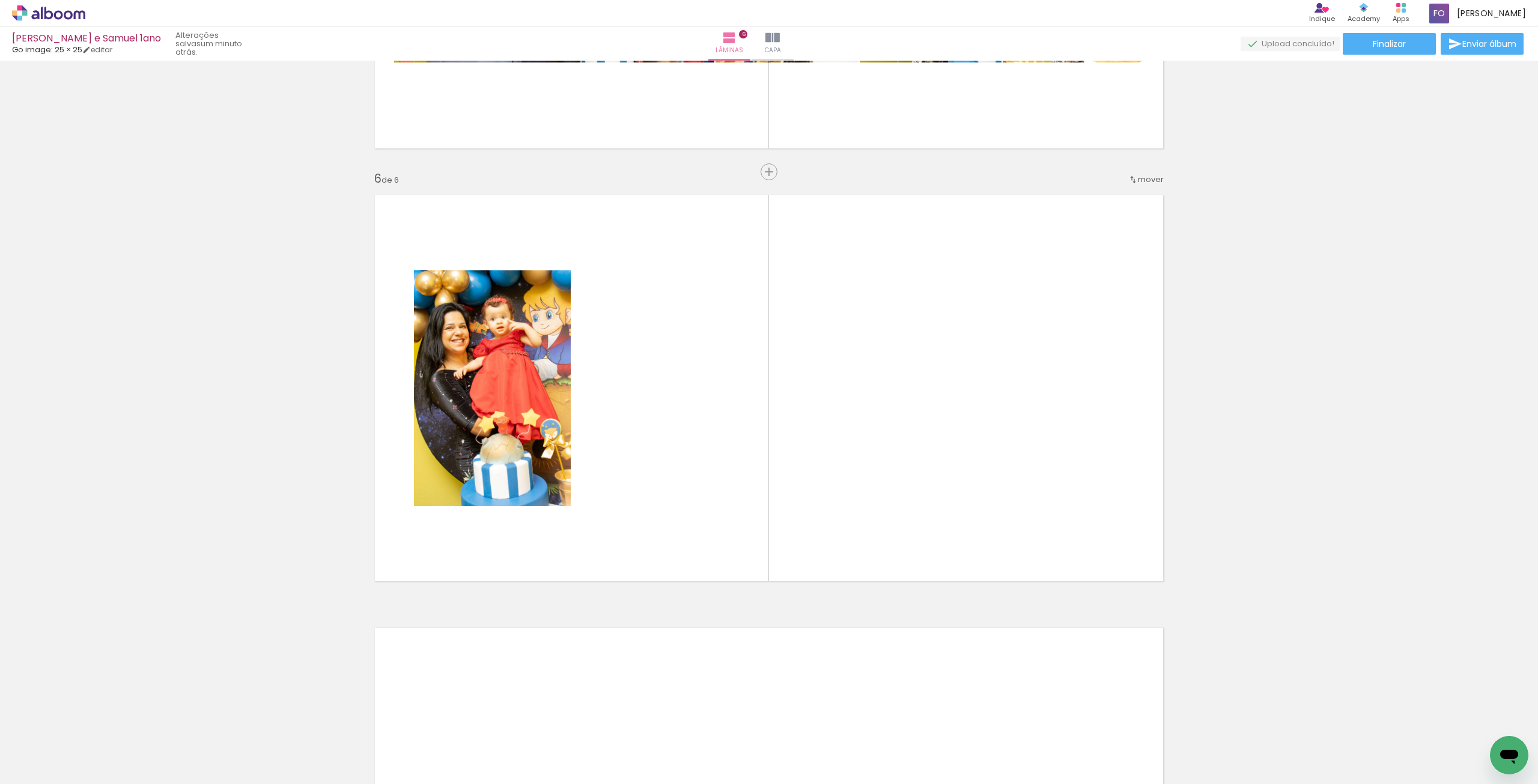
scroll to position [2074, 0]
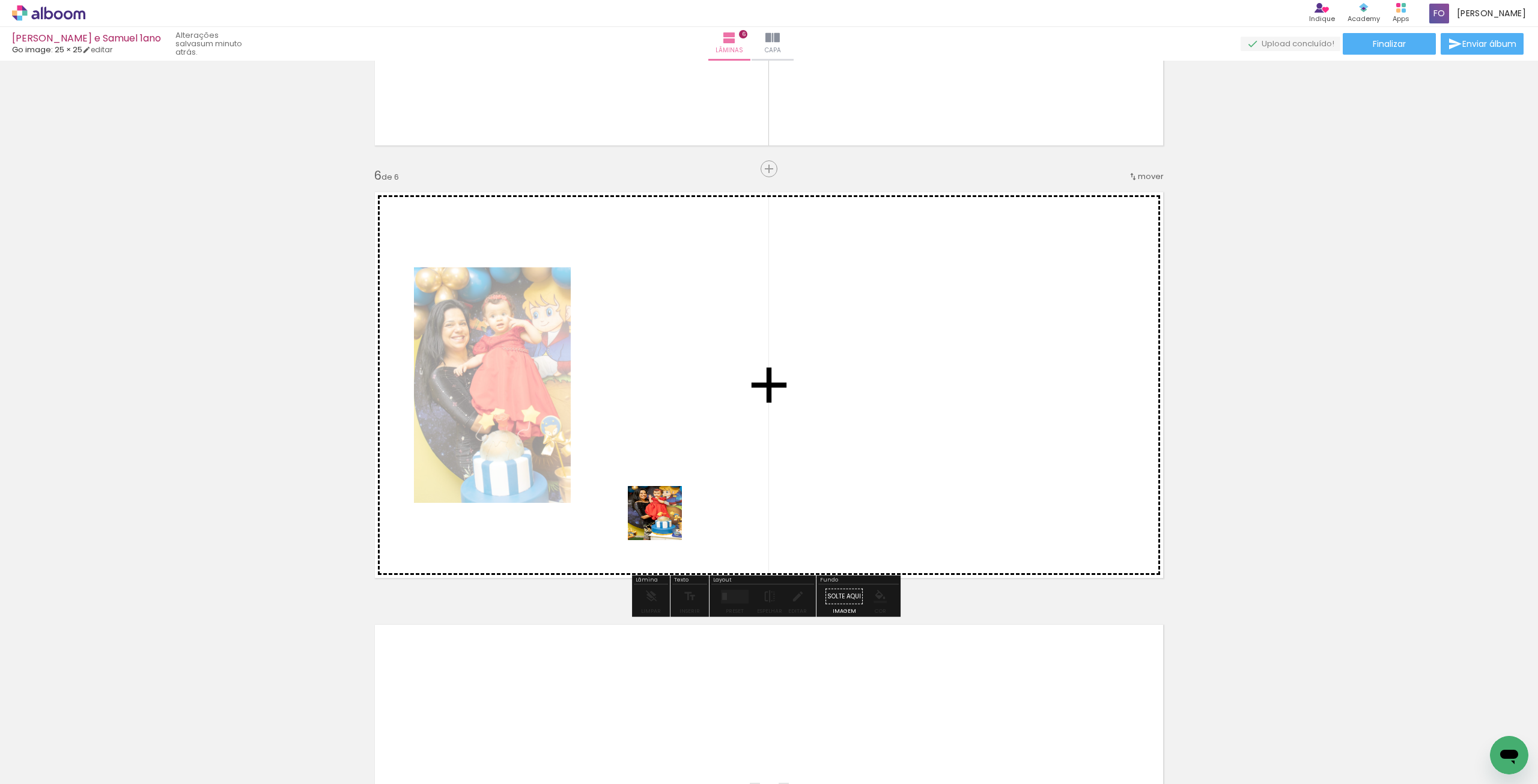
drag, startPoint x: 692, startPoint y: 764, endPoint x: 713, endPoint y: 553, distance: 212.0
click at [664, 507] on quentale-workspace at bounding box center [769, 392] width 1538 height 784
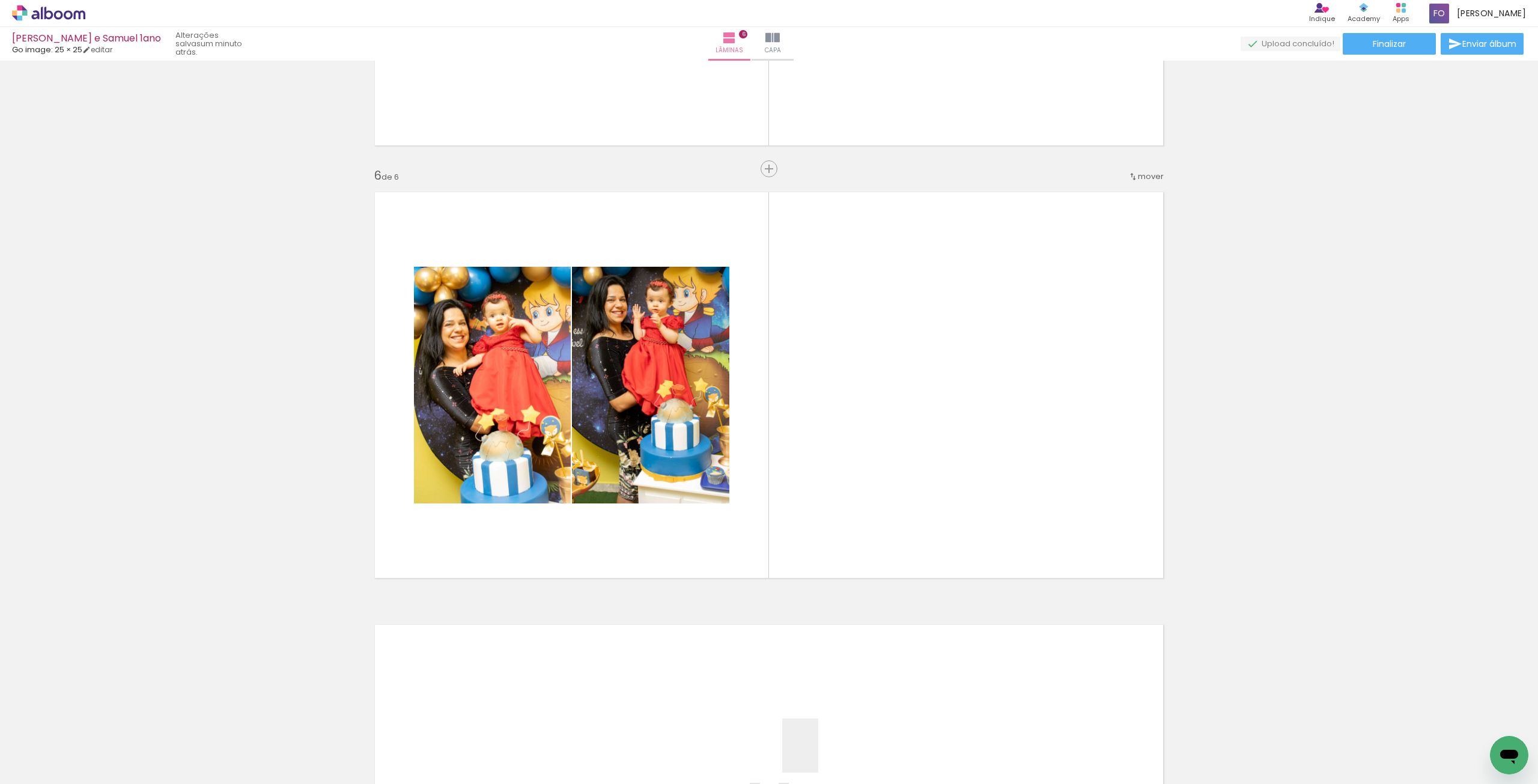
drag, startPoint x: 816, startPoint y: 758, endPoint x: 884, endPoint y: 600, distance: 172.0
click at [876, 486] on quentale-workspace at bounding box center [769, 392] width 1538 height 784
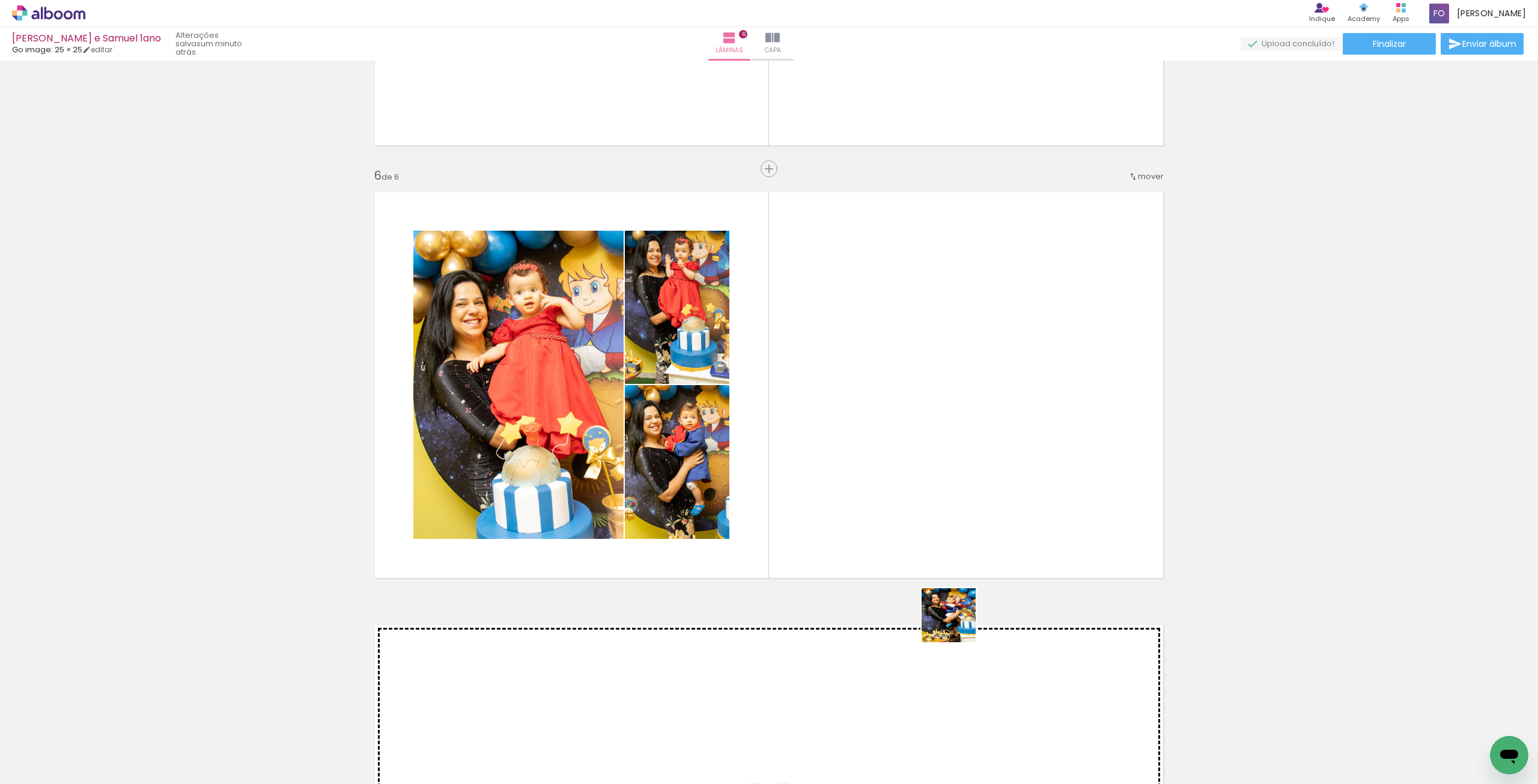
drag, startPoint x: 948, startPoint y: 734, endPoint x: 949, endPoint y: 473, distance: 261.0
click at [950, 473] on quentale-workspace at bounding box center [769, 392] width 1538 height 784
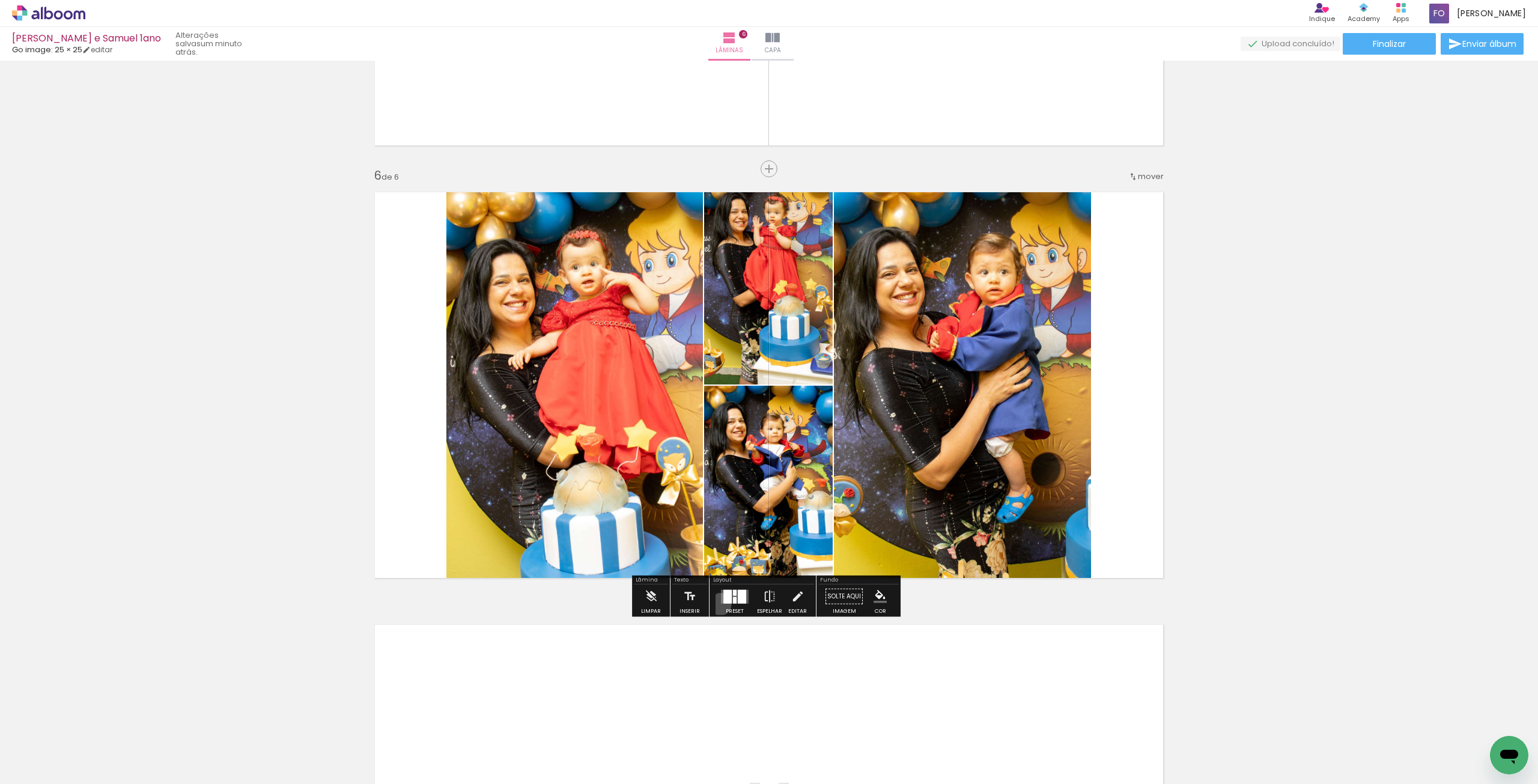
click at [718, 603] on div at bounding box center [734, 596] width 32 height 24
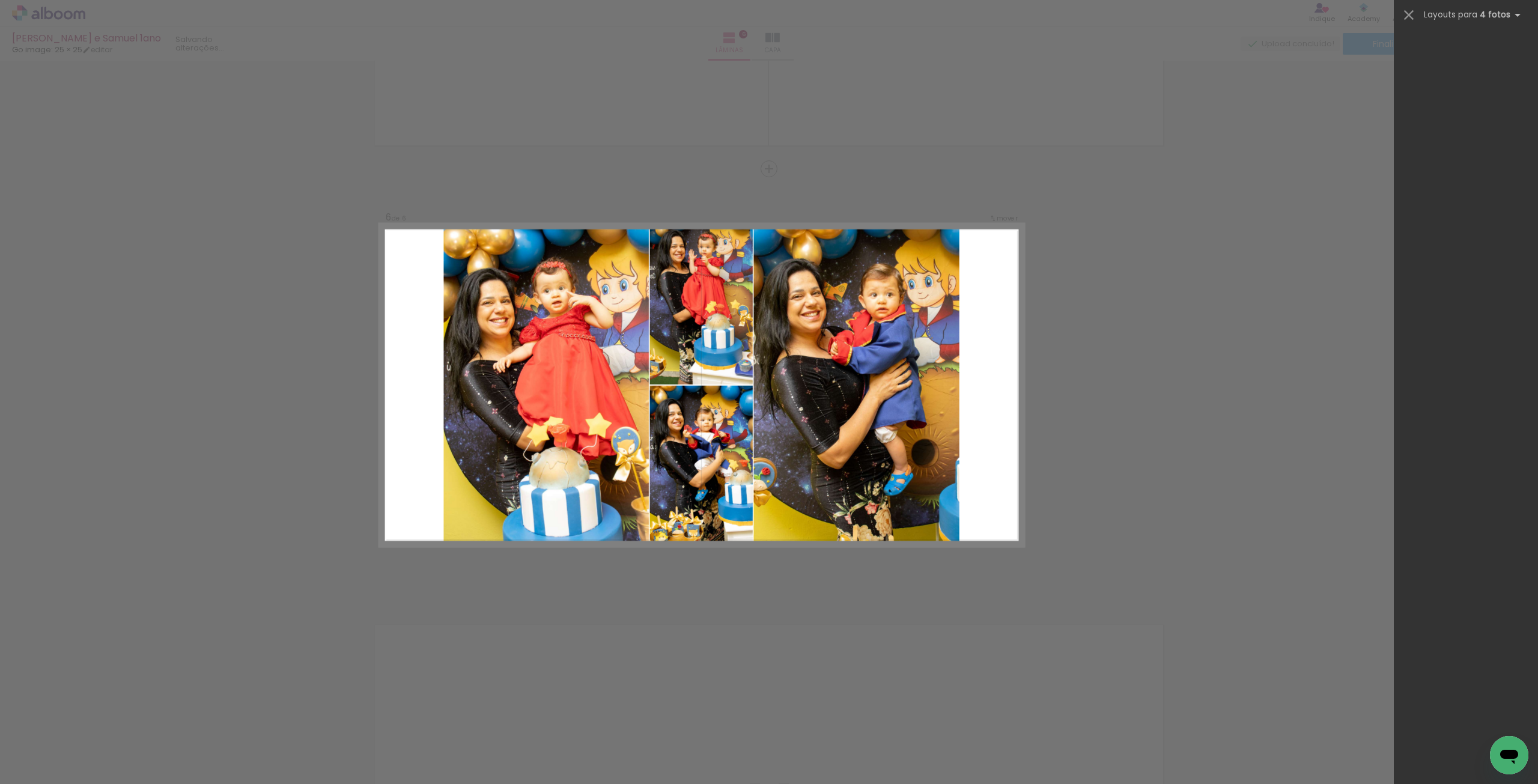
scroll to position [0, 0]
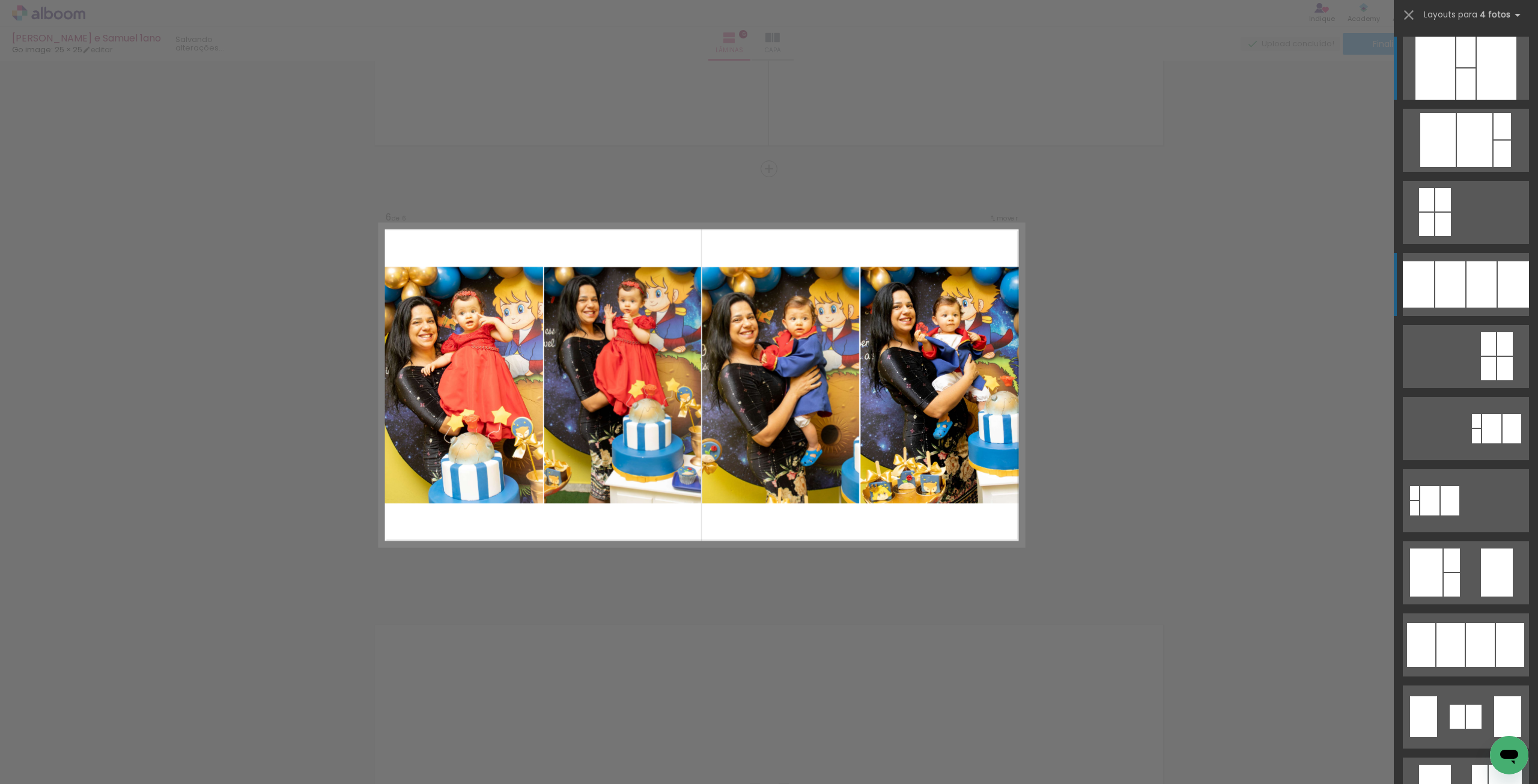
click at [1479, 287] on div at bounding box center [1481, 285] width 30 height 46
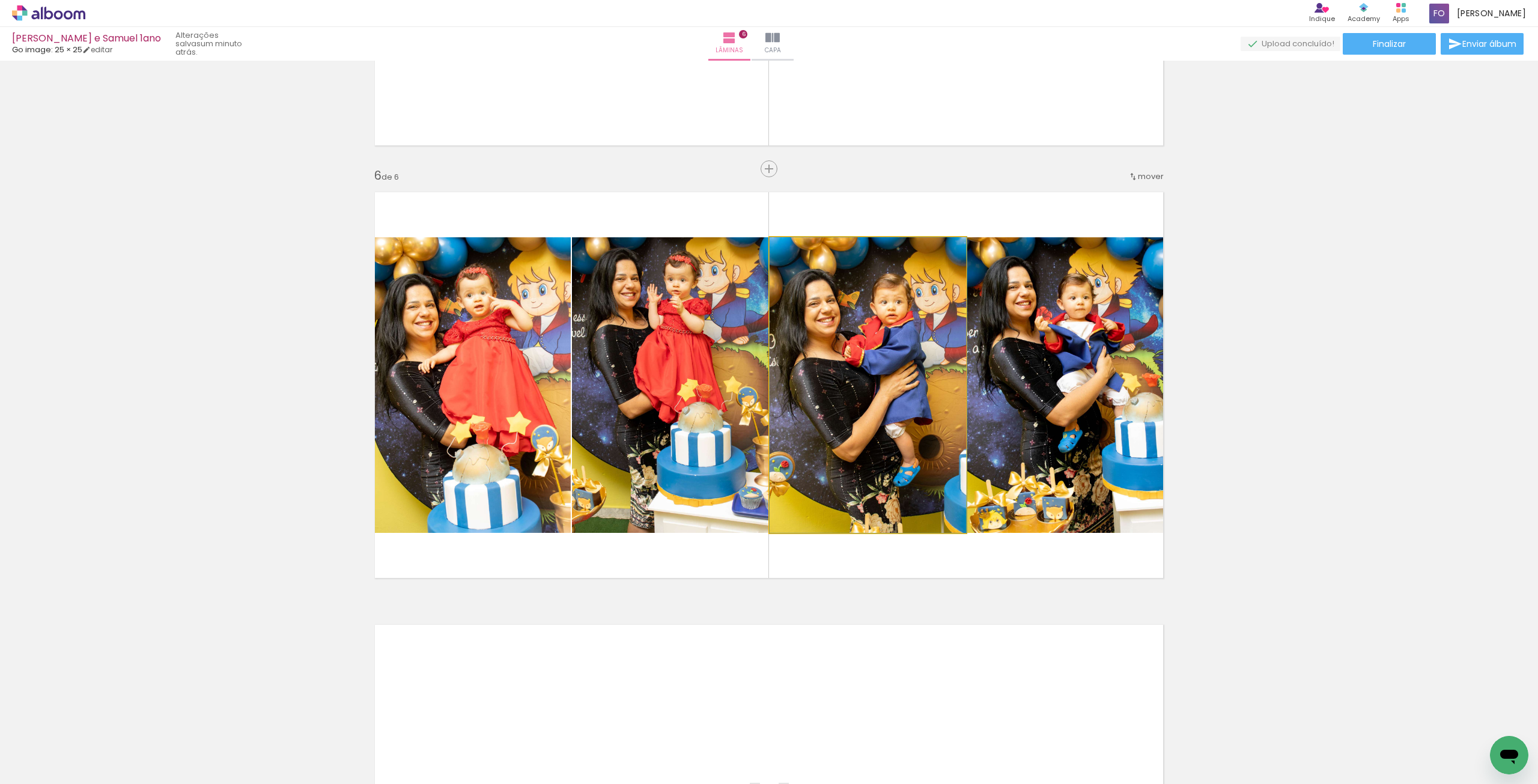
drag, startPoint x: 845, startPoint y: 379, endPoint x: 853, endPoint y: 374, distance: 9.4
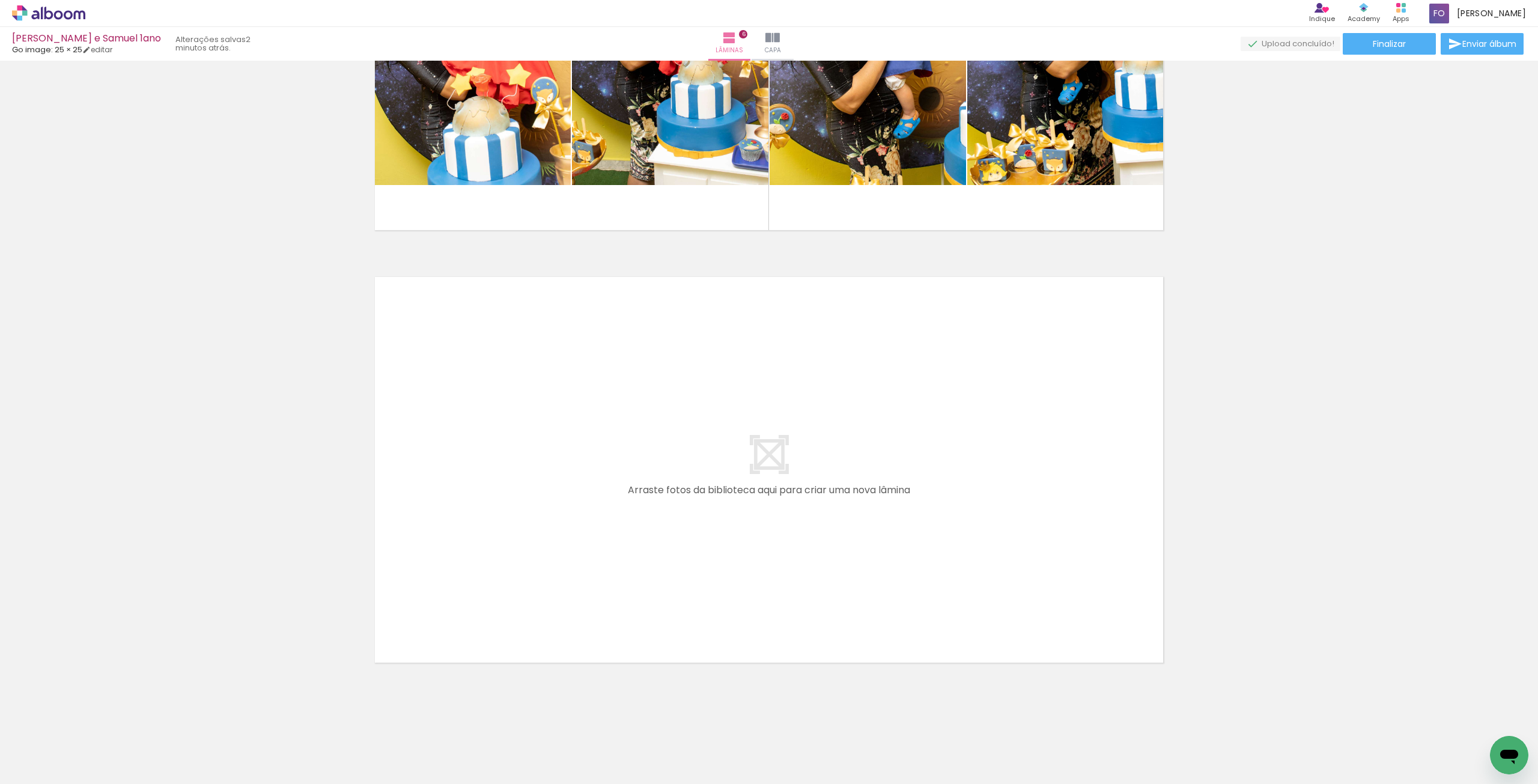
scroll to position [2425, 0]
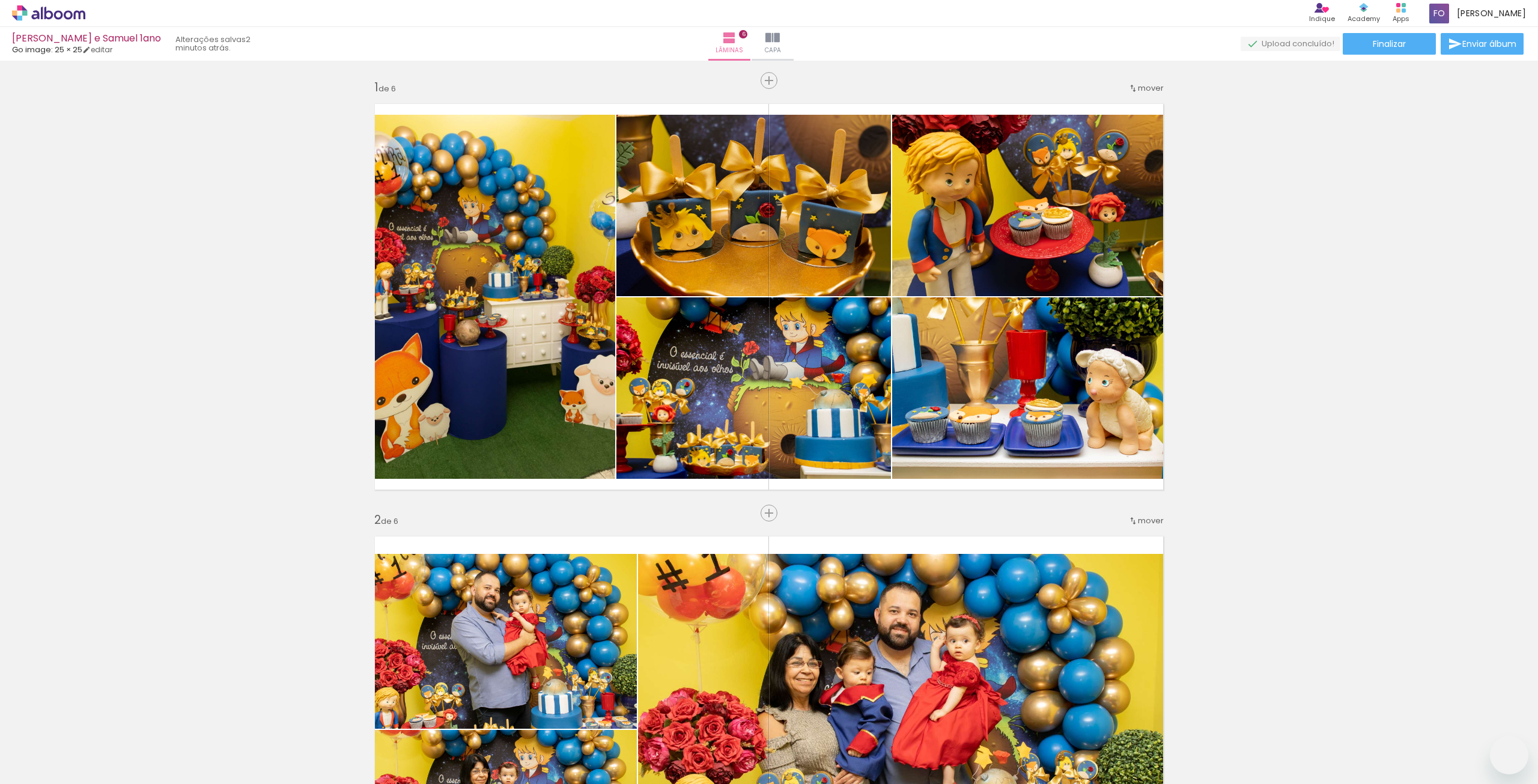
drag, startPoint x: 0, startPoint y: 0, endPoint x: 1131, endPoint y: 720, distance: 1340.7
click at [1002, 539] on quentale-workspace at bounding box center [769, 392] width 1538 height 784
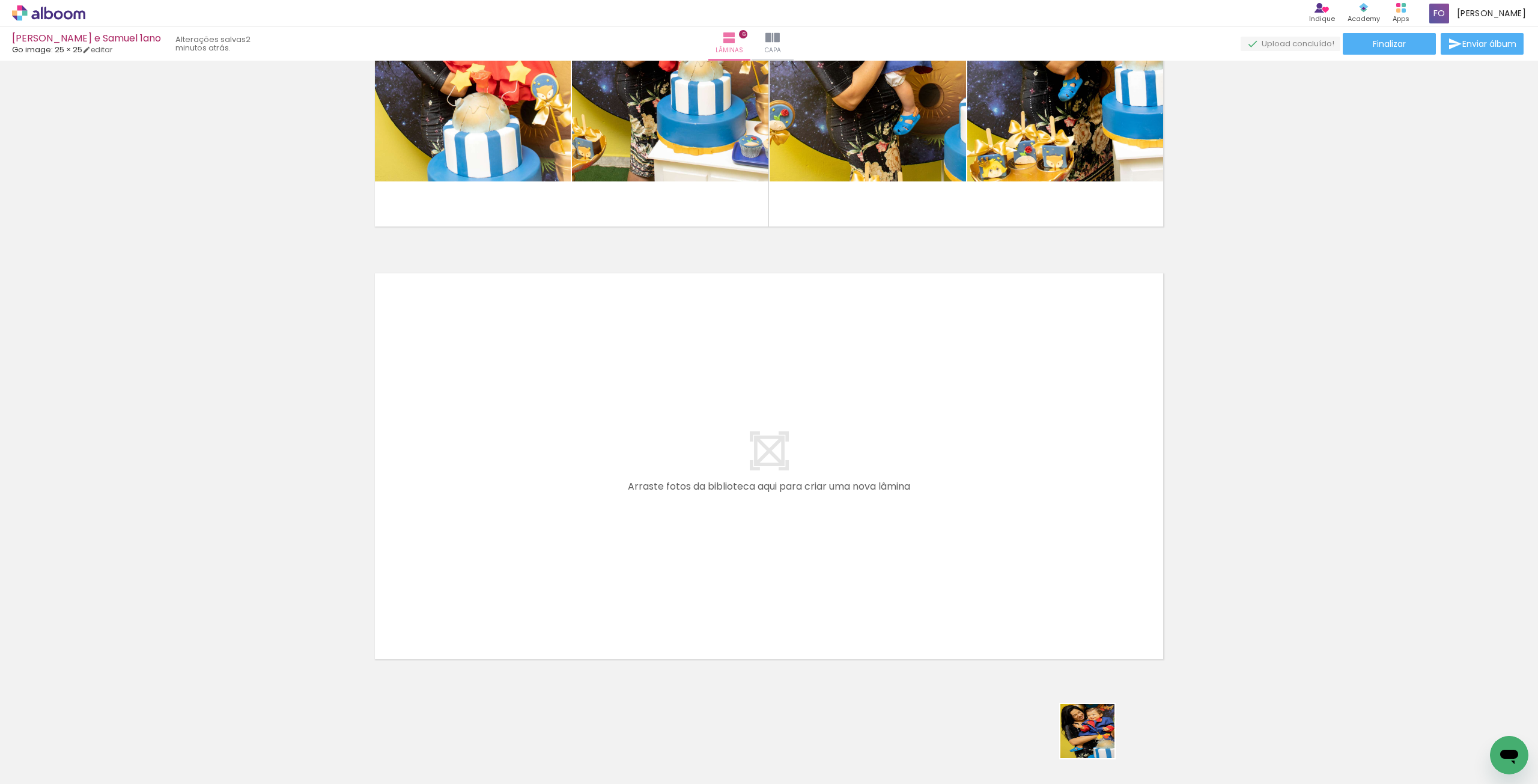
scroll to position [0, 1862]
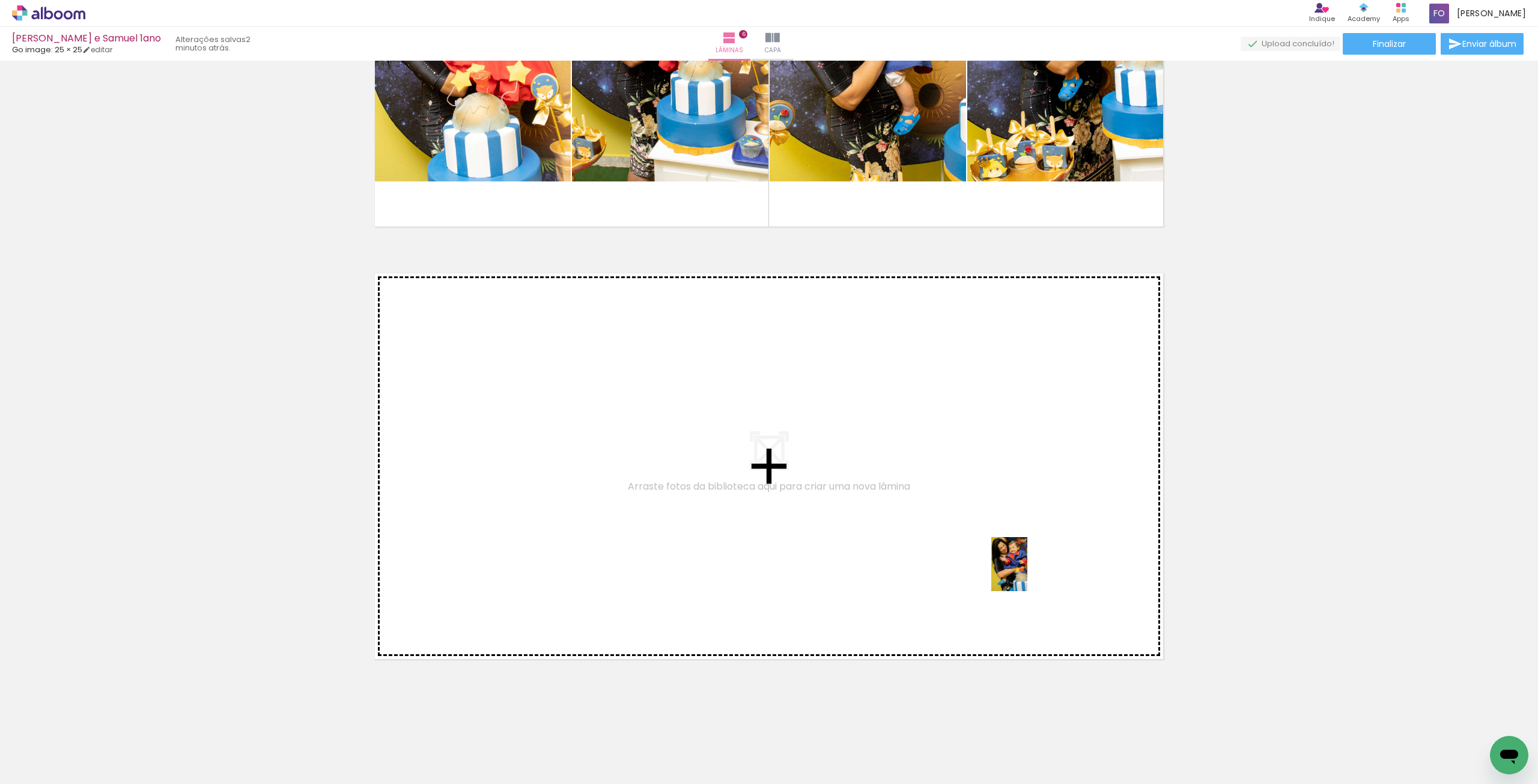
drag, startPoint x: 1097, startPoint y: 752, endPoint x: 1027, endPoint y: 573, distance: 192.2
click at [1027, 573] on quentale-workspace at bounding box center [769, 392] width 1538 height 784
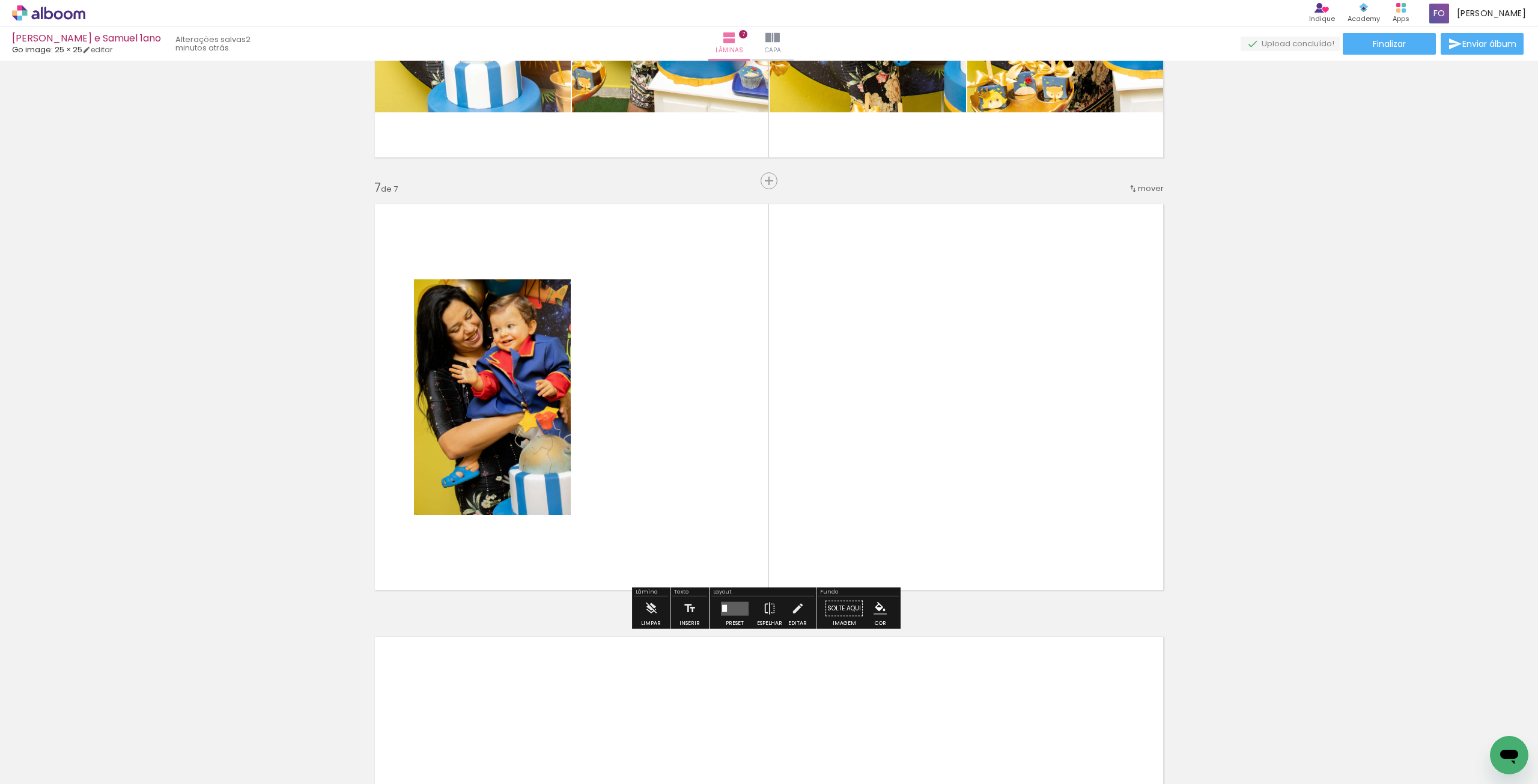
scroll to position [2506, 0]
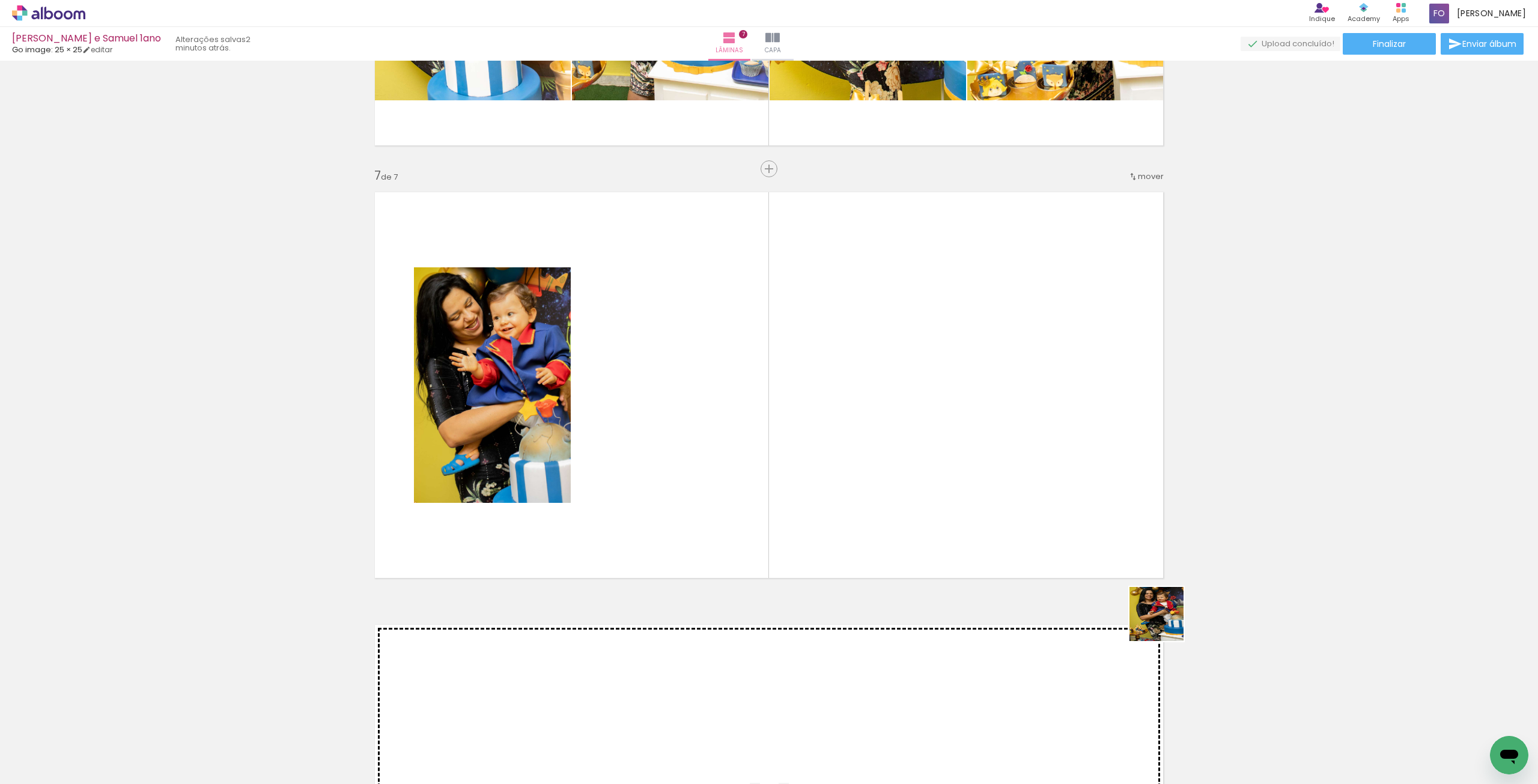
drag, startPoint x: 1235, startPoint y: 748, endPoint x: 1046, endPoint y: 472, distance: 334.5
click at [1040, 473] on quentale-workspace at bounding box center [769, 392] width 1538 height 784
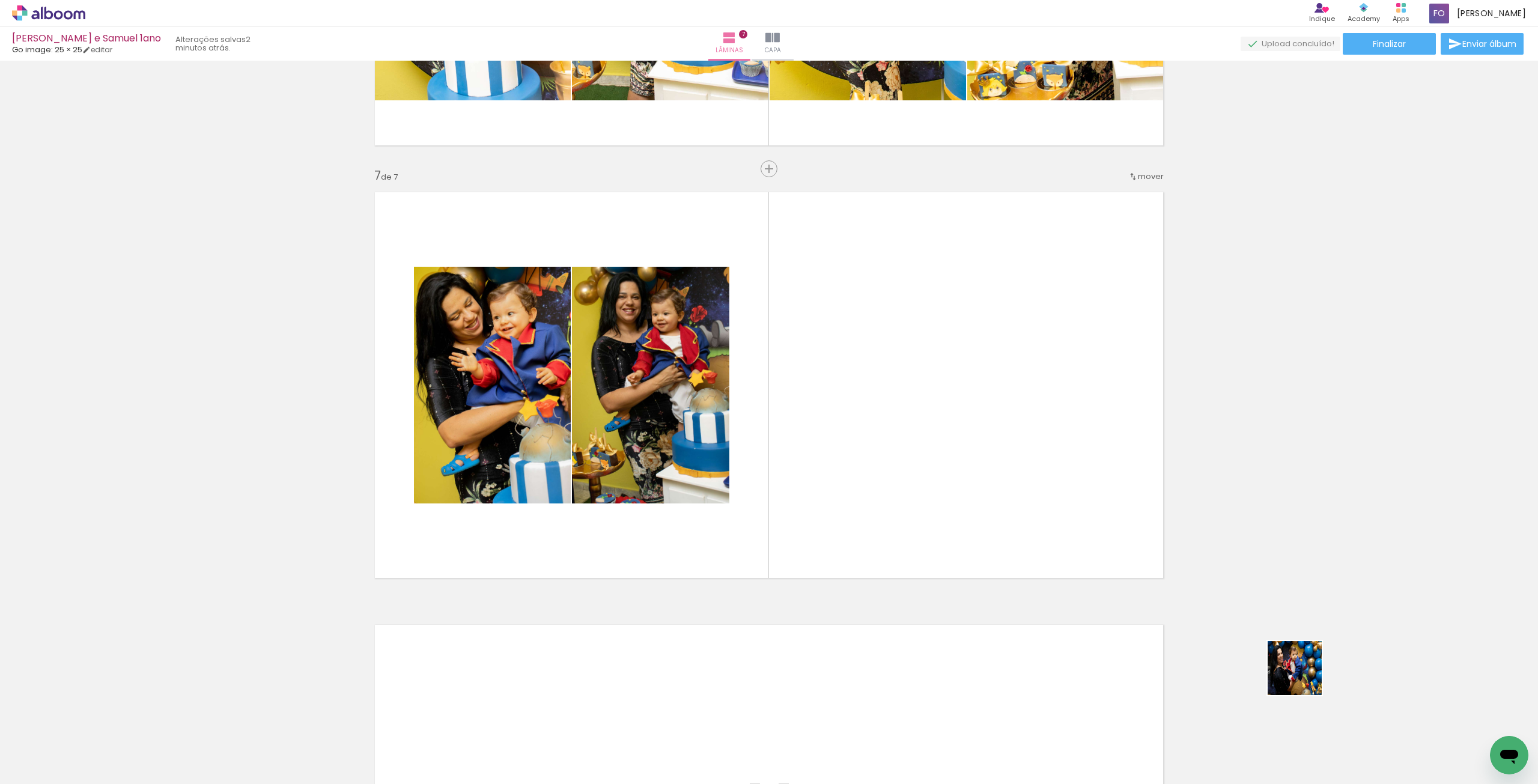
drag, startPoint x: 1429, startPoint y: 744, endPoint x: 1034, endPoint y: 511, distance: 458.6
click at [1041, 504] on quentale-workspace at bounding box center [769, 392] width 1538 height 784
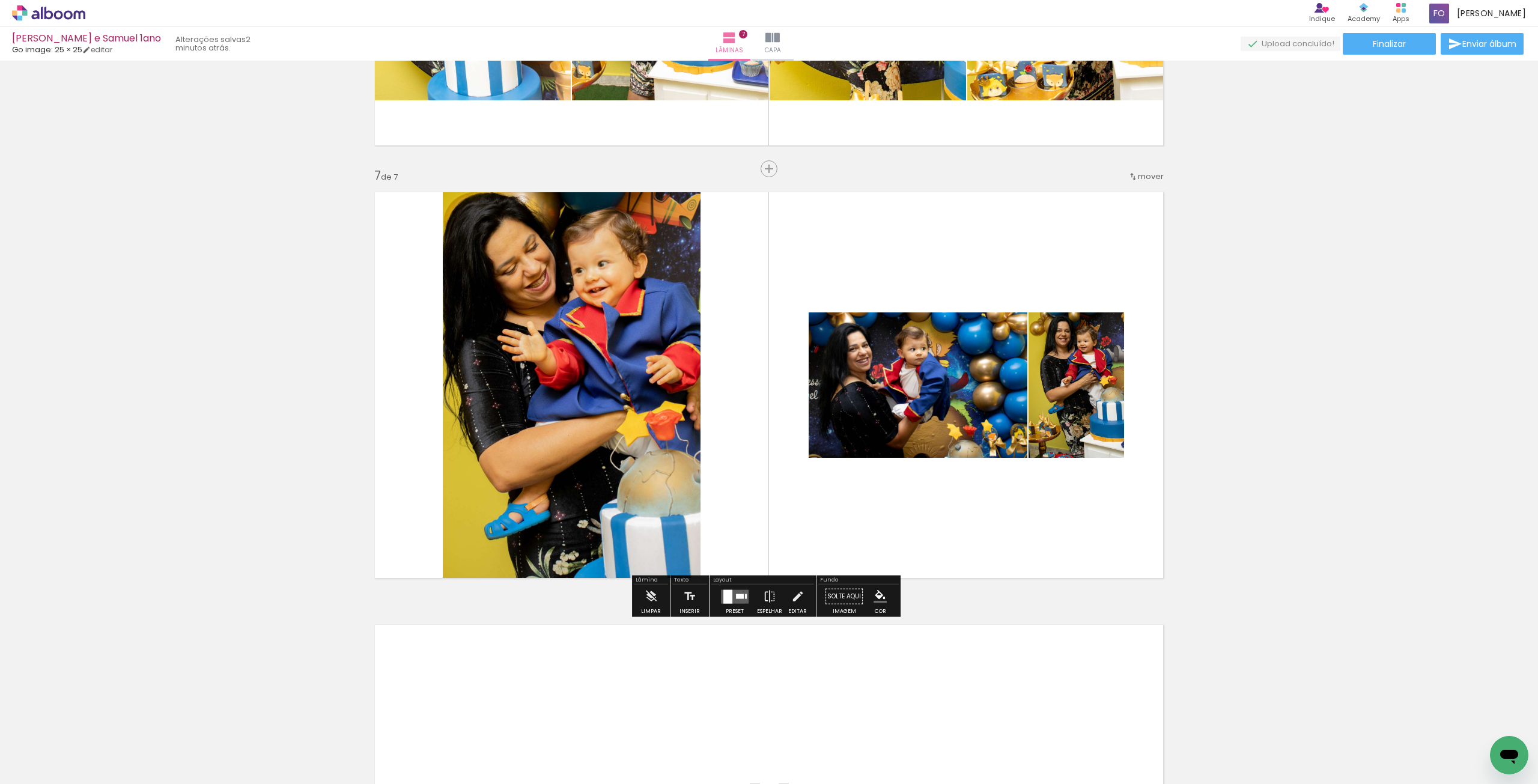
scroll to position [0, 2358]
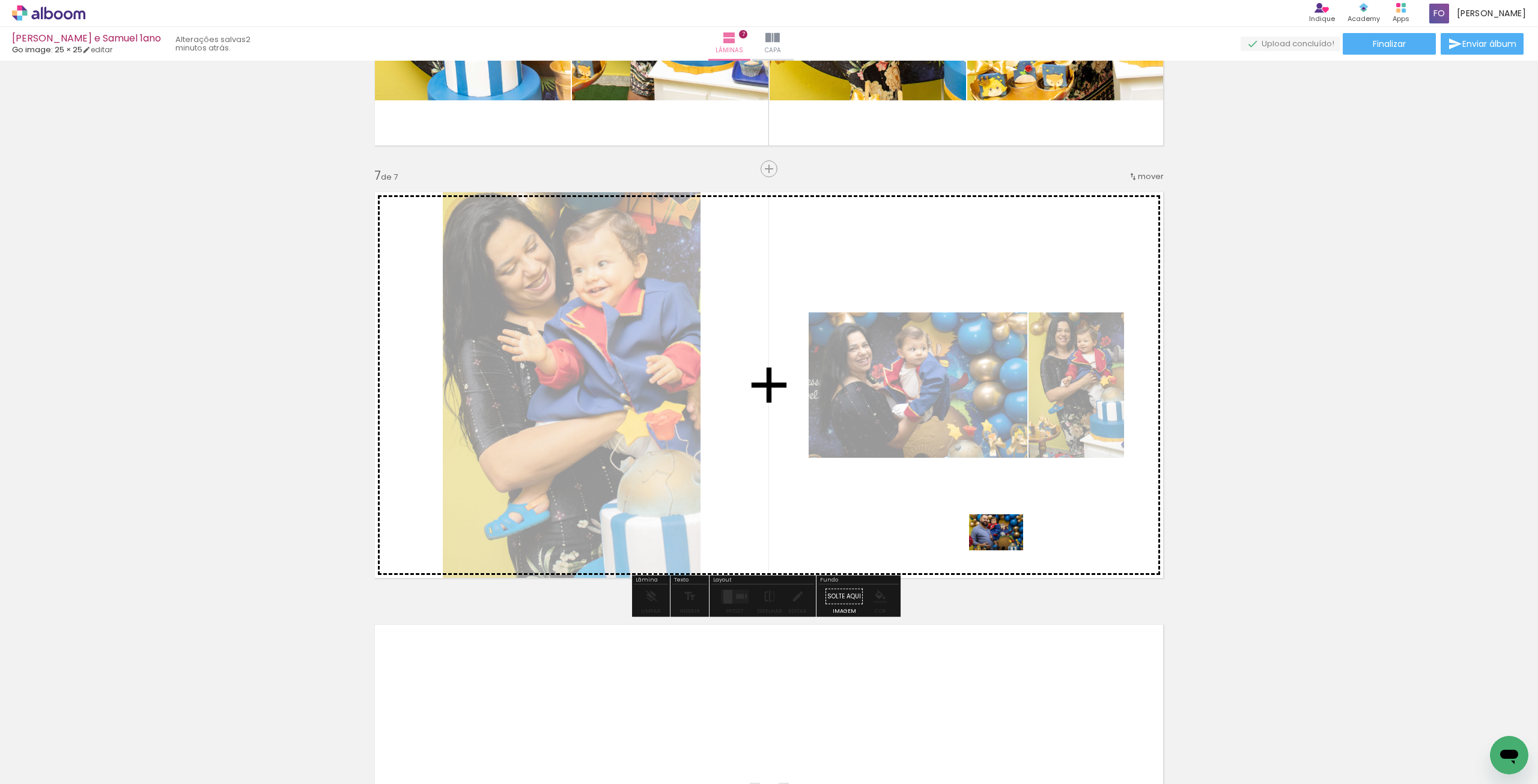
drag, startPoint x: 1058, startPoint y: 747, endPoint x: 1002, endPoint y: 546, distance: 208.7
click at [1005, 546] on quentale-workspace at bounding box center [769, 392] width 1538 height 784
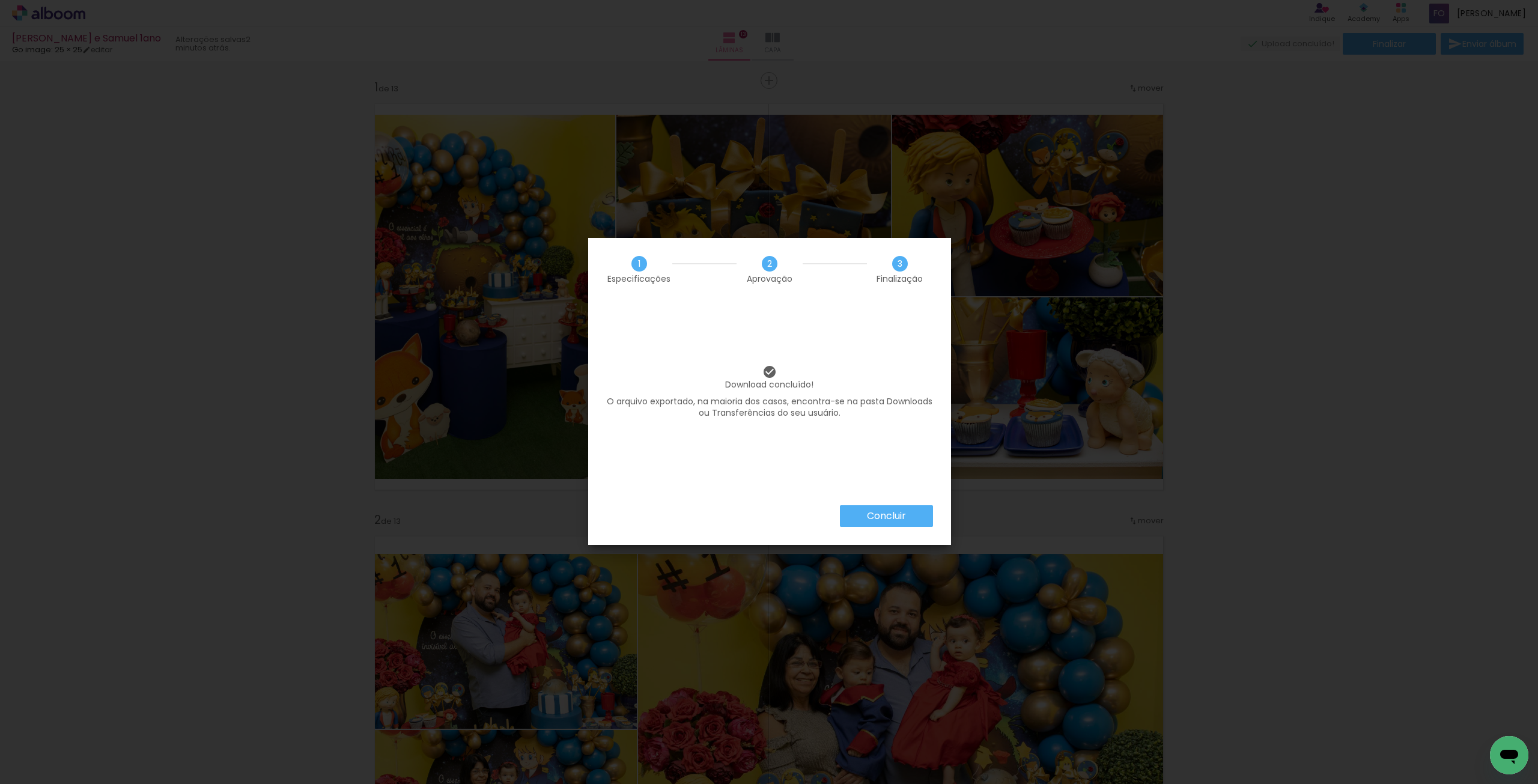
scroll to position [0, 5966]
drag, startPoint x: 894, startPoint y: 526, endPoint x: 904, endPoint y: 517, distance: 13.5
click at [894, 526] on paper-button "Concluir" at bounding box center [886, 516] width 93 height 21
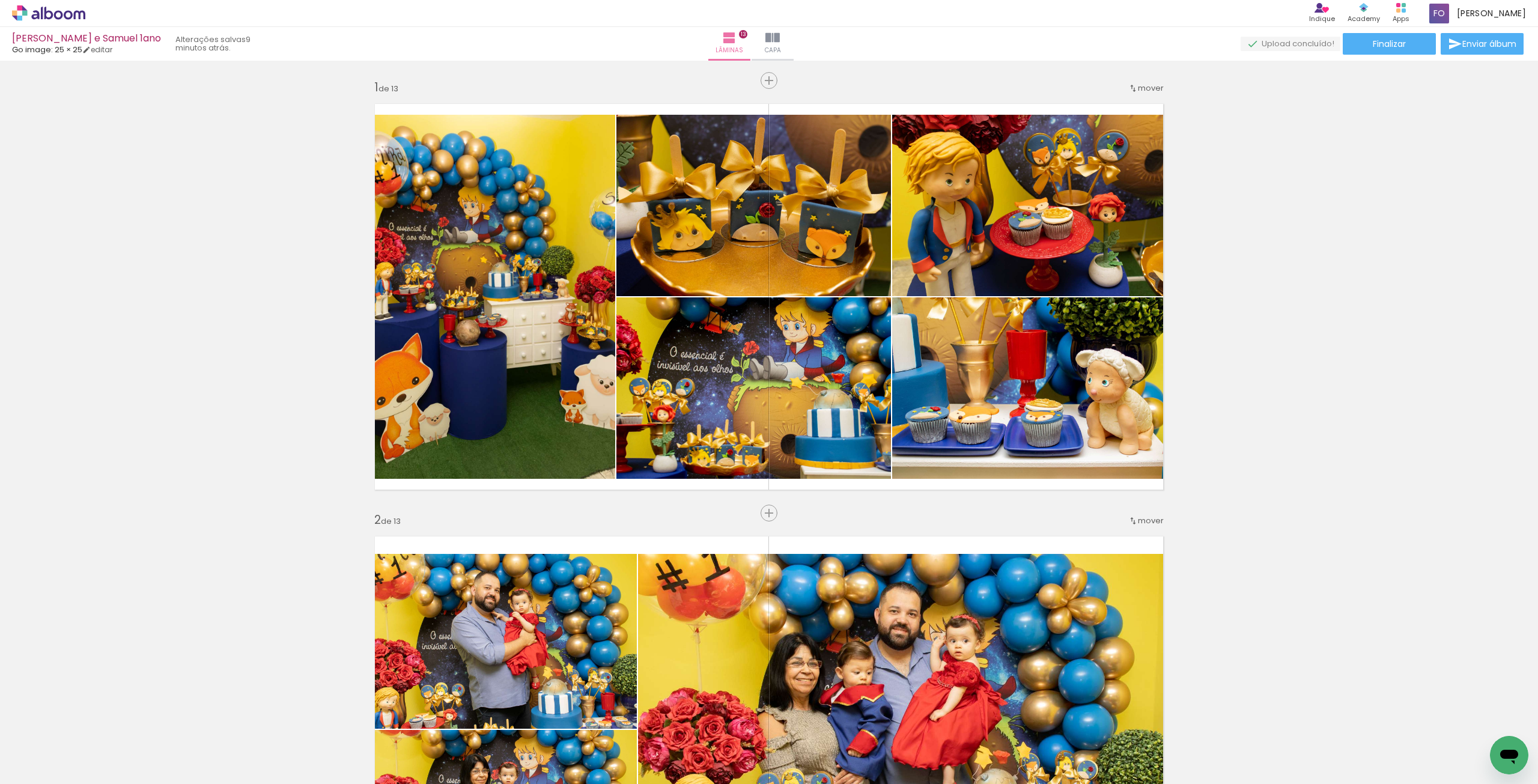
scroll to position [0, 5966]
